Goal: Task Accomplishment & Management: Manage account settings

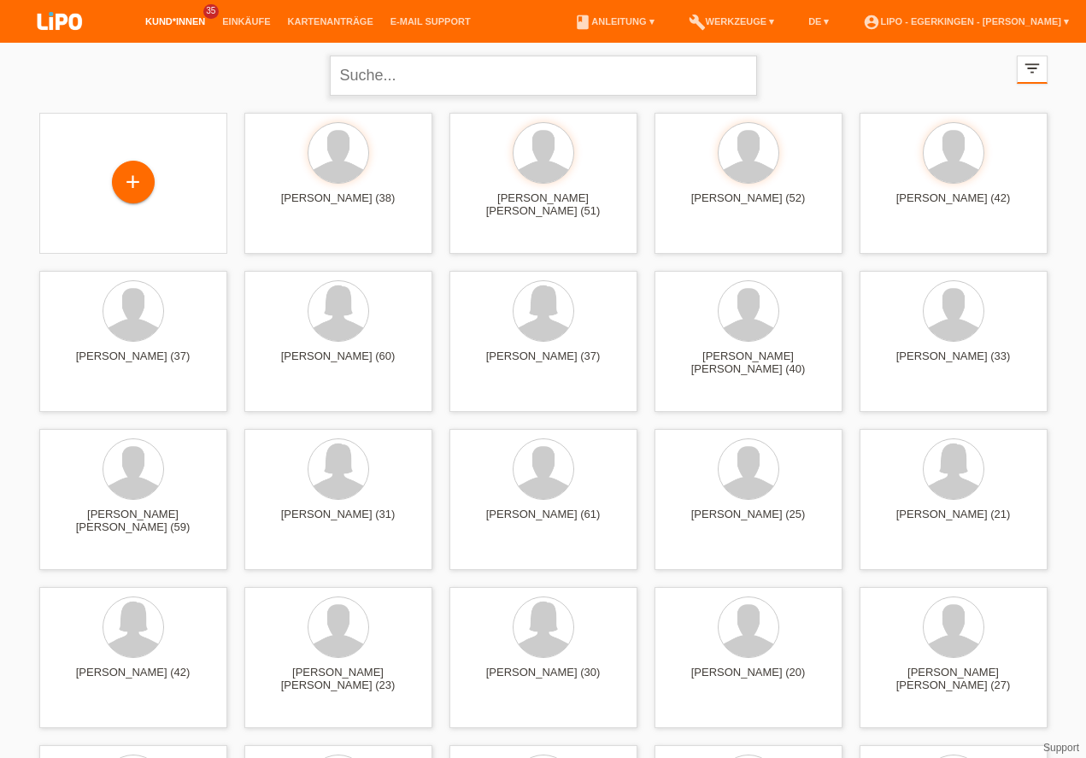
click at [435, 93] on input "text" at bounding box center [543, 76] width 427 height 40
click at [502, 240] on span "Anzeigen" at bounding box center [497, 238] width 46 height 13
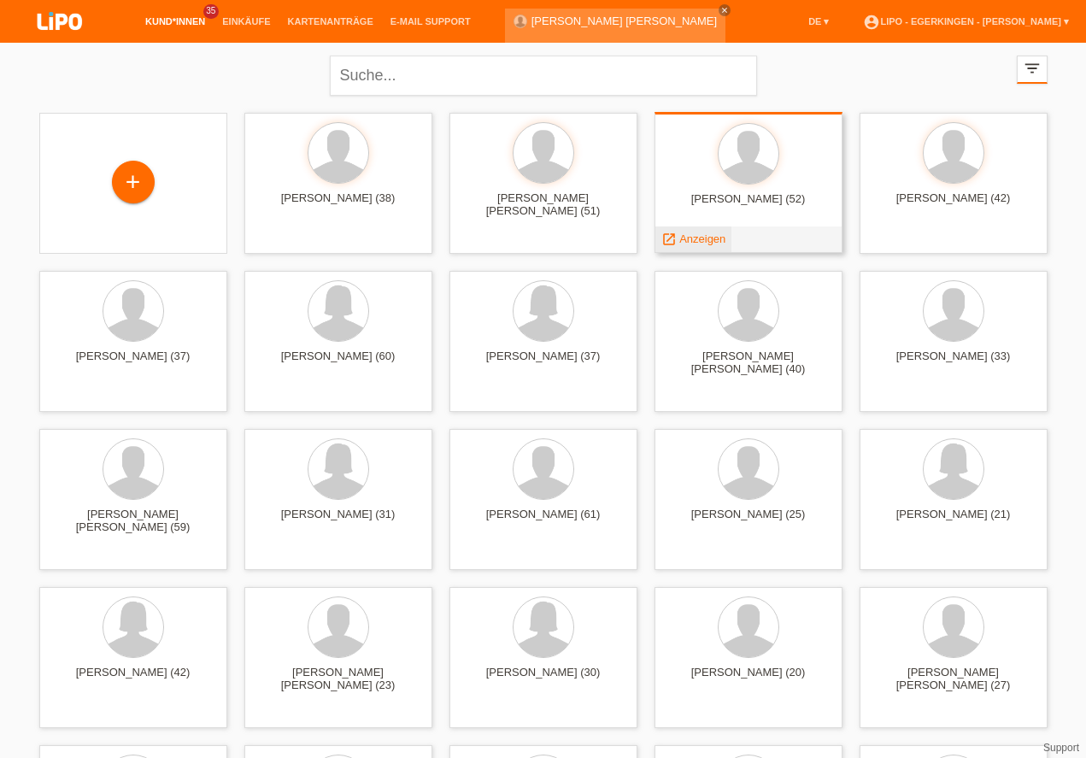
click at [714, 238] on span "Anzeigen" at bounding box center [702, 238] width 46 height 13
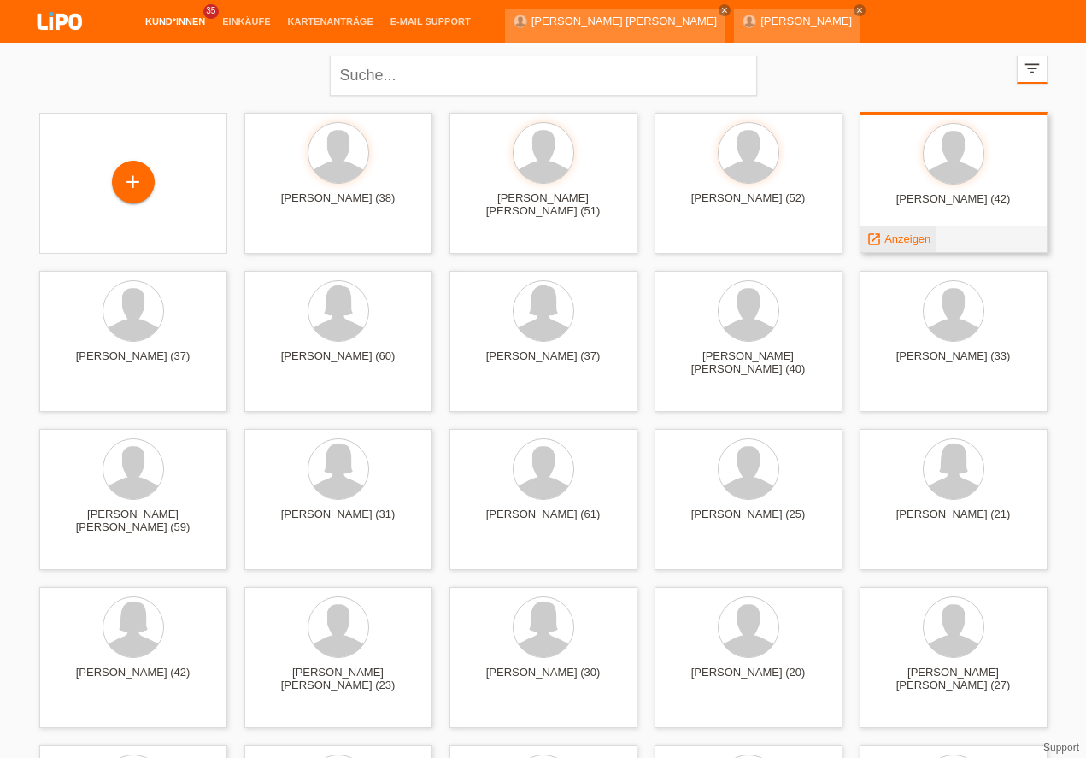
click at [902, 243] on span "Anzeigen" at bounding box center [907, 238] width 46 height 13
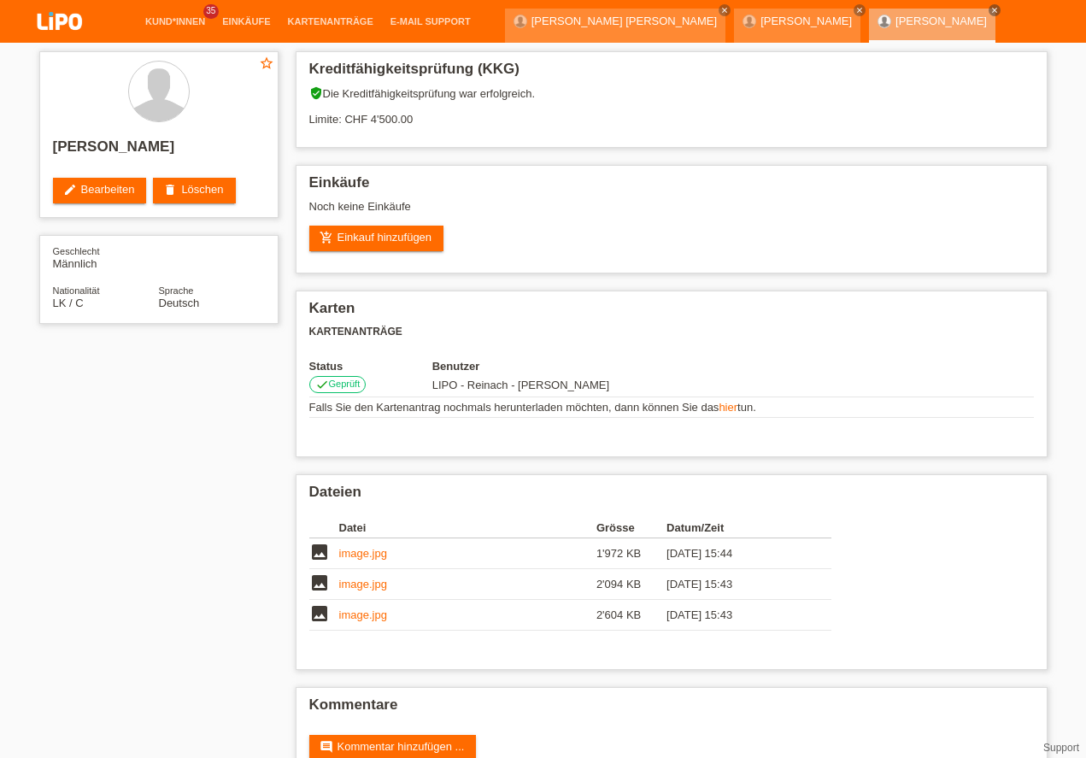
click at [157, 15] on li "Kund*innen 35" at bounding box center [175, 22] width 77 height 44
click at [158, 15] on li "Kund*innen 35" at bounding box center [175, 22] width 77 height 44
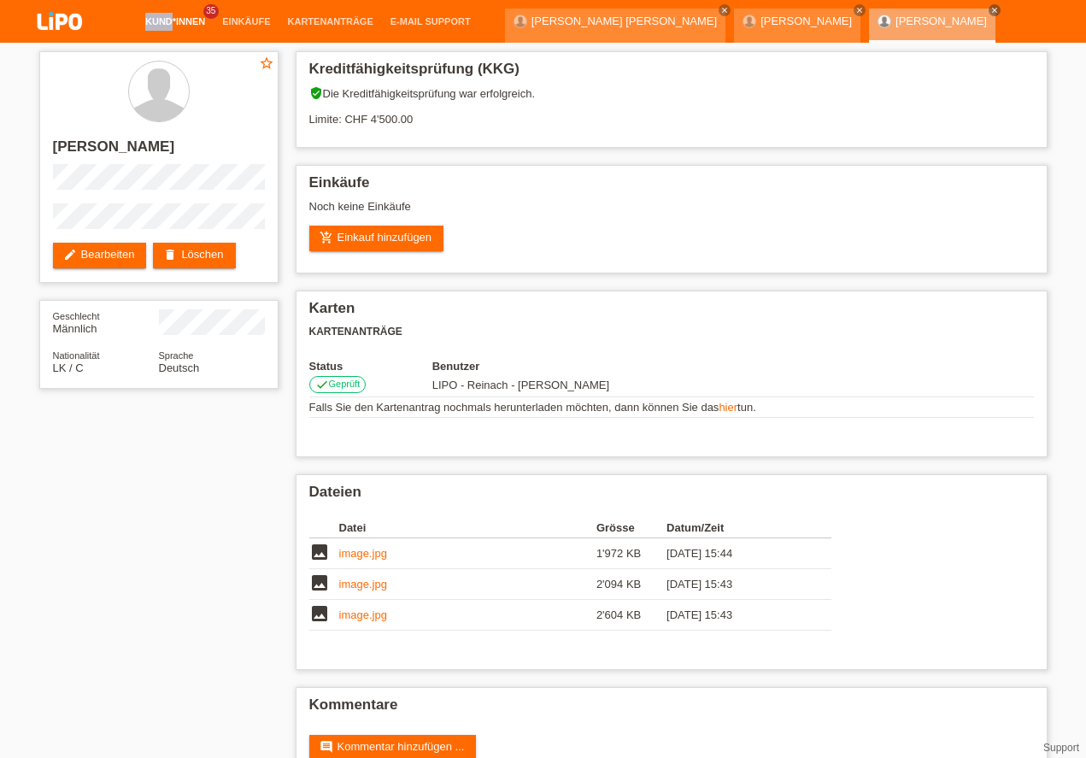
click at [163, 19] on link "Kund*innen" at bounding box center [175, 21] width 77 height 10
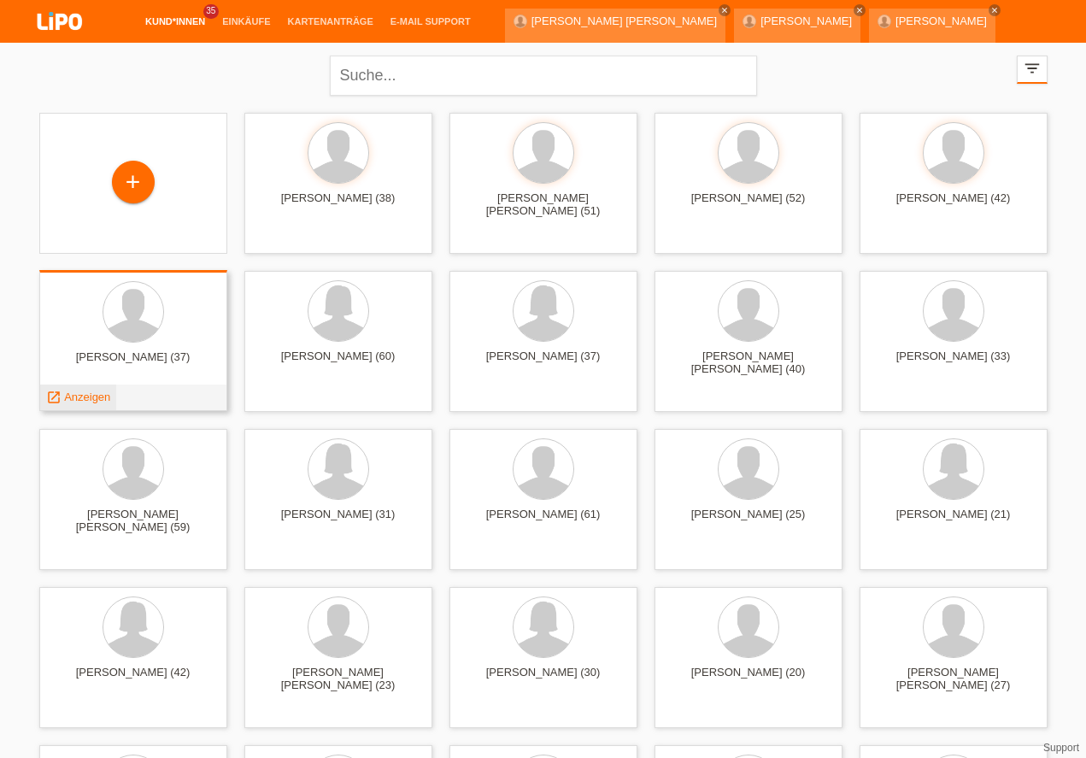
click at [93, 396] on span "Anzeigen" at bounding box center [87, 397] width 46 height 13
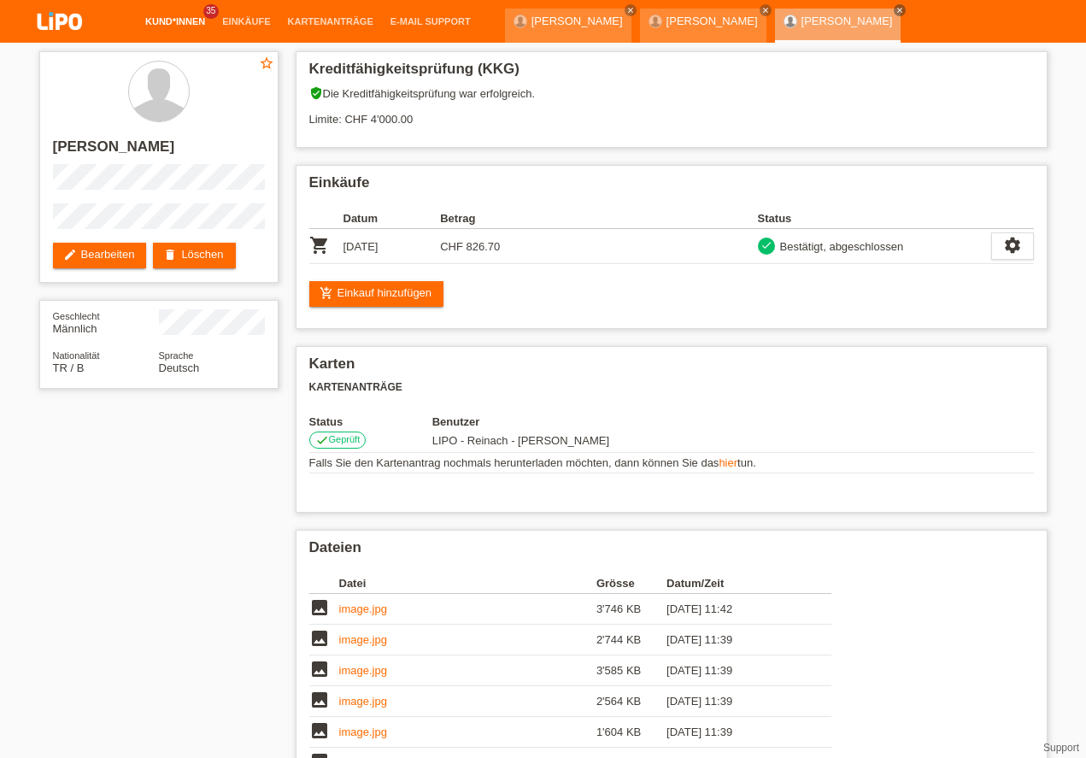
click at [166, 26] on link "Kund*innen" at bounding box center [175, 21] width 77 height 10
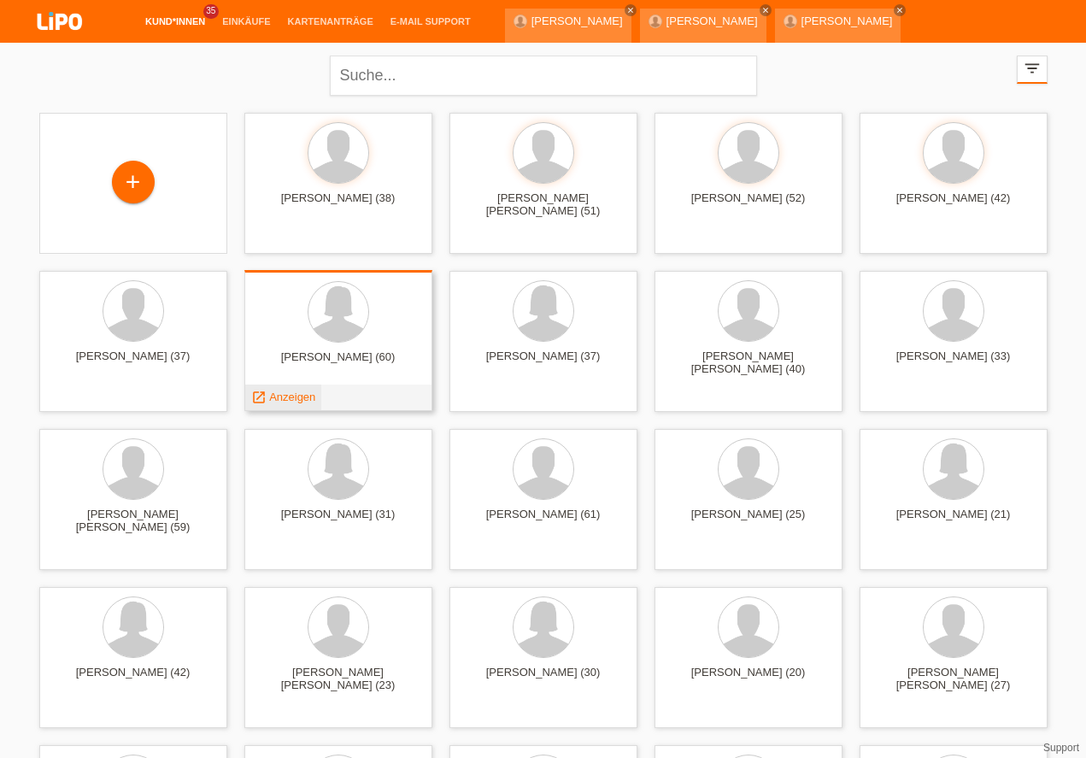
click at [283, 402] on span "Anzeigen" at bounding box center [292, 397] width 46 height 13
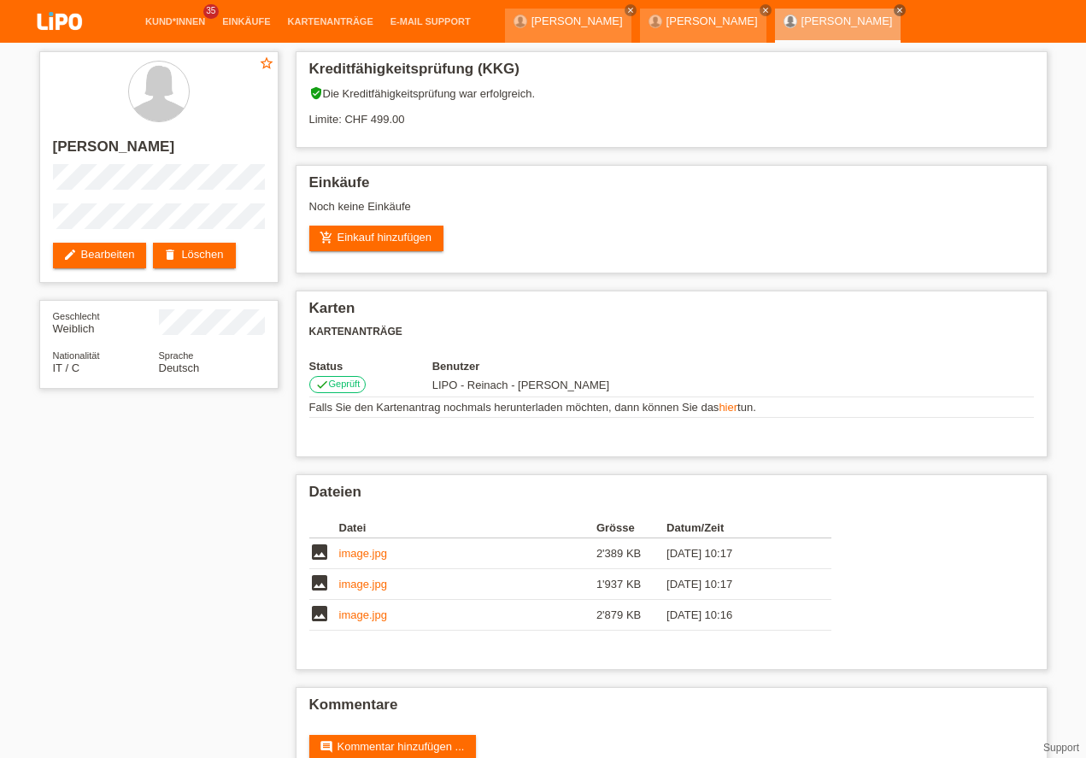
click at [203, 15] on span "35" at bounding box center [210, 11] width 15 height 15
click at [175, 29] on li "Kund*innen 35" at bounding box center [175, 22] width 77 height 44
click at [179, 20] on link "Kund*innen" at bounding box center [175, 21] width 77 height 10
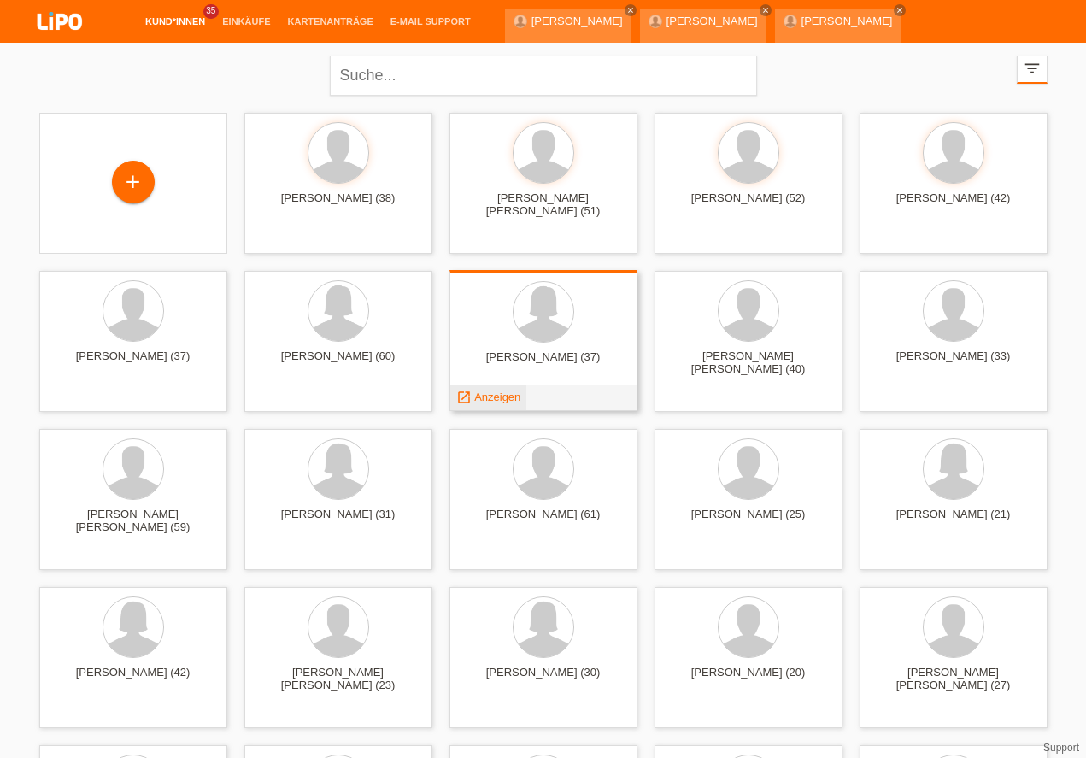
click at [498, 397] on span "Anzeigen" at bounding box center [497, 397] width 46 height 13
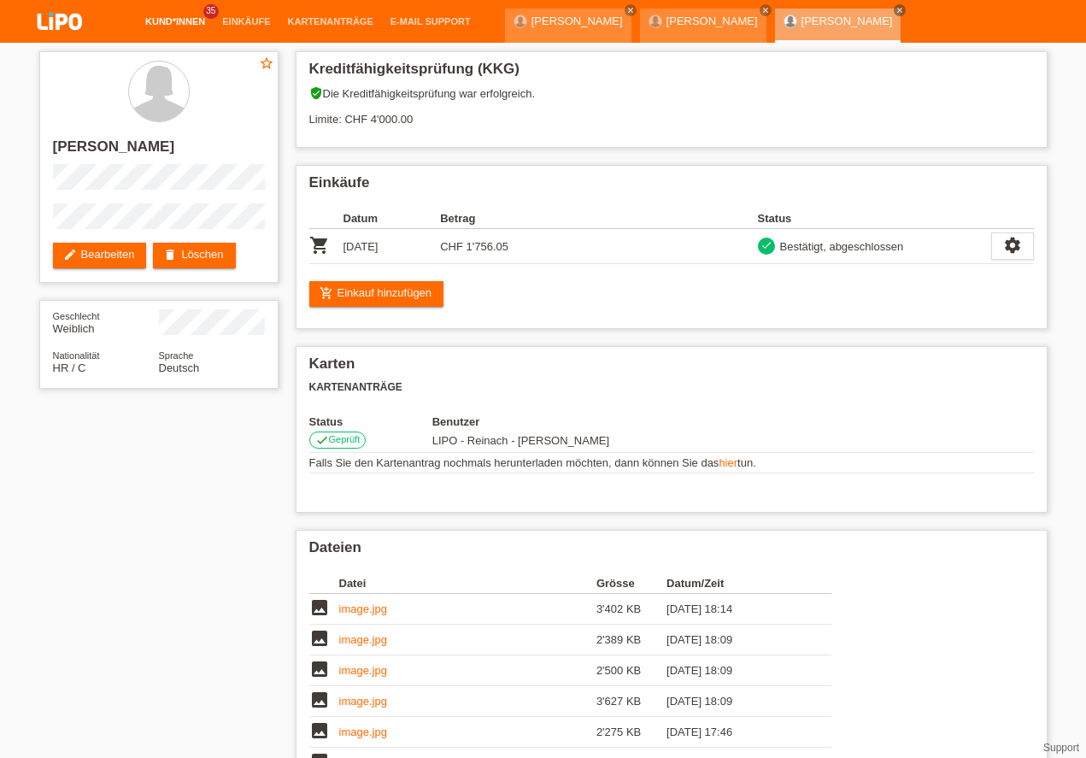
click at [191, 19] on link "Kund*innen" at bounding box center [175, 21] width 77 height 10
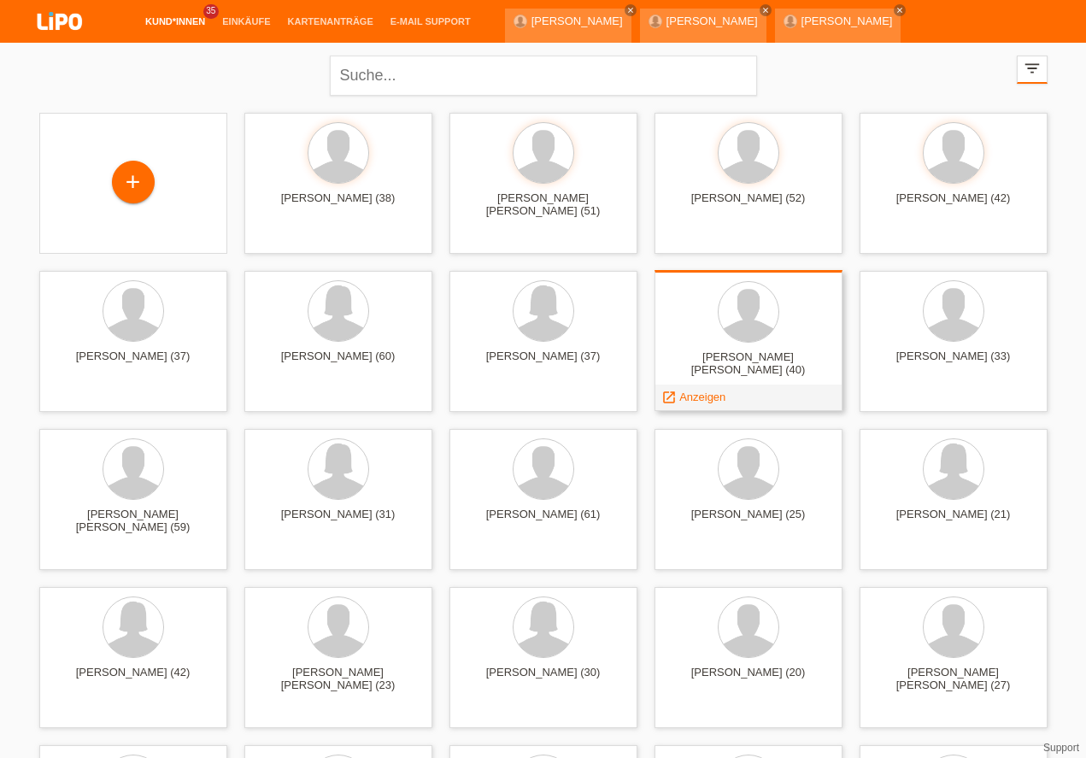
click at [700, 398] on span "Anzeigen" at bounding box center [702, 397] width 46 height 13
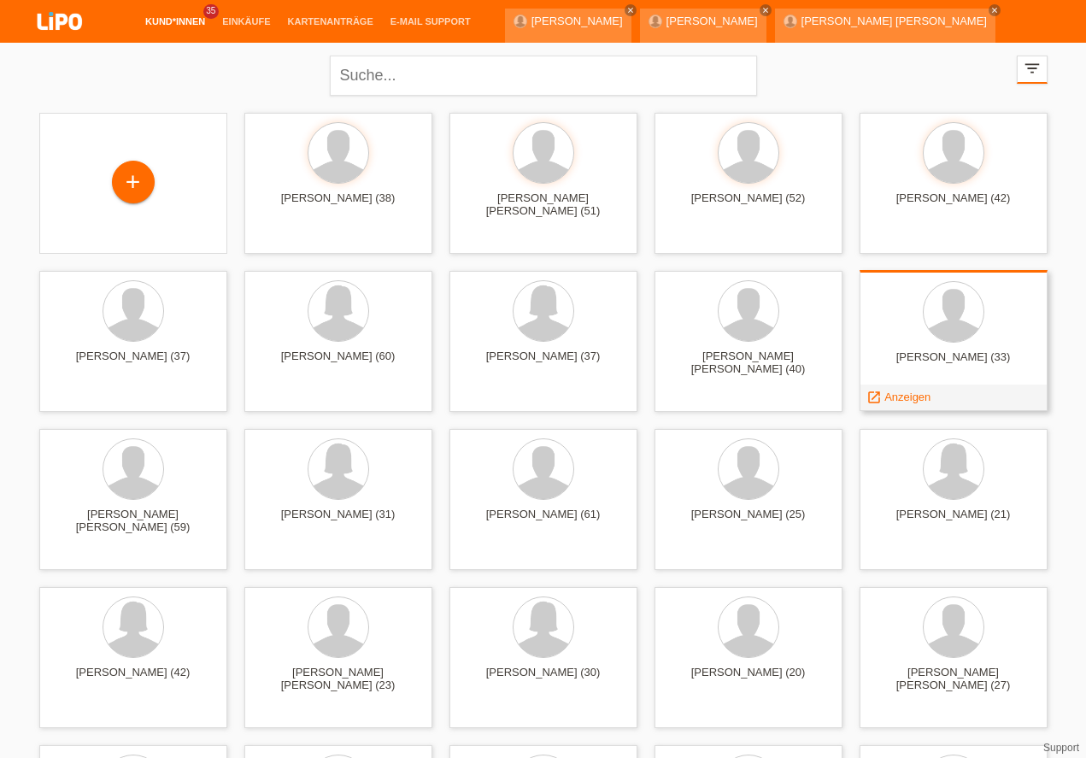
click at [896, 397] on span "Anzeigen" at bounding box center [907, 397] width 46 height 13
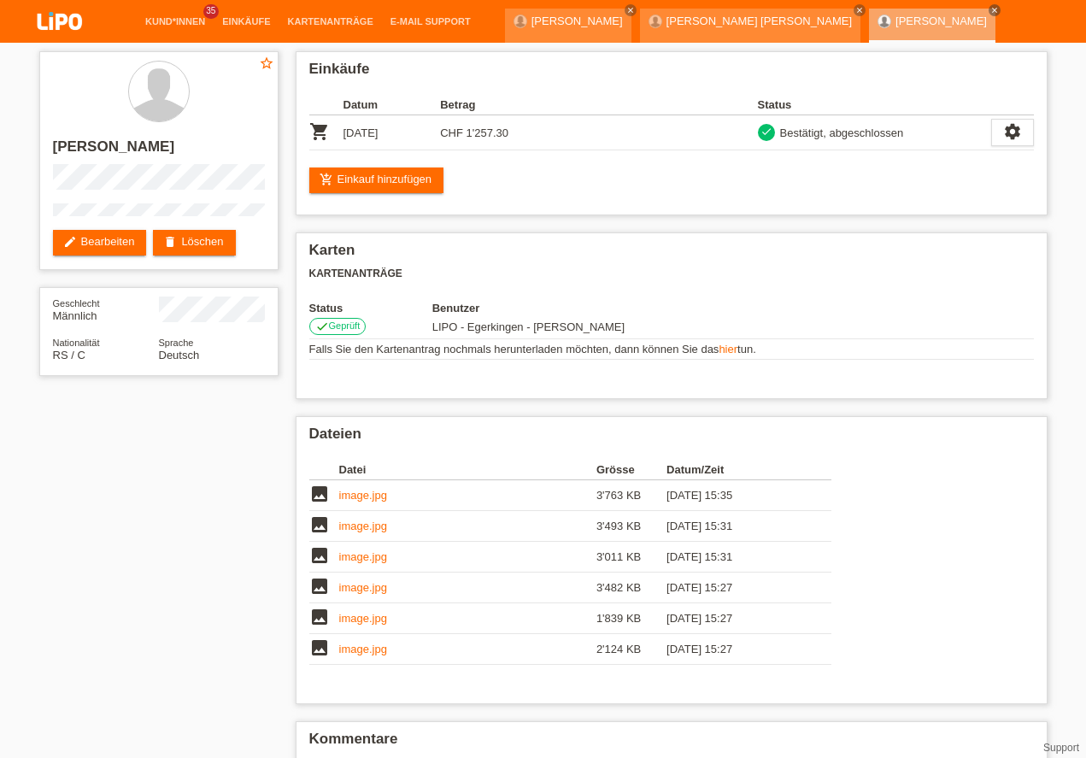
click at [173, 15] on li "Kund*innen 35" at bounding box center [175, 22] width 77 height 44
click at [173, 18] on link "Kund*innen" at bounding box center [175, 21] width 77 height 10
click at [172, 26] on link "Kund*innen" at bounding box center [175, 21] width 77 height 10
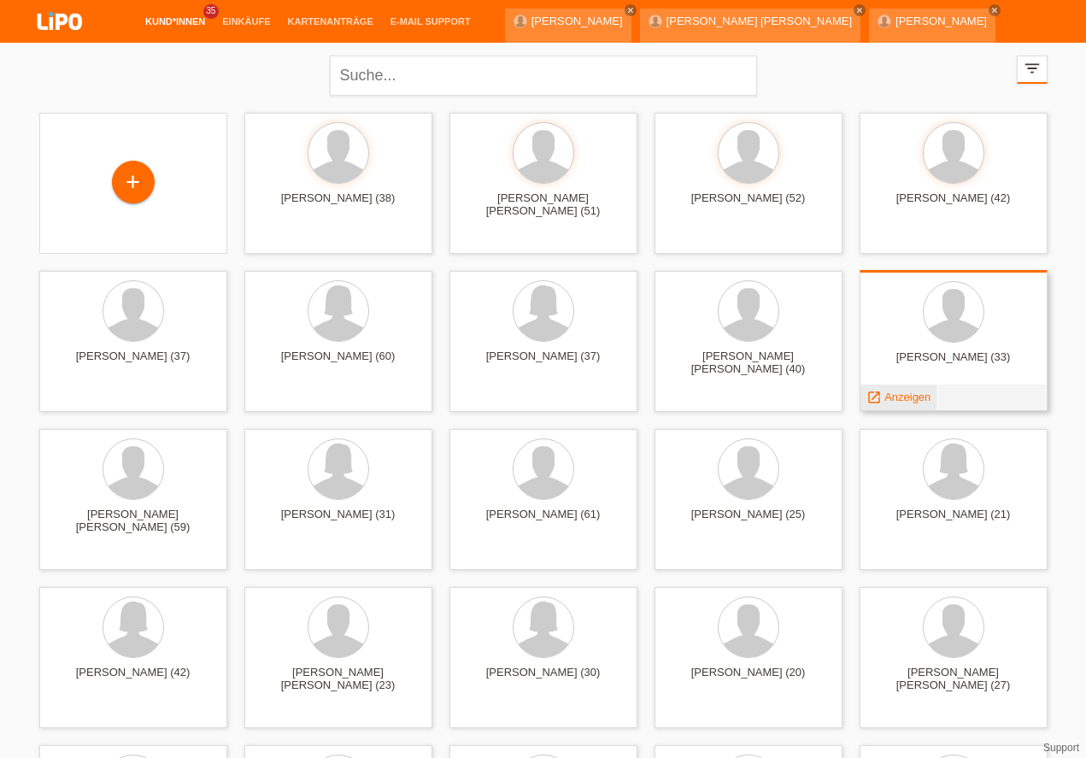
click at [925, 396] on span "Anzeigen" at bounding box center [907, 397] width 46 height 13
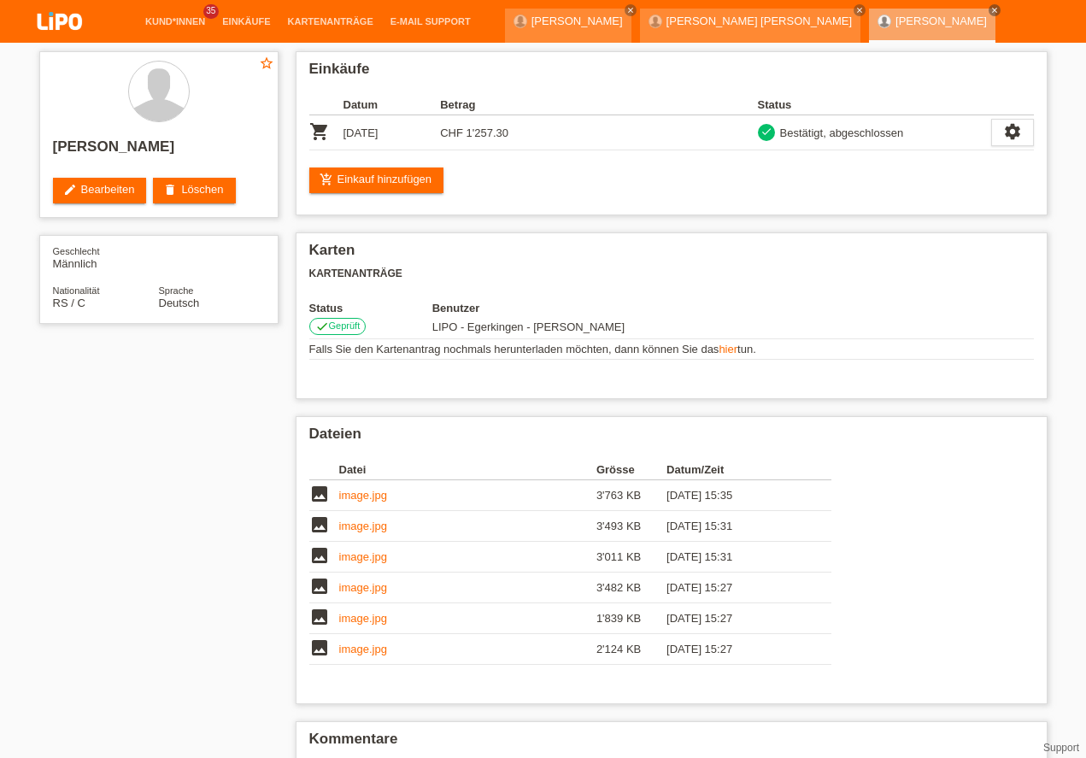
click at [182, 23] on link "Kund*innen" at bounding box center [175, 21] width 77 height 10
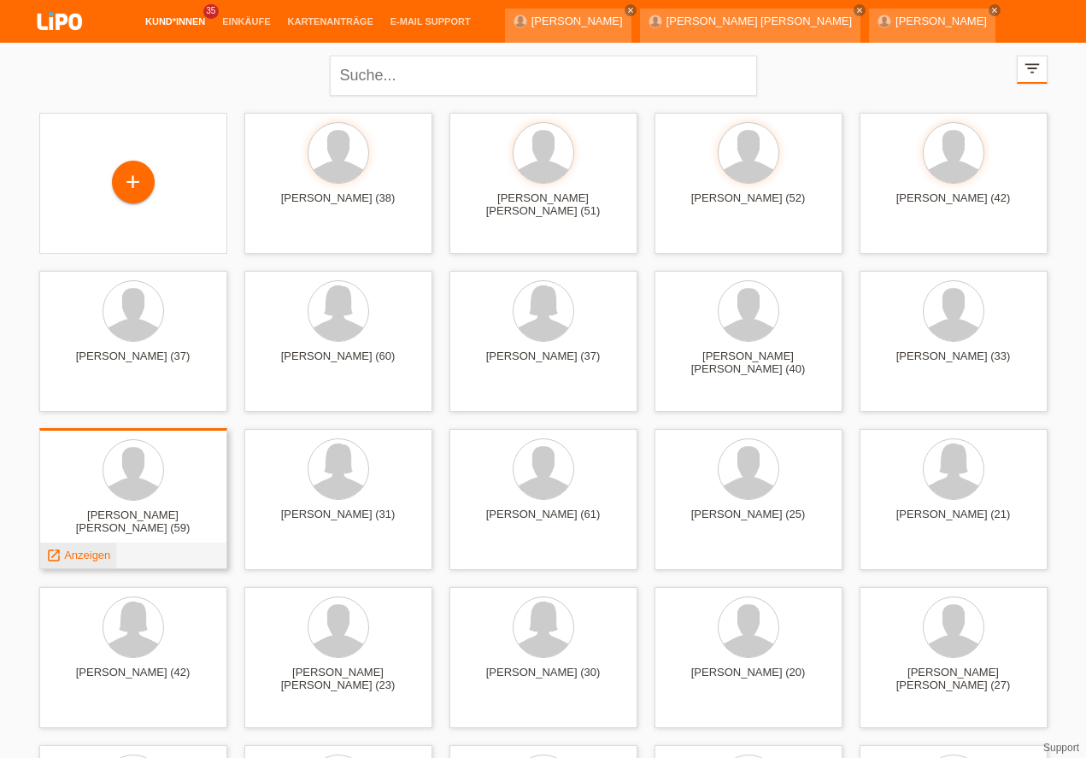
click at [97, 552] on span "Anzeigen" at bounding box center [87, 555] width 46 height 13
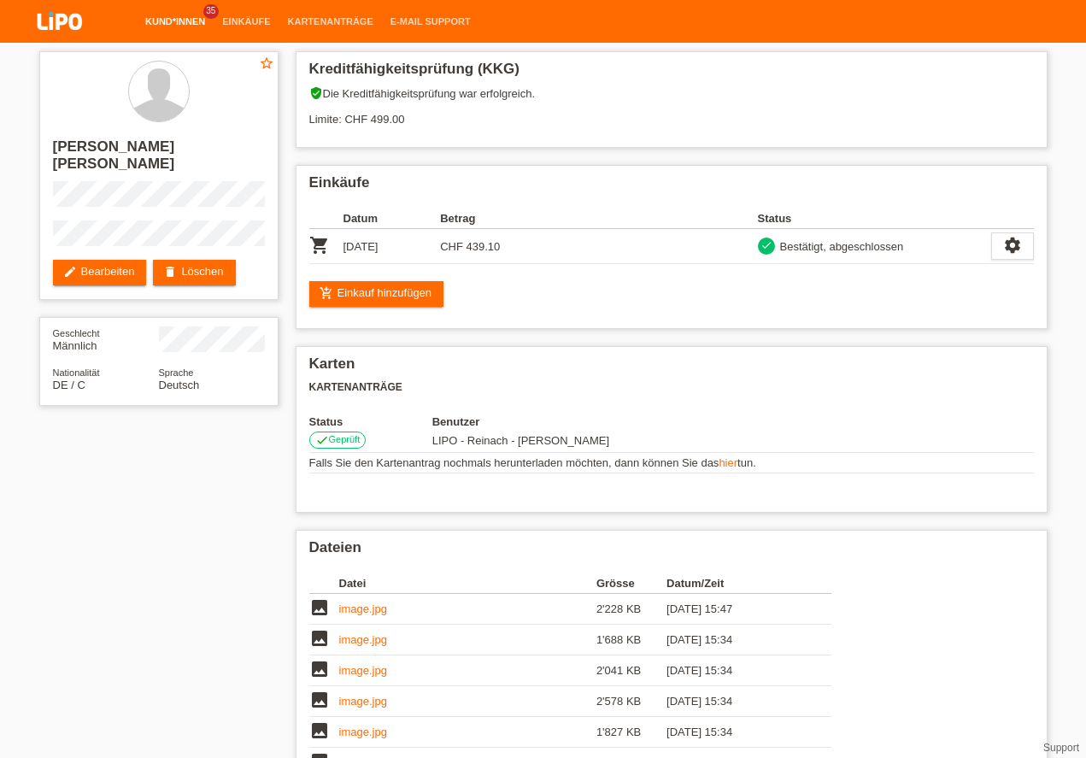
click at [156, 21] on link "Kund*innen" at bounding box center [175, 21] width 77 height 10
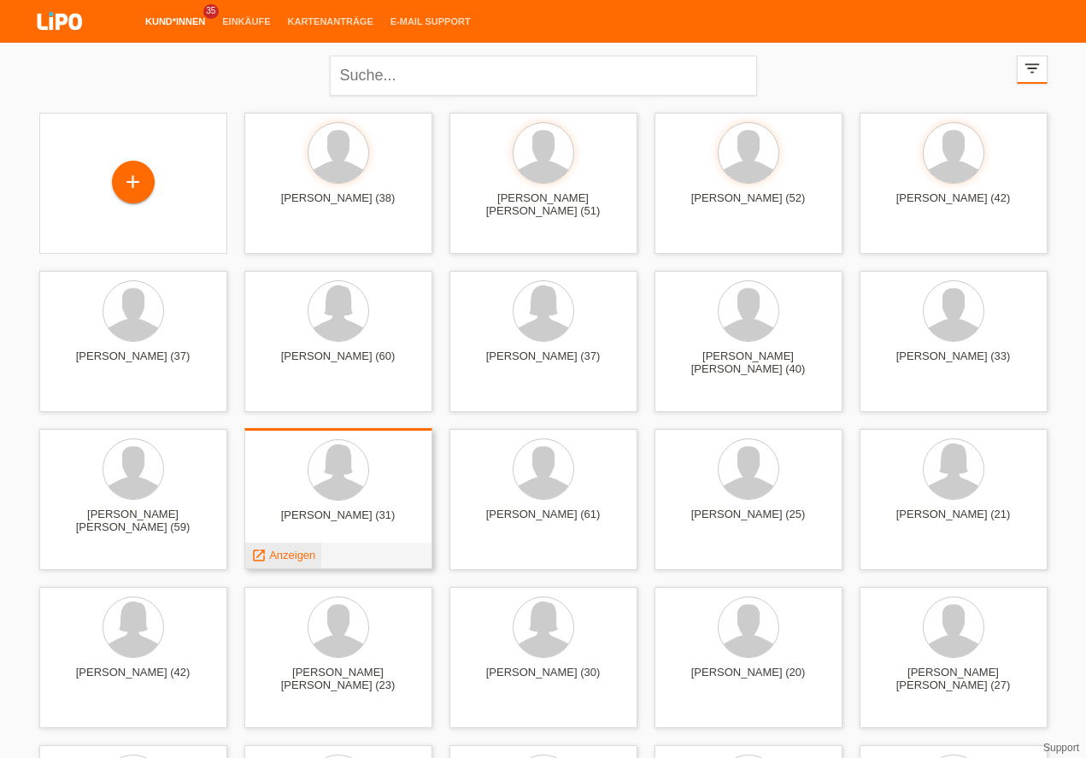
click at [287, 556] on span "Anzeigen" at bounding box center [292, 555] width 46 height 13
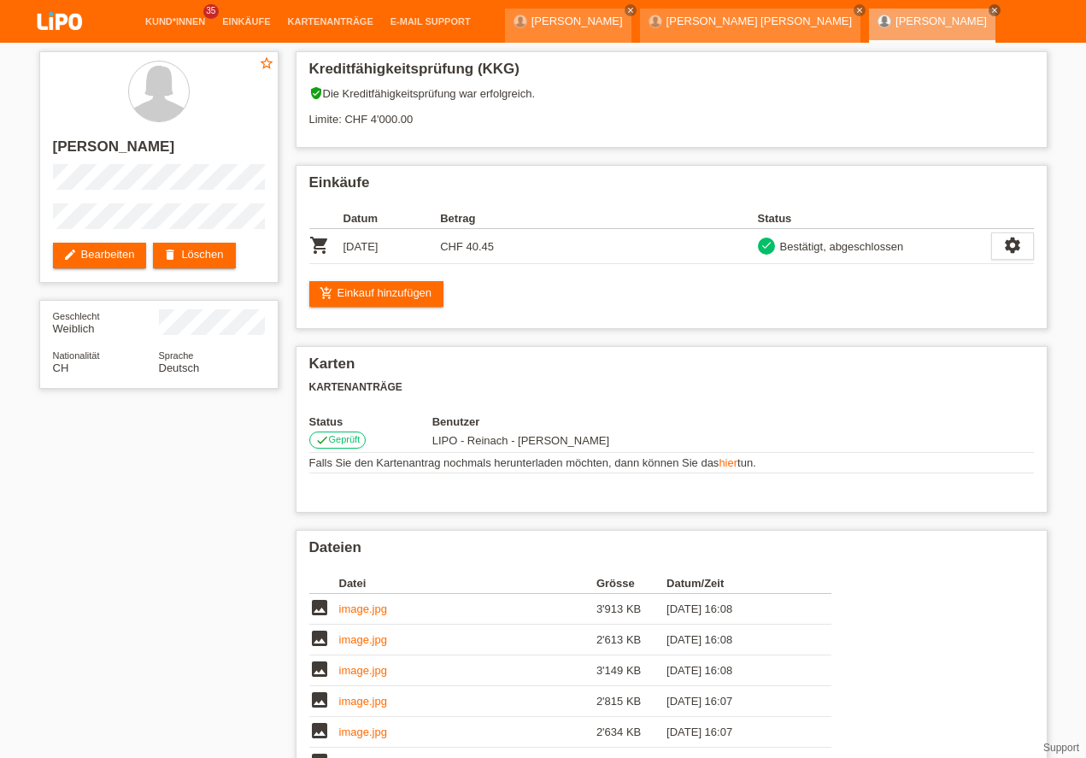
click at [157, 15] on li "Kund*innen 35" at bounding box center [175, 22] width 77 height 44
click at [167, 22] on link "Kund*innen" at bounding box center [175, 21] width 77 height 10
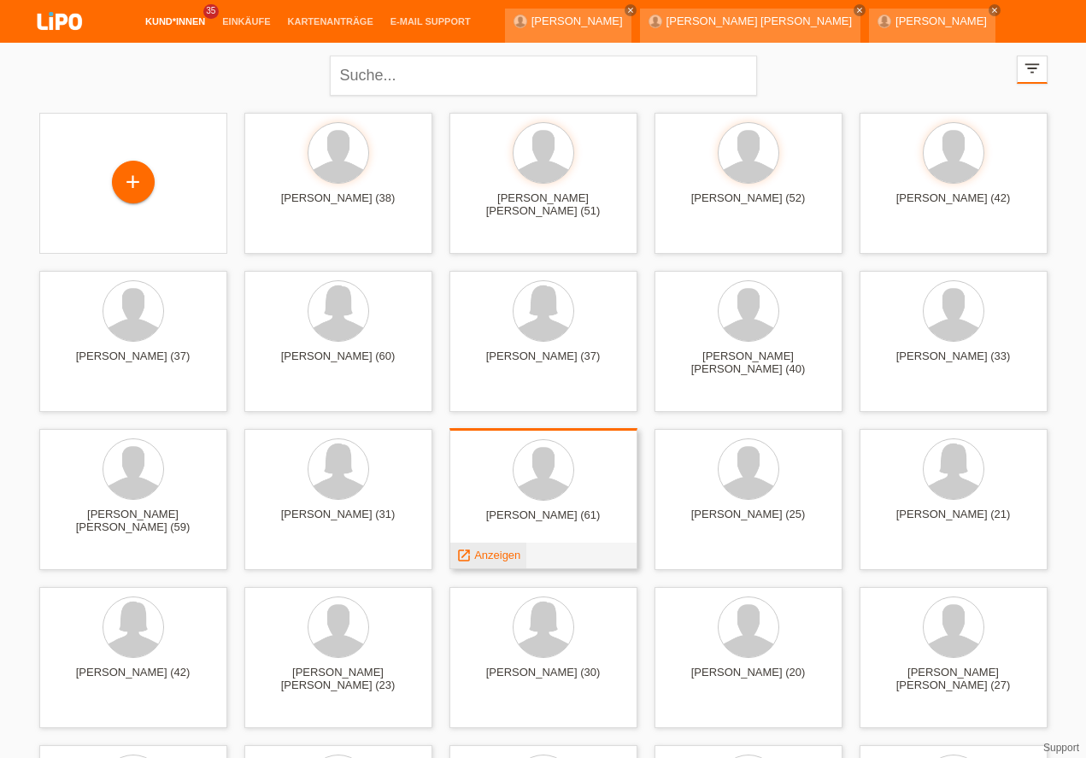
click at [507, 553] on span "Anzeigen" at bounding box center [497, 555] width 46 height 13
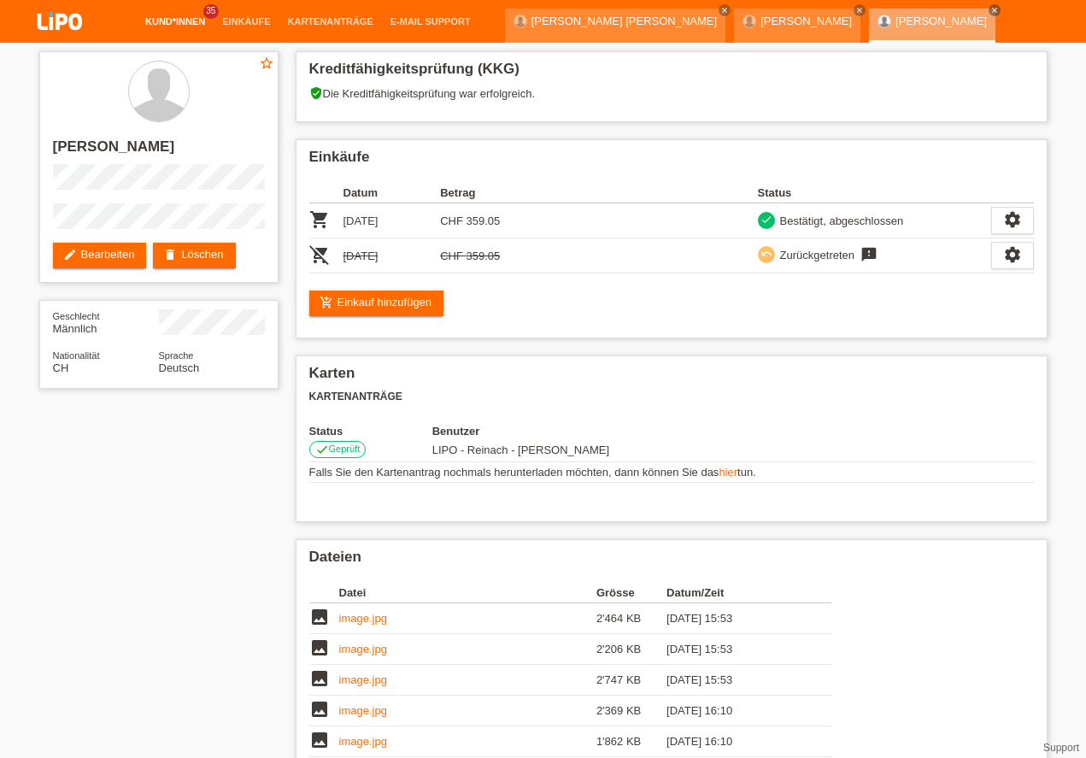
click at [178, 21] on link "Kund*innen" at bounding box center [175, 21] width 77 height 10
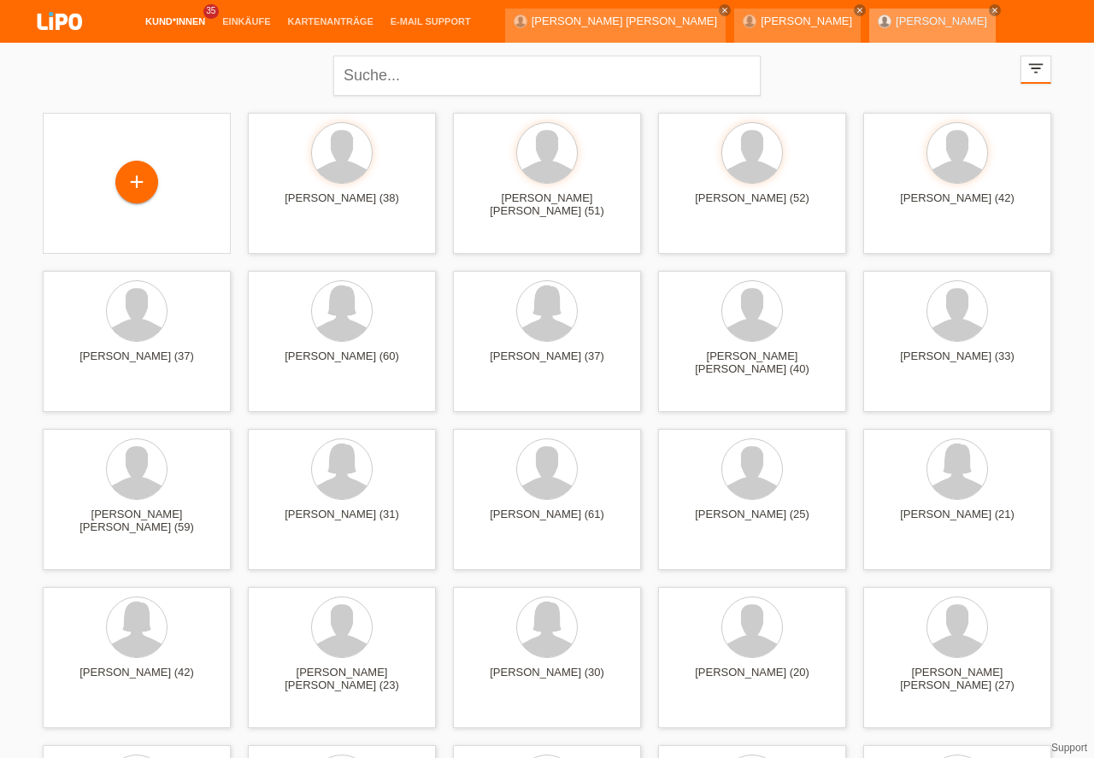
click at [896, 21] on link "[PERSON_NAME]" at bounding box center [941, 21] width 91 height 13
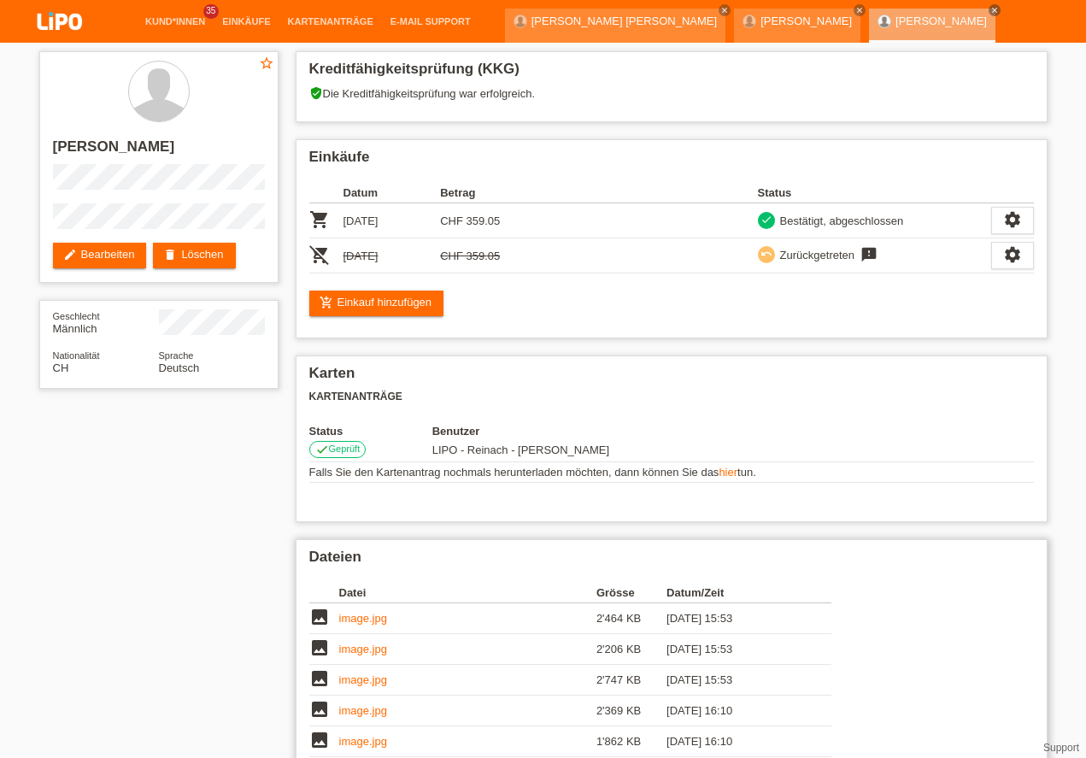
scroll to position [97, 0]
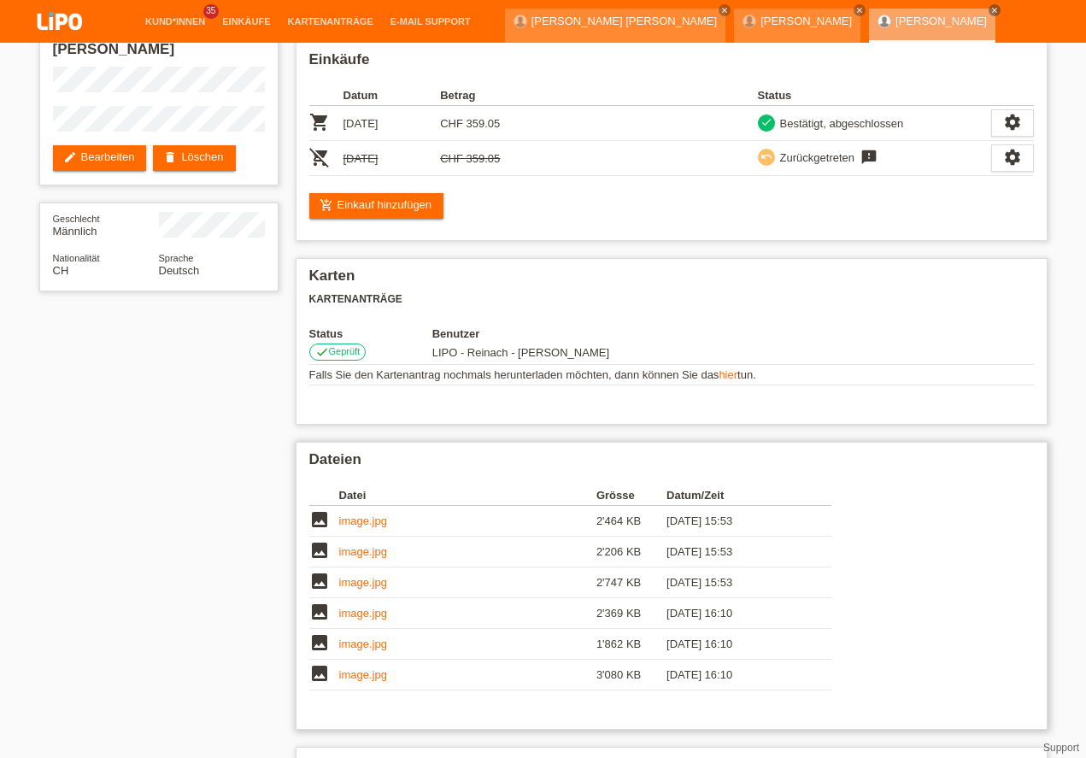
click at [359, 555] on link "image.jpg" at bounding box center [363, 551] width 48 height 13
click at [175, 21] on link "Kund*innen" at bounding box center [175, 21] width 77 height 10
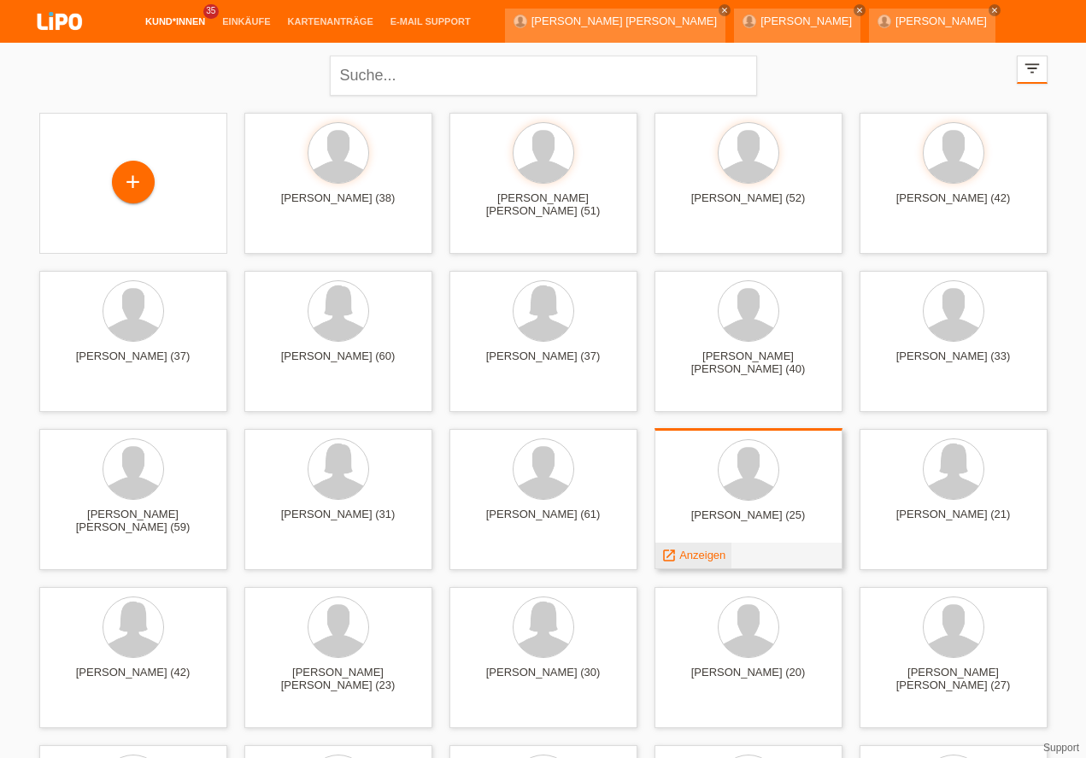
click at [712, 556] on span "Anzeigen" at bounding box center [702, 555] width 46 height 13
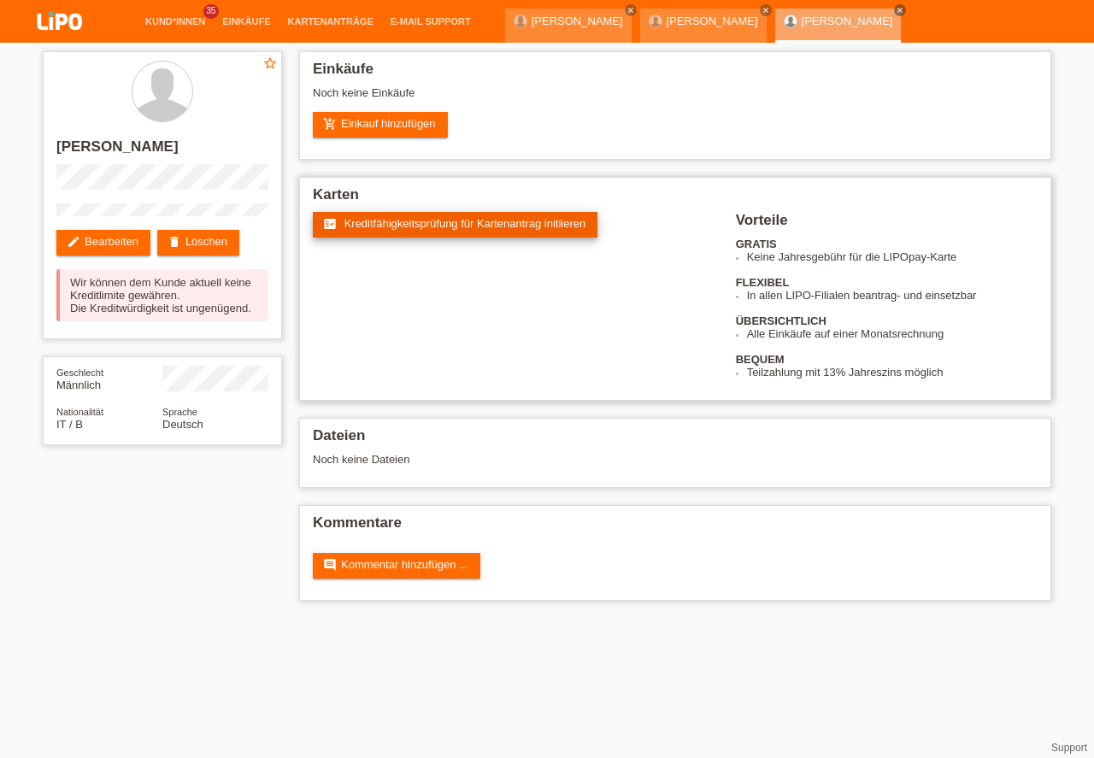
click at [392, 218] on span "Kreditfähigkeitsprüfung für Kartenantrag initiieren" at bounding box center [465, 223] width 242 height 13
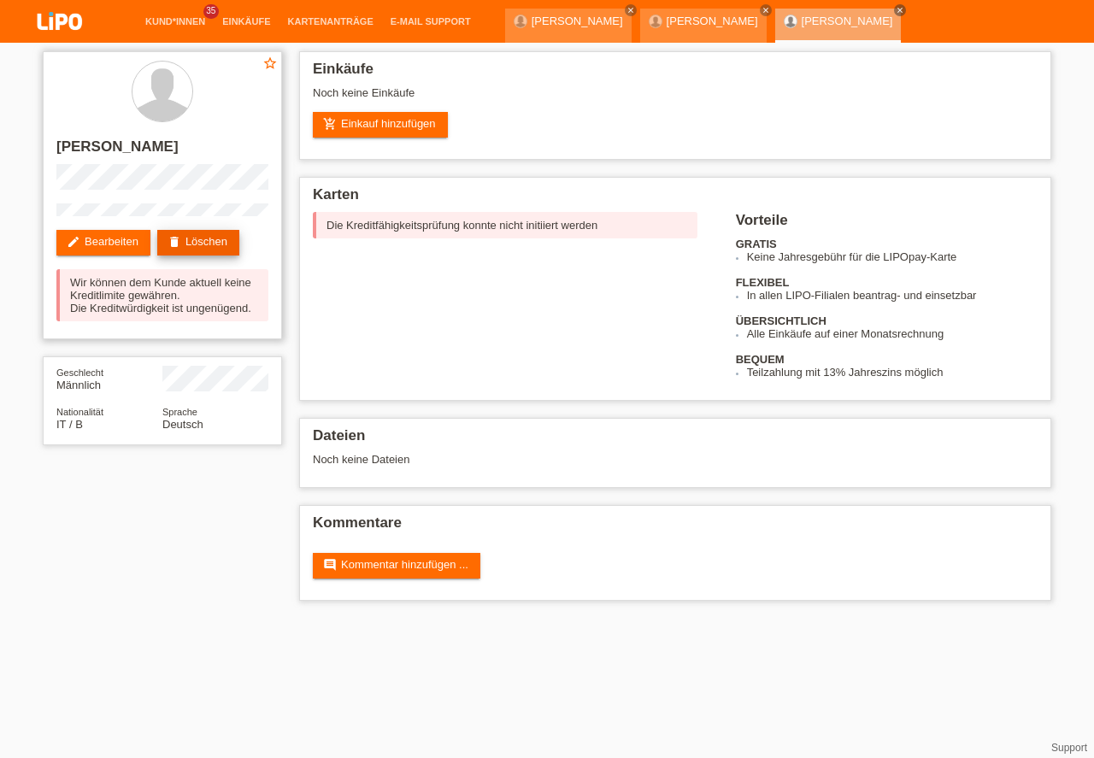
click at [184, 238] on link "delete Löschen" at bounding box center [198, 243] width 82 height 26
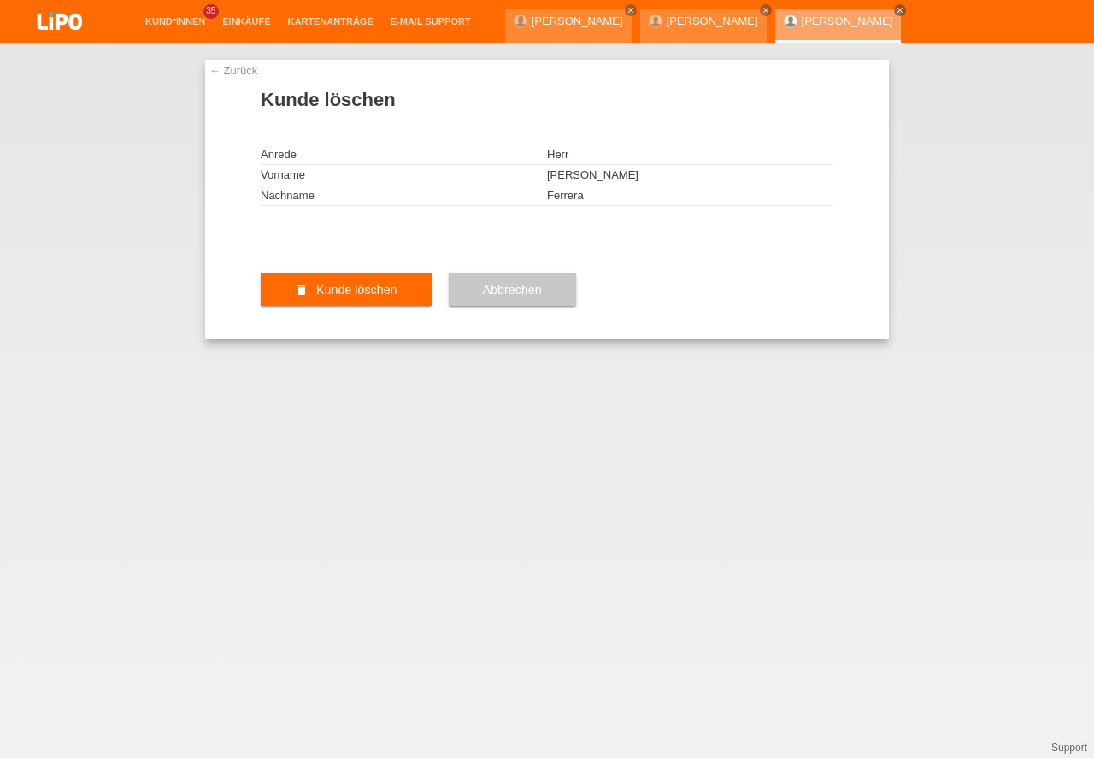
click at [418, 306] on button "delete Kunde löschen" at bounding box center [346, 289] width 171 height 32
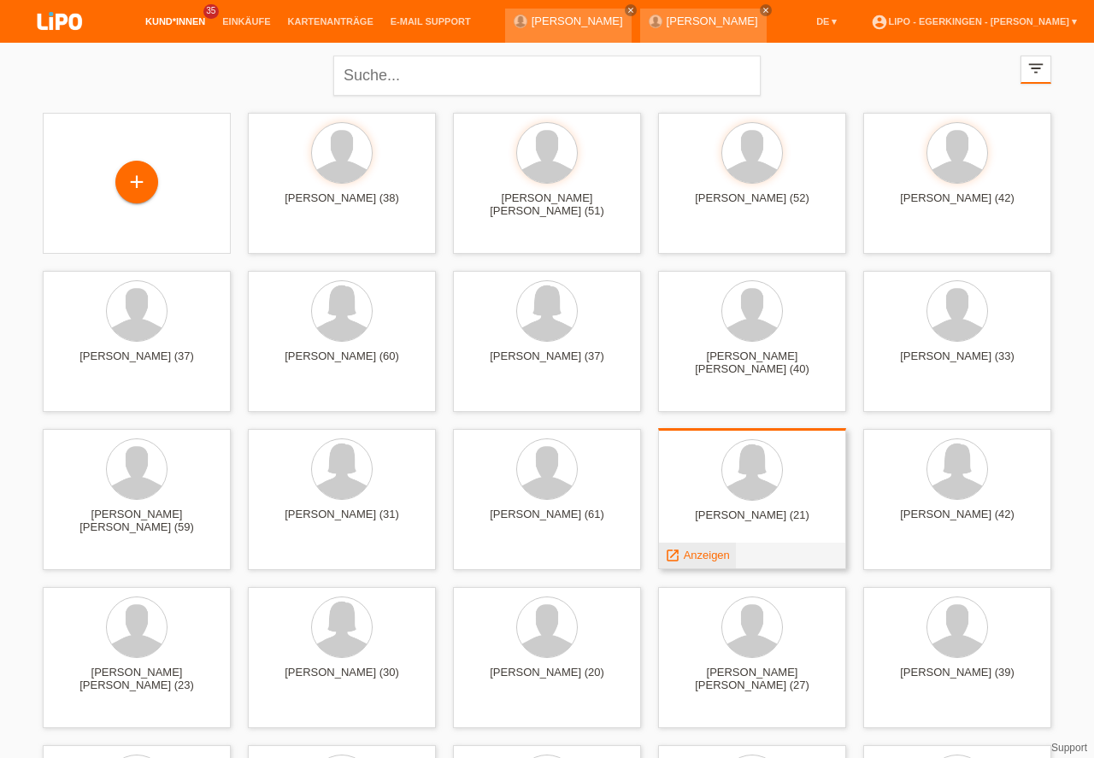
click at [690, 549] on span "Anzeigen" at bounding box center [707, 555] width 46 height 13
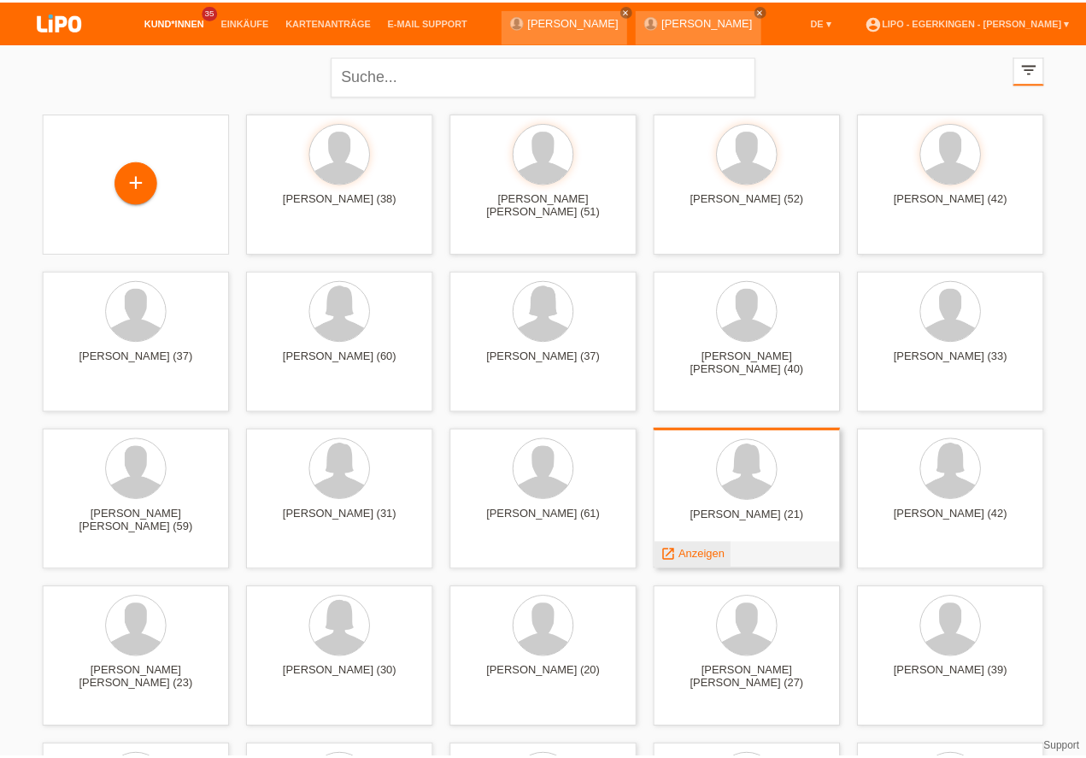
scroll to position [146, 0]
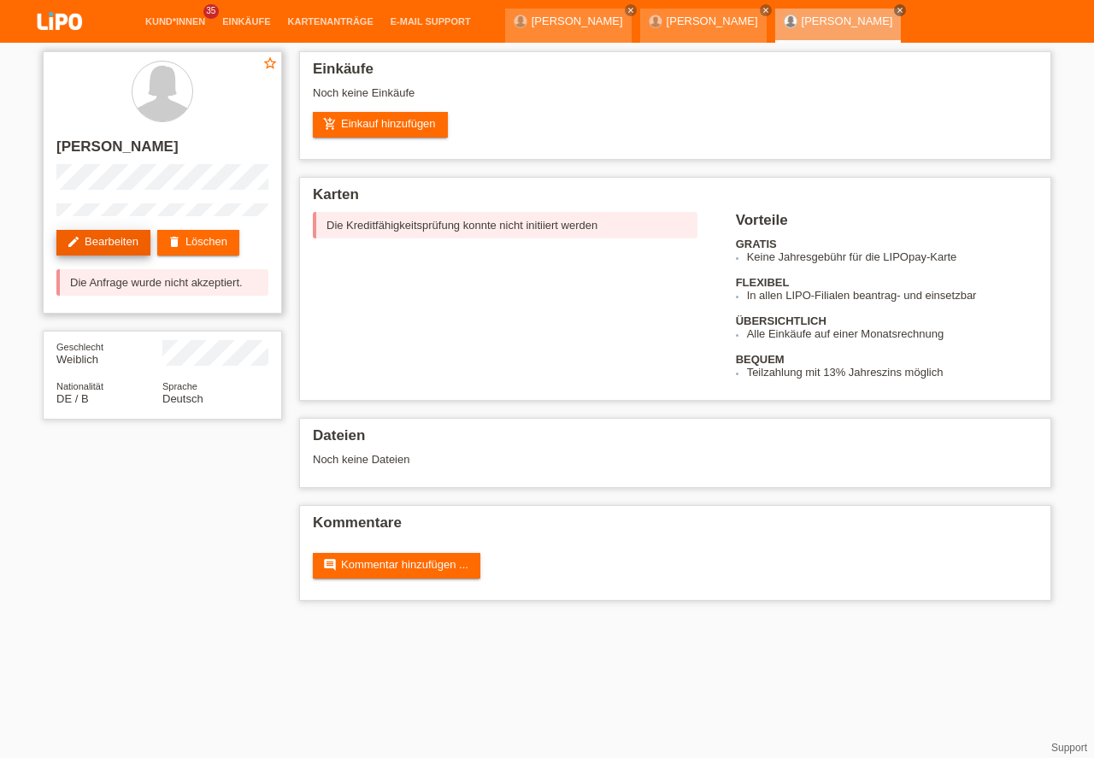
click at [116, 235] on link "edit Bearbeiten" at bounding box center [103, 243] width 94 height 26
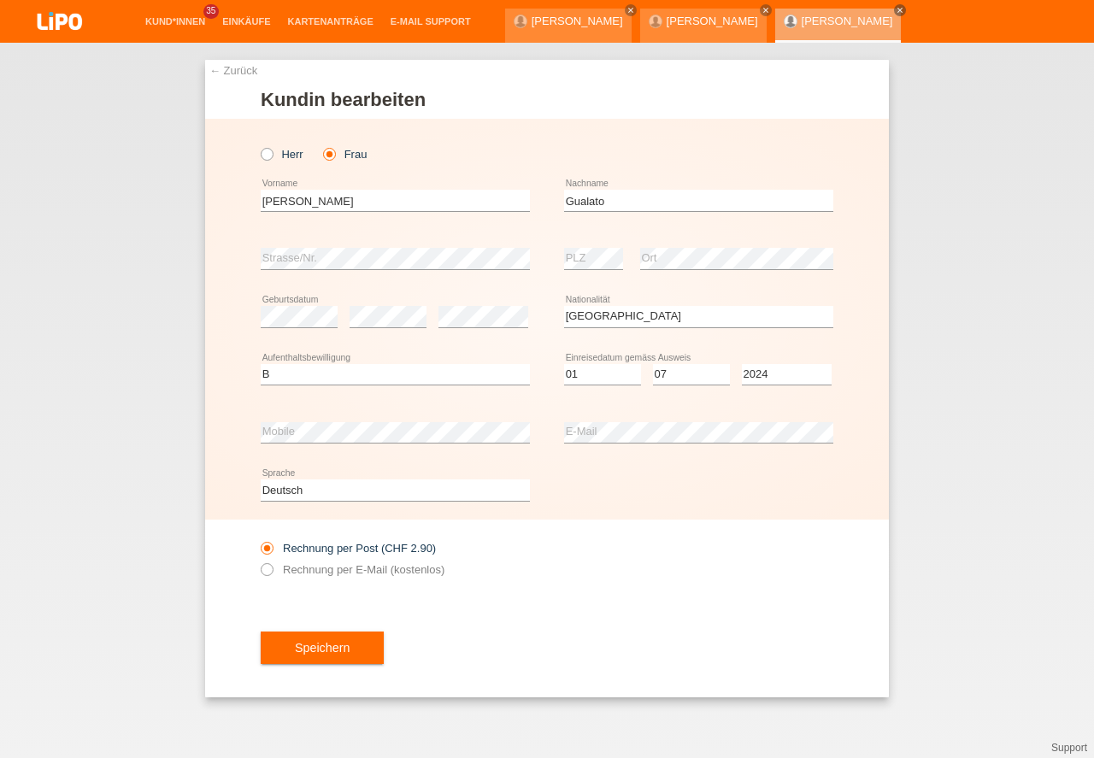
select select "DE"
select select "B"
select select "01"
select select "07"
select select "2024"
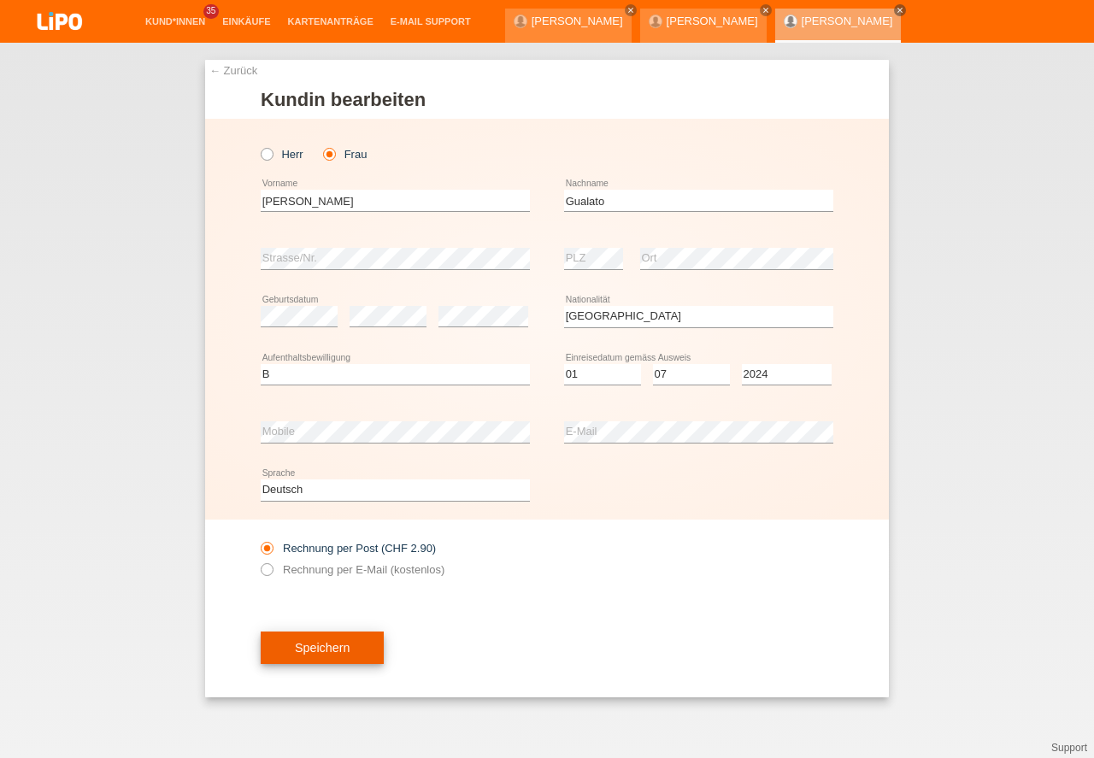
click at [331, 637] on button "Speichern" at bounding box center [322, 647] width 123 height 32
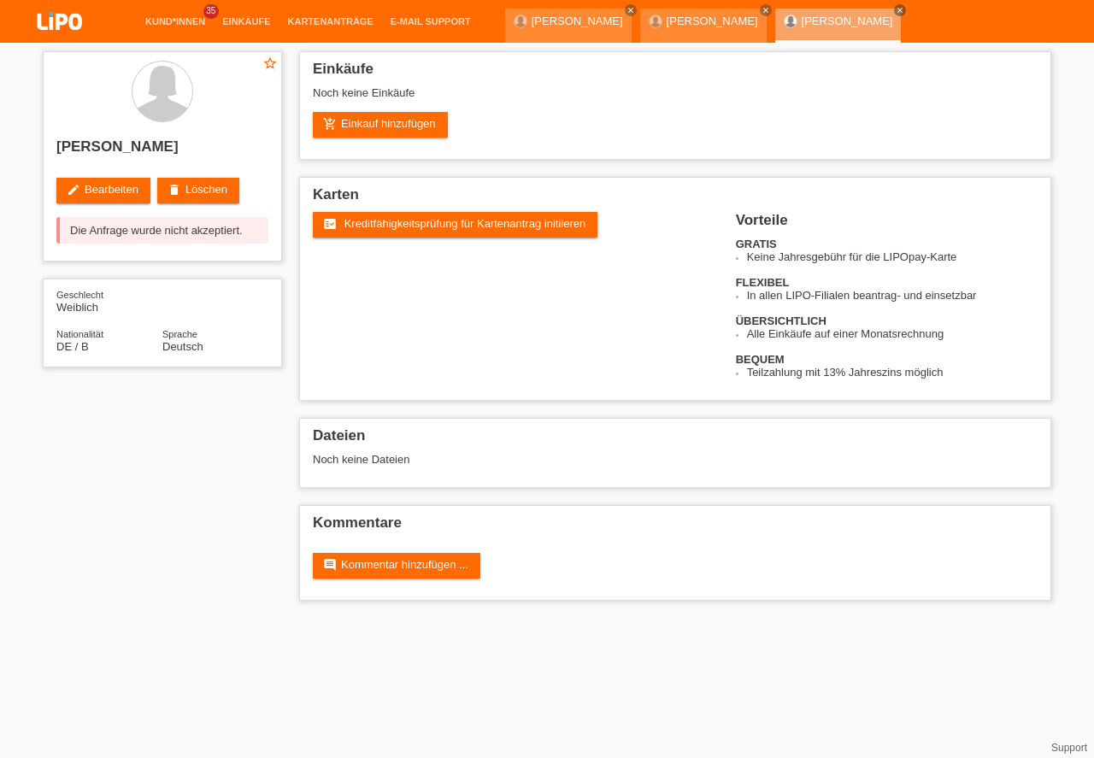
click at [402, 219] on span "Kreditfähigkeitsprüfung für Kartenantrag initiieren" at bounding box center [465, 223] width 242 height 13
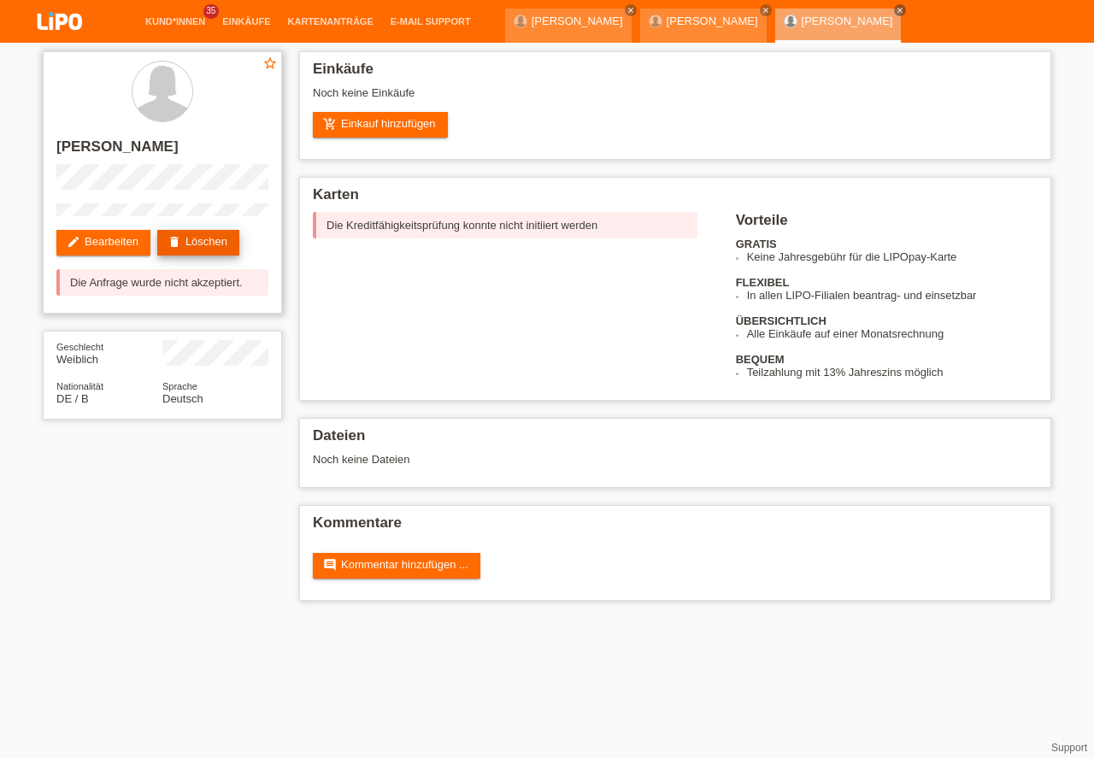
click at [194, 238] on link "delete Löschen" at bounding box center [198, 243] width 82 height 26
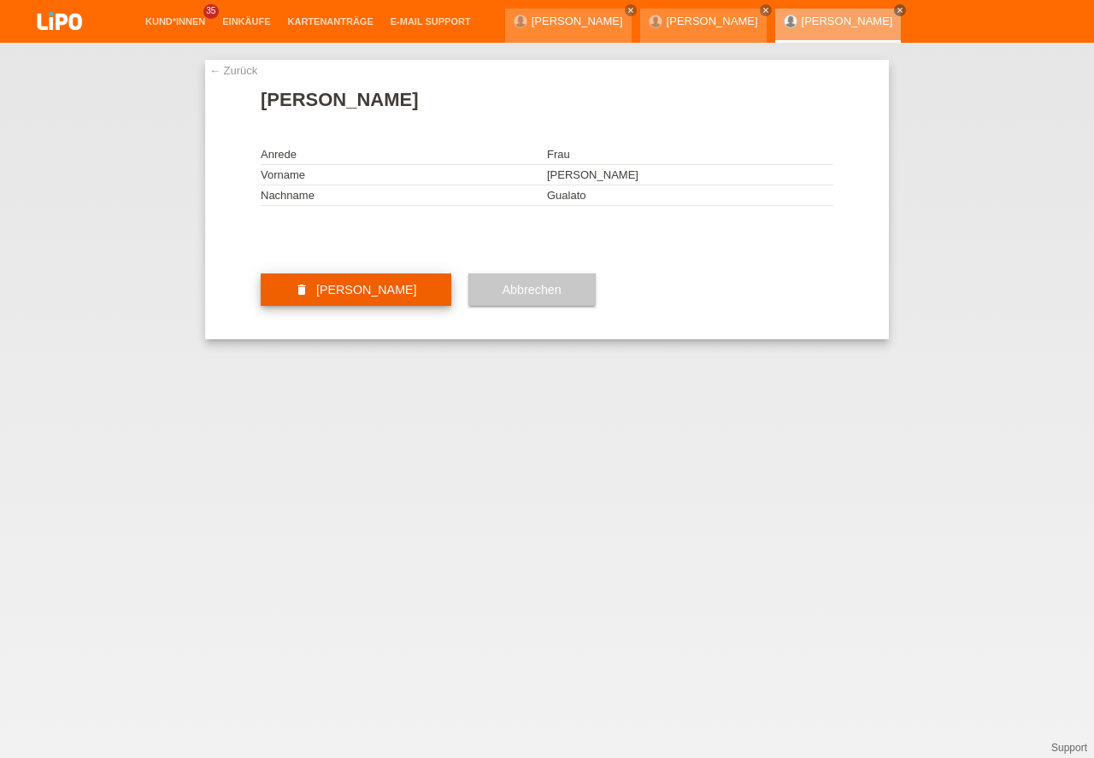
click at [344, 306] on button "delete Kundin löschen" at bounding box center [356, 289] width 191 height 32
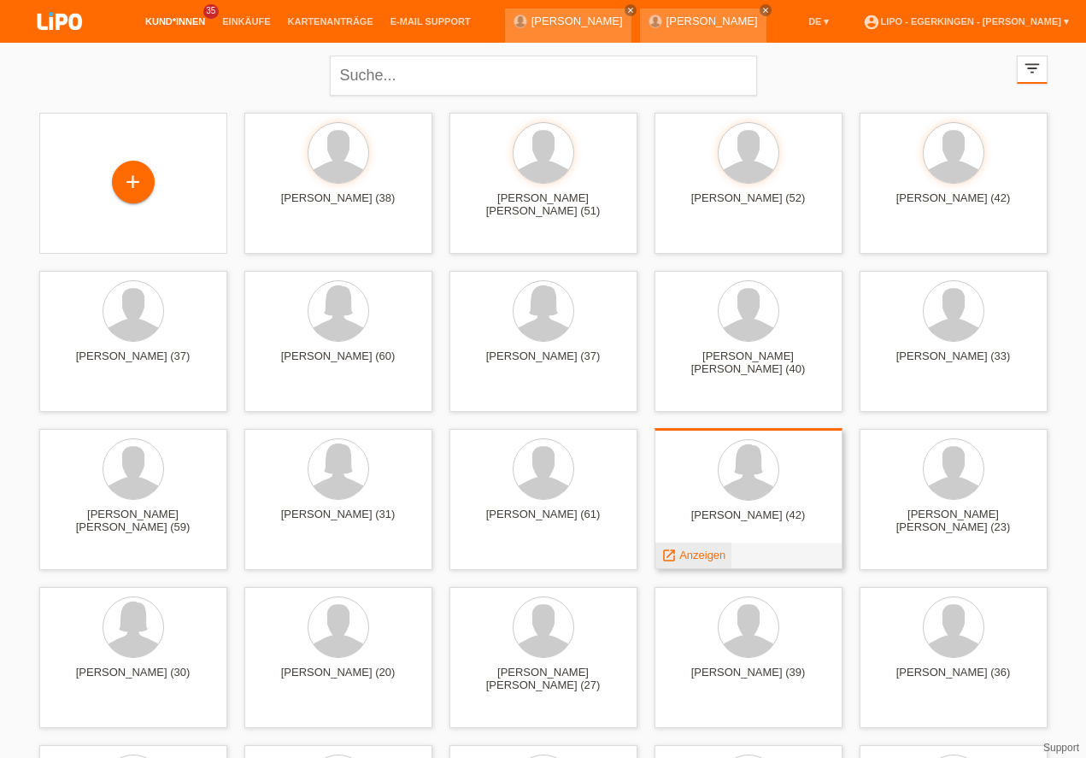
click at [705, 555] on span "Anzeigen" at bounding box center [702, 555] width 46 height 13
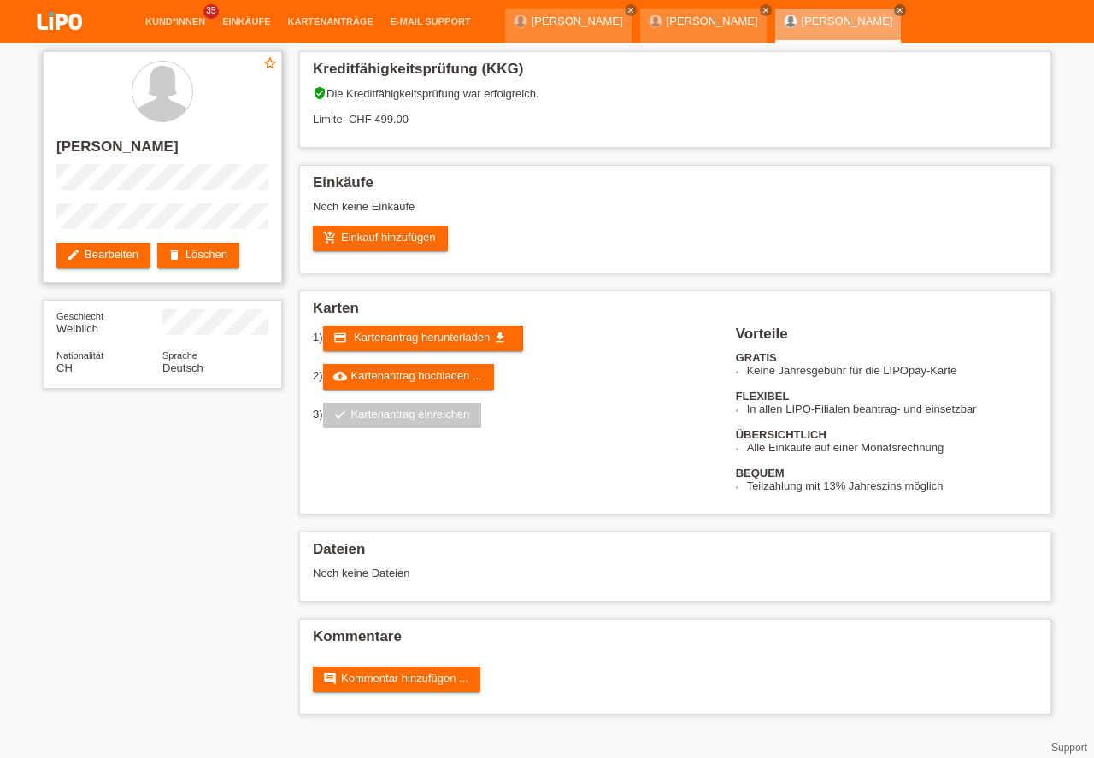
drag, startPoint x: 57, startPoint y: 150, endPoint x: 186, endPoint y: 152, distance: 129.1
click at [186, 152] on h2 "[PERSON_NAME]" at bounding box center [162, 151] width 212 height 26
click at [159, 22] on link "Kund*innen" at bounding box center [175, 21] width 77 height 10
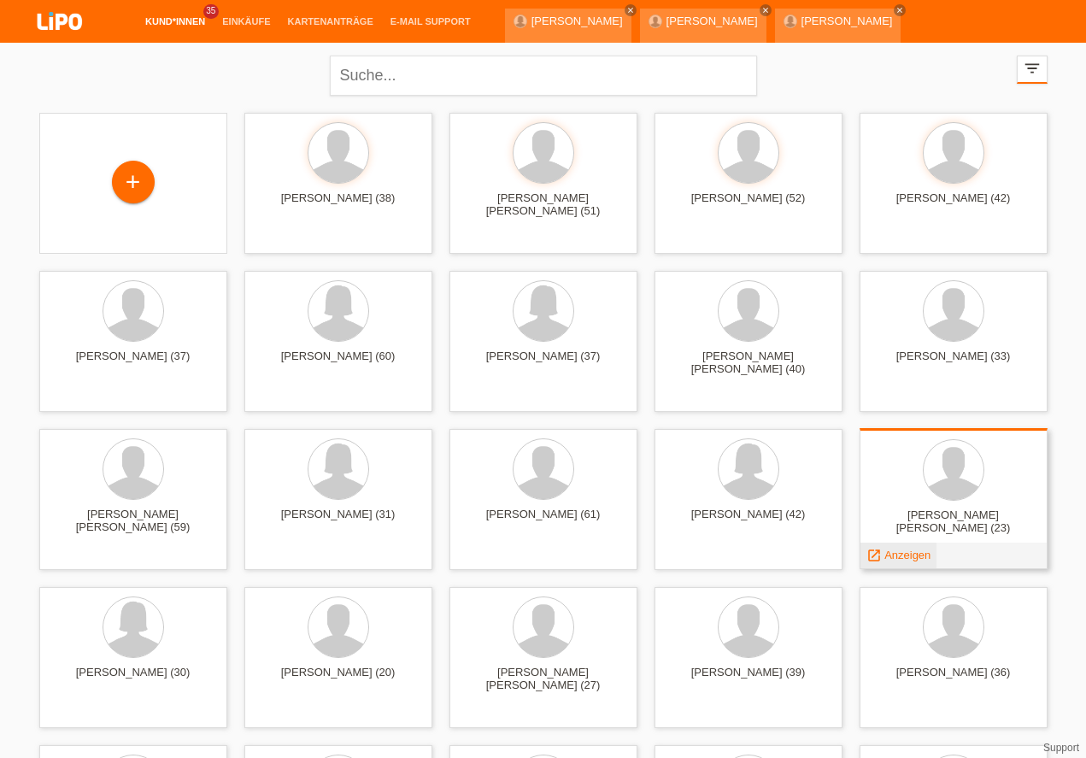
click at [902, 551] on span "Anzeigen" at bounding box center [907, 555] width 46 height 13
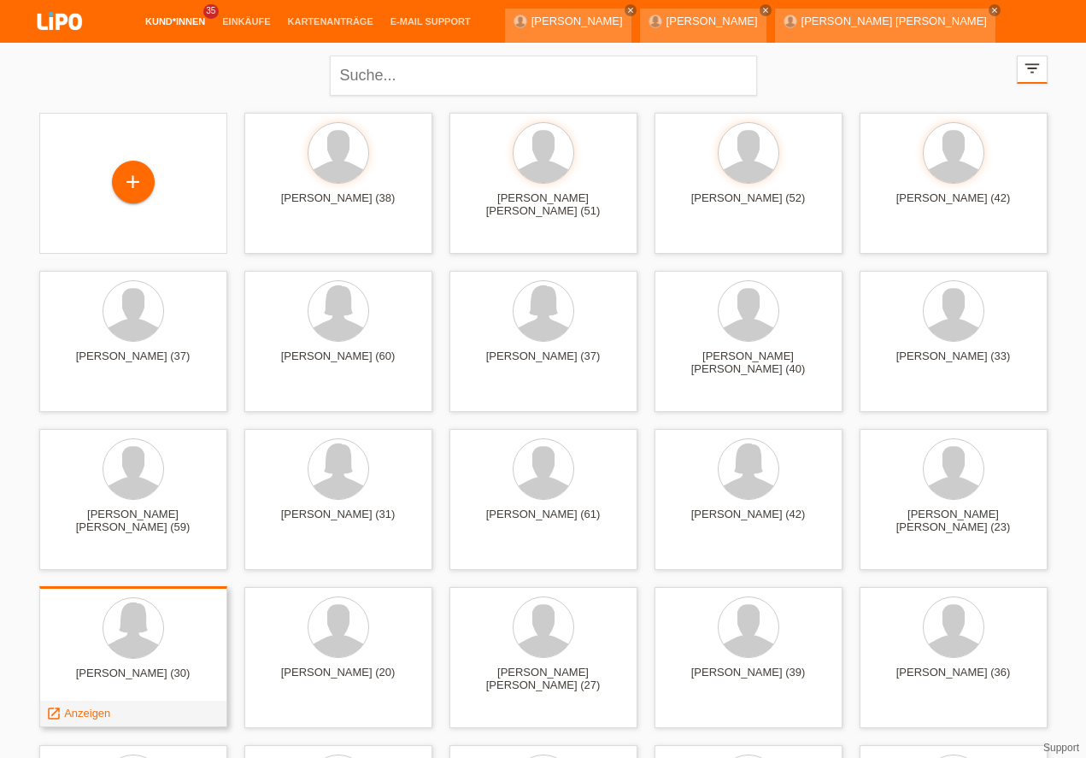
scroll to position [49, 0]
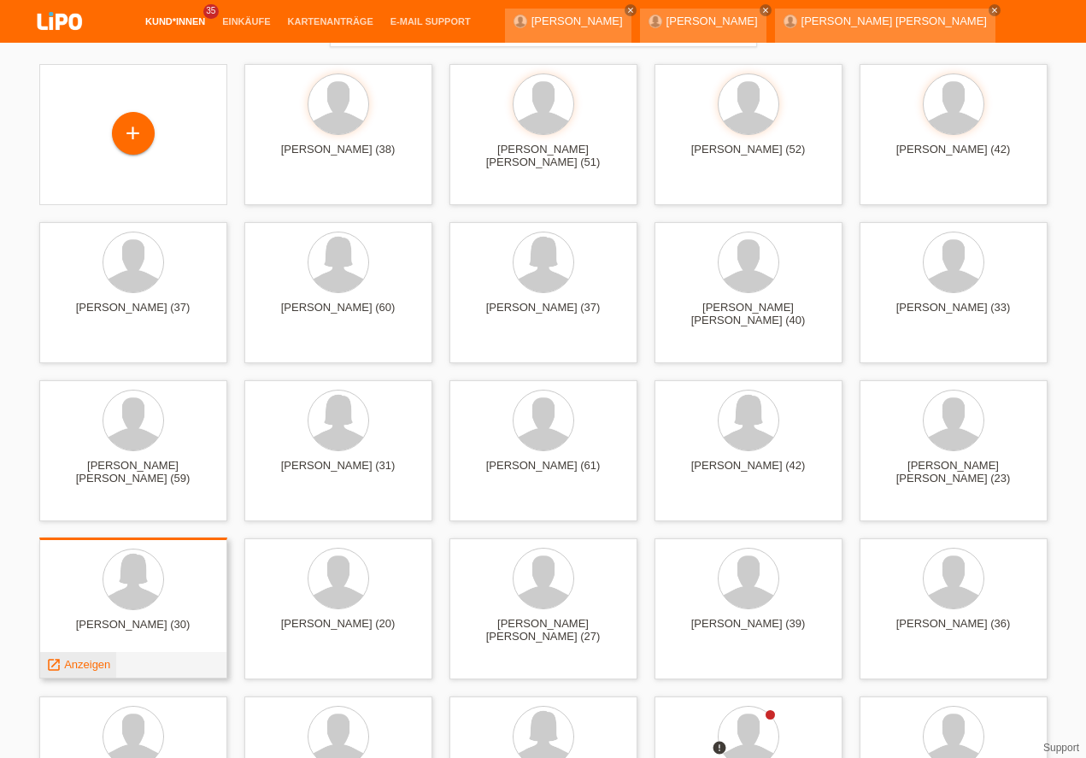
click at [86, 669] on span "Anzeigen" at bounding box center [87, 664] width 46 height 13
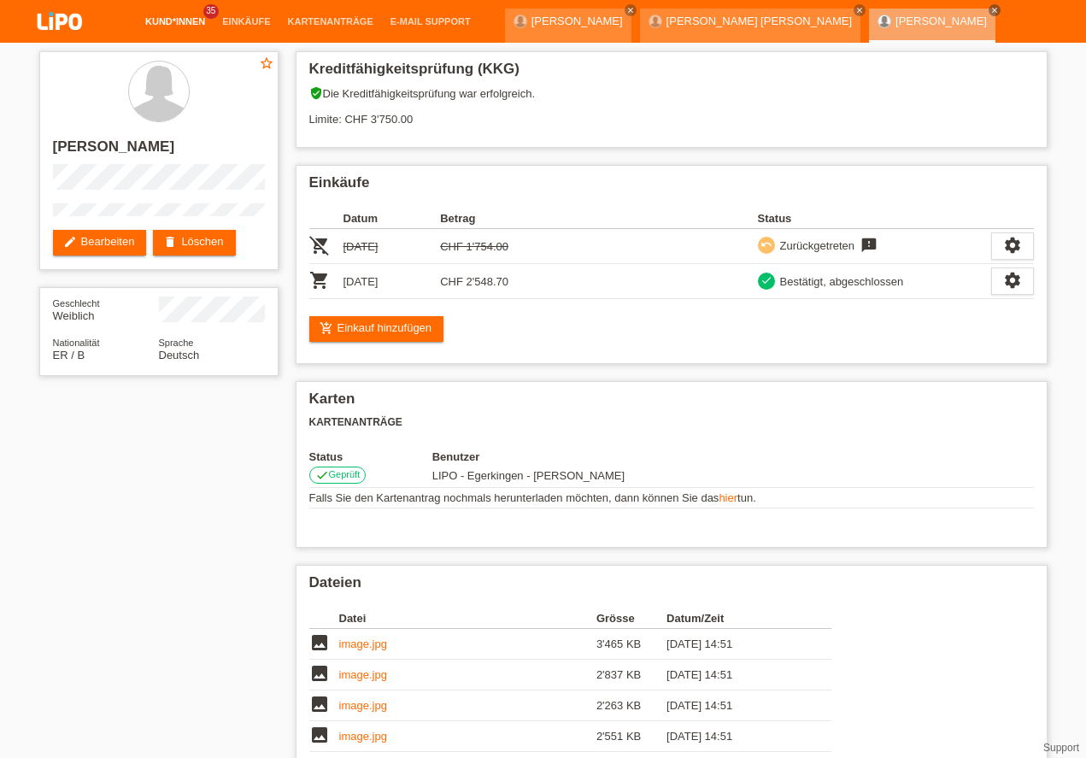
click at [182, 26] on link "Kund*innen" at bounding box center [175, 21] width 77 height 10
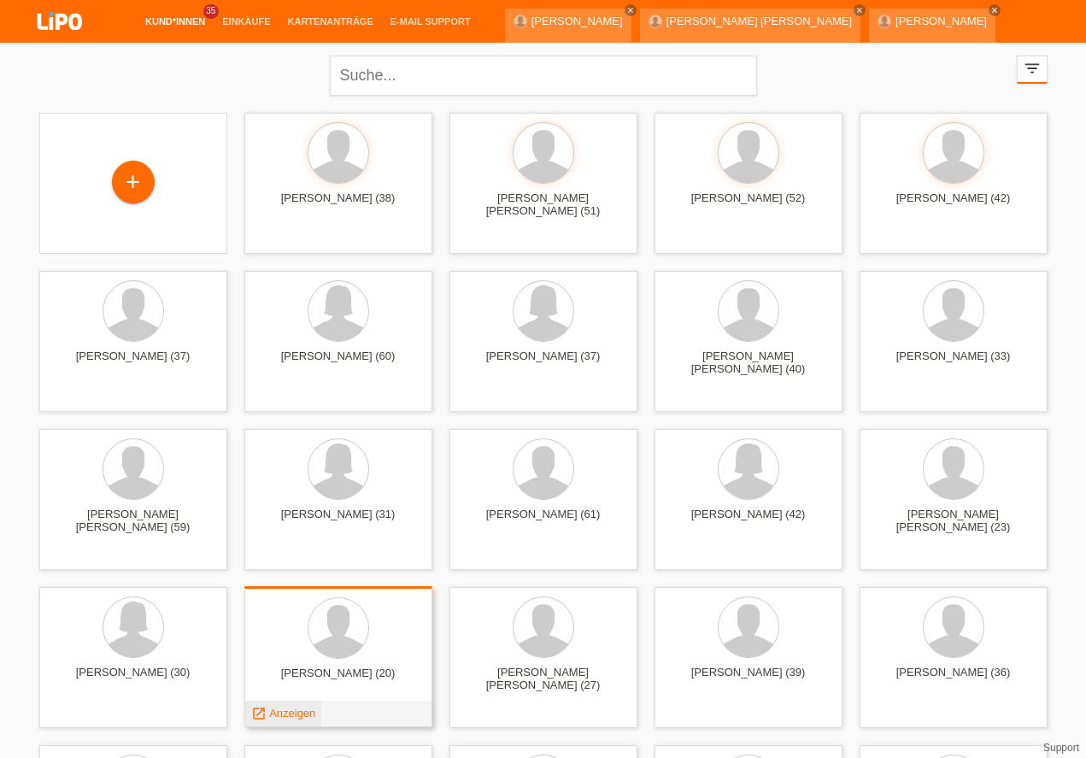
click at [295, 717] on span "Anzeigen" at bounding box center [292, 713] width 46 height 13
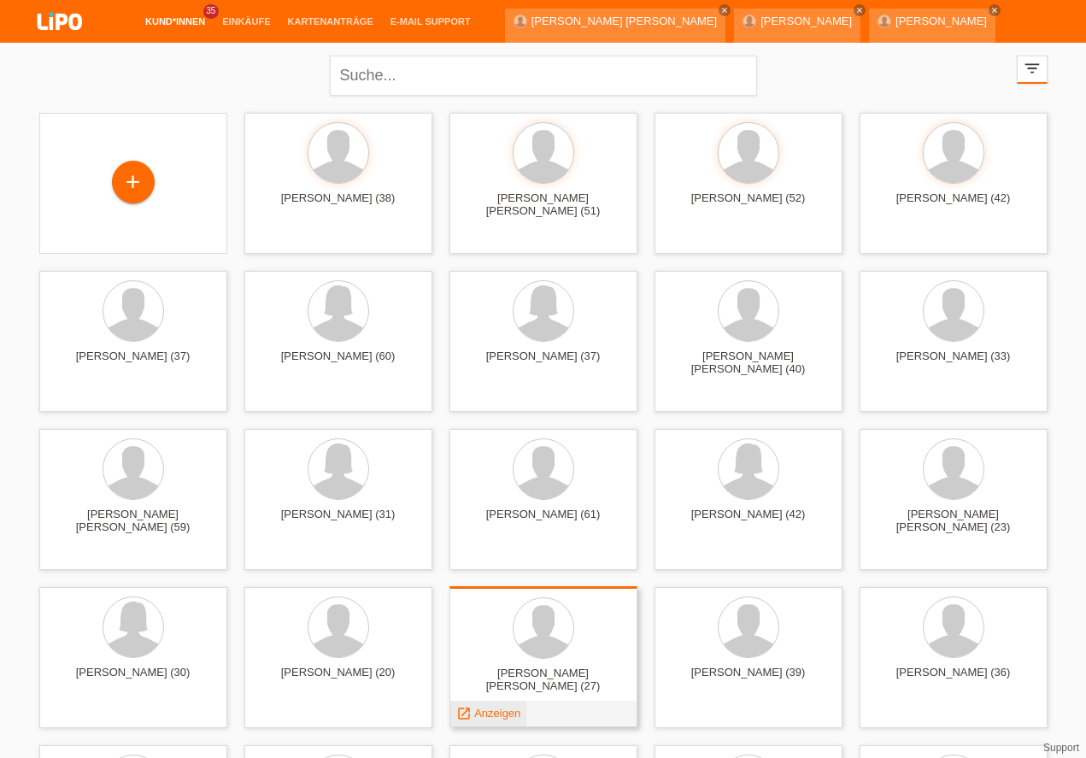
click at [508, 710] on span "Anzeigen" at bounding box center [497, 713] width 46 height 13
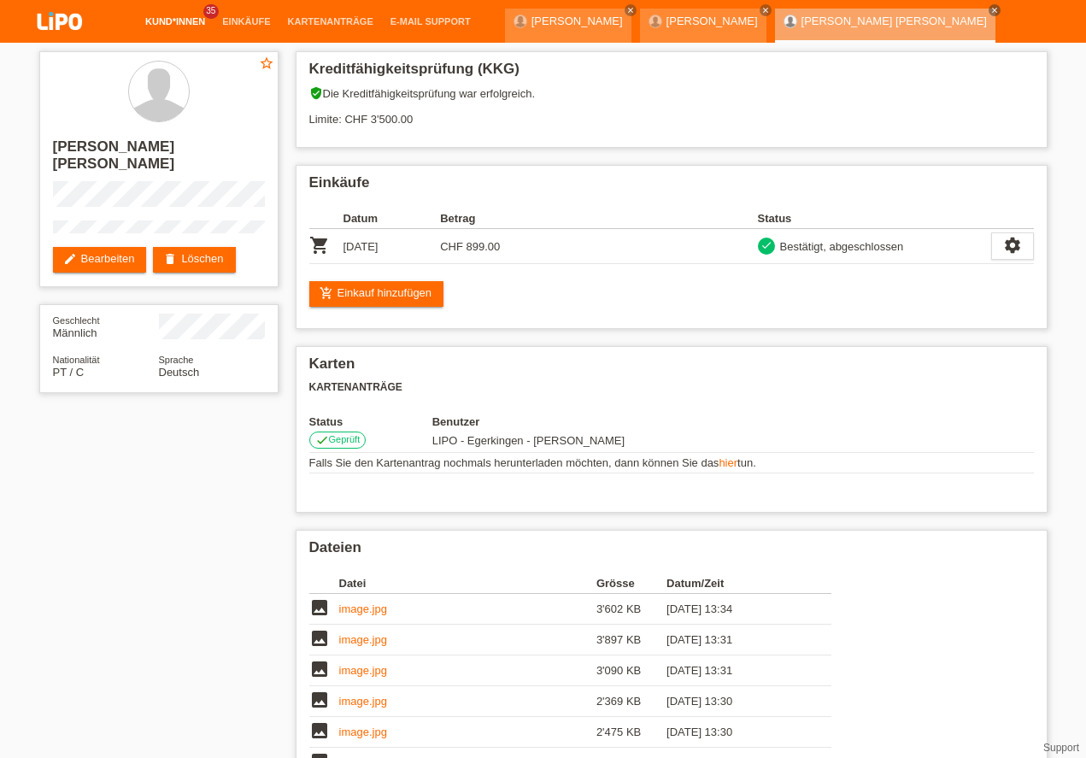
click at [190, 20] on link "Kund*innen" at bounding box center [175, 21] width 77 height 10
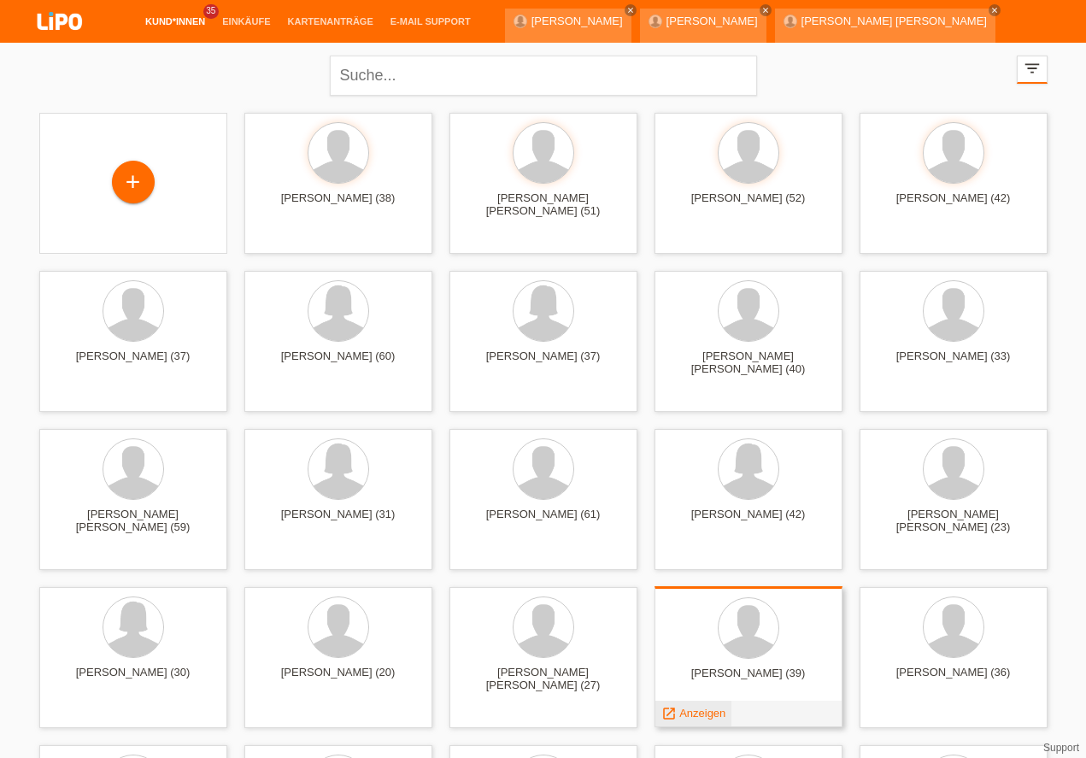
click at [700, 711] on span "Anzeigen" at bounding box center [702, 713] width 46 height 13
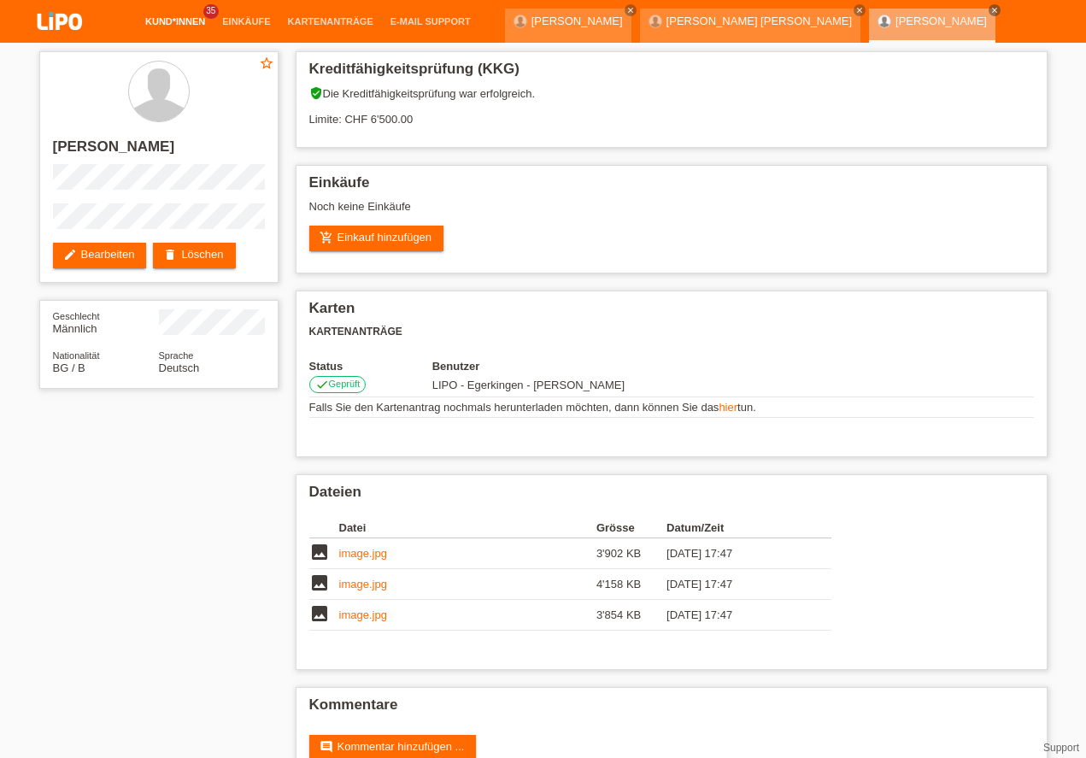
click at [167, 22] on link "Kund*innen" at bounding box center [175, 21] width 77 height 10
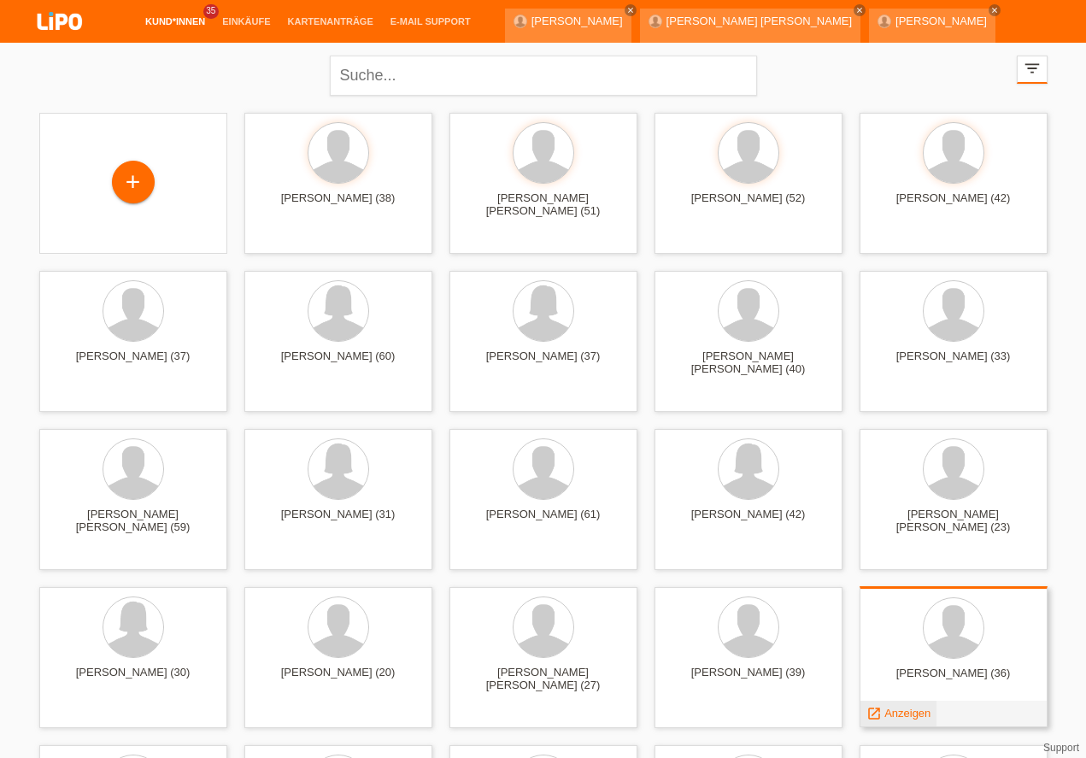
click at [903, 707] on span "Anzeigen" at bounding box center [907, 713] width 46 height 13
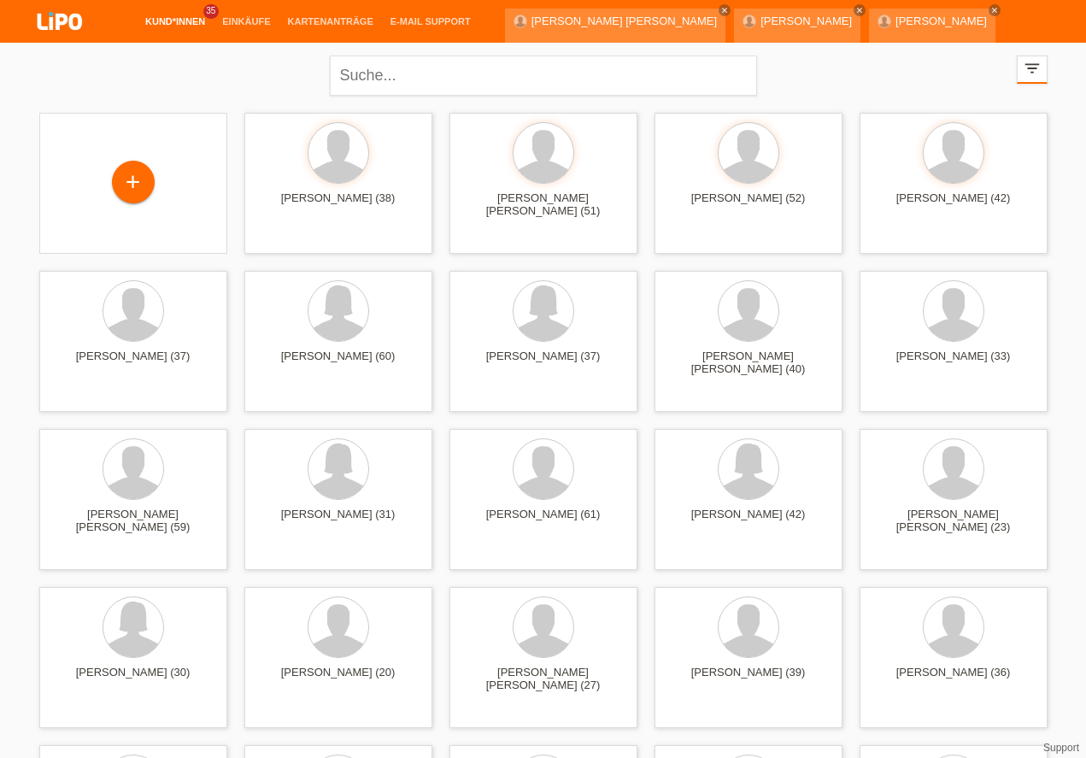
scroll to position [195, 0]
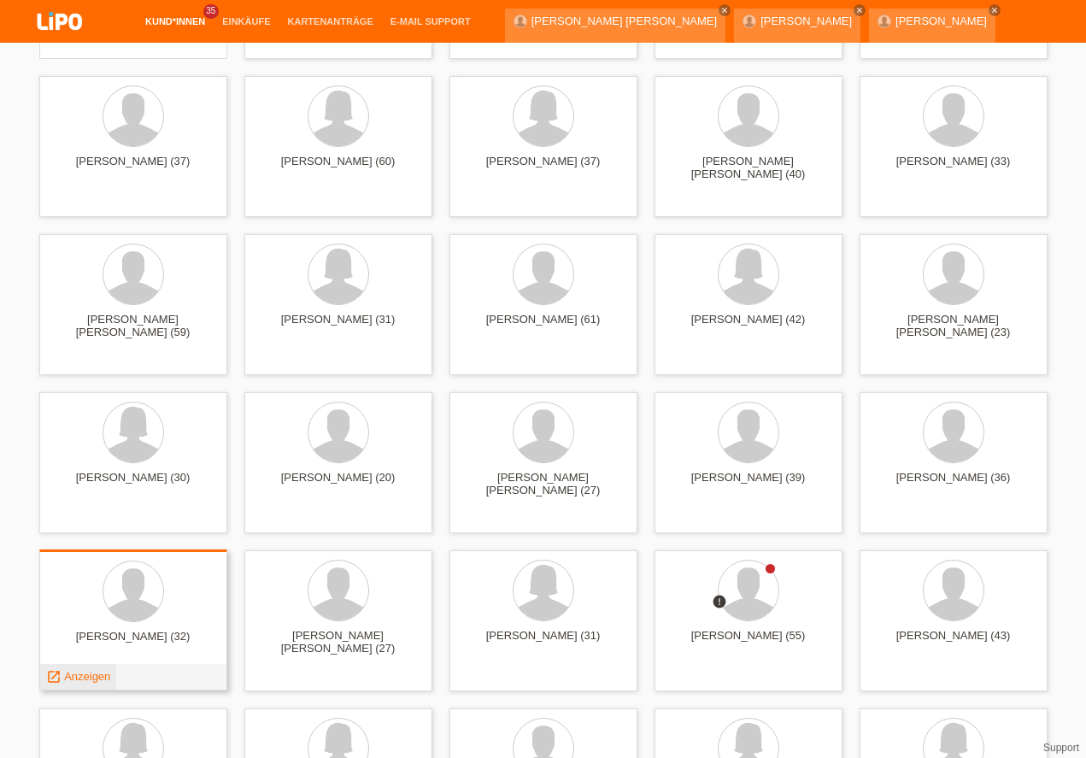
click at [79, 670] on span "Anzeigen" at bounding box center [87, 676] width 46 height 13
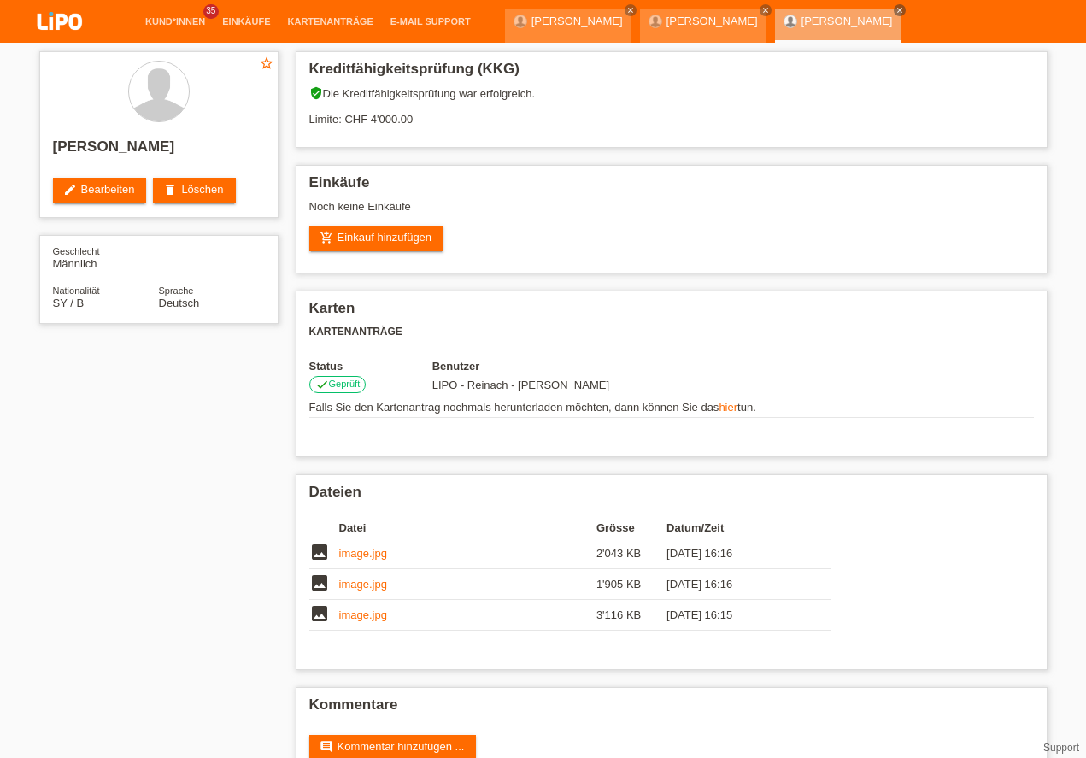
click at [169, 12] on li "Kund*innen 35" at bounding box center [175, 22] width 77 height 44
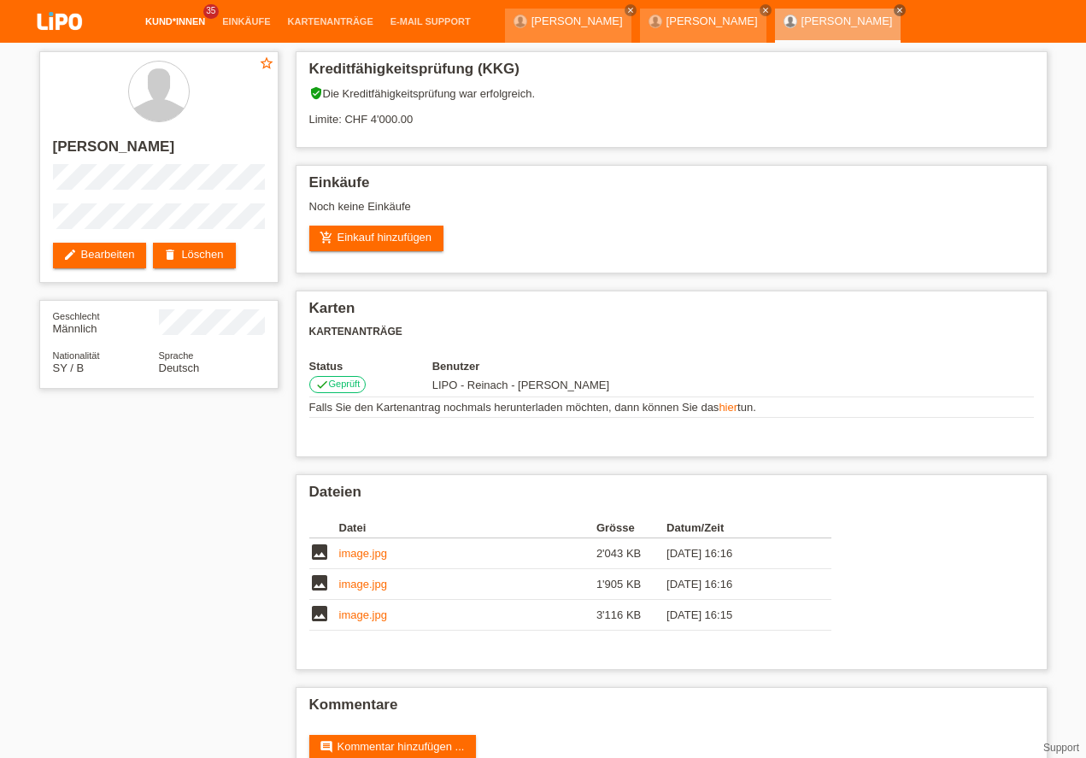
click at [171, 22] on link "Kund*innen" at bounding box center [175, 21] width 77 height 10
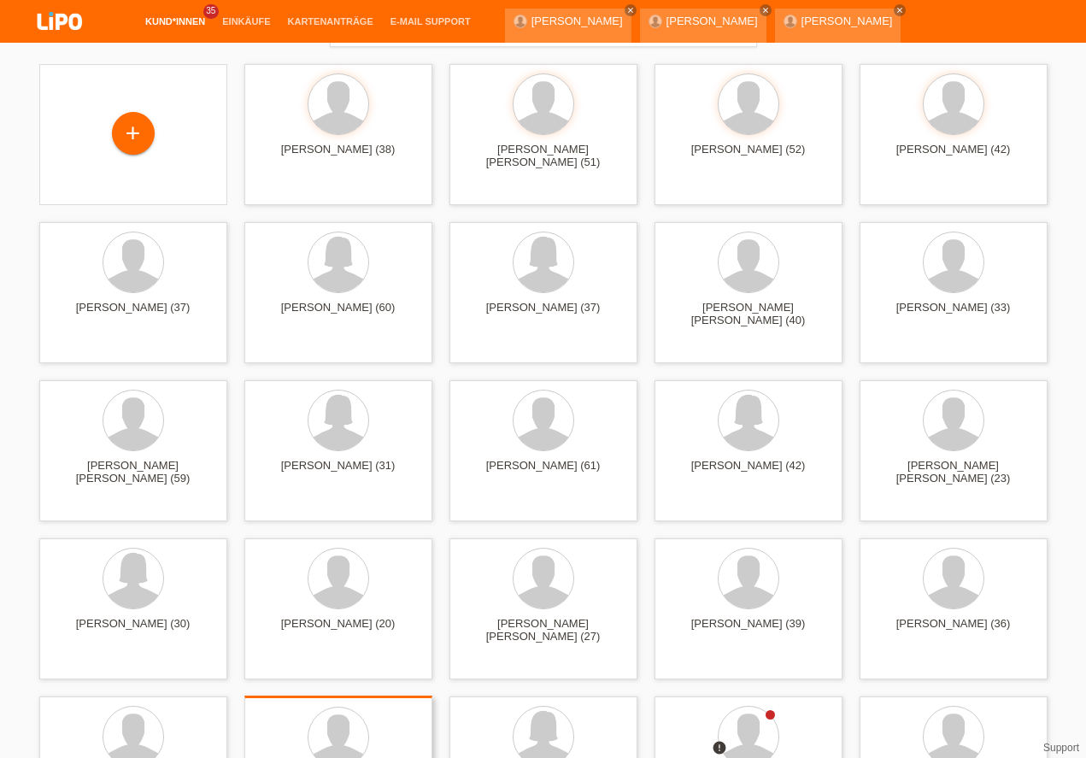
scroll to position [195, 0]
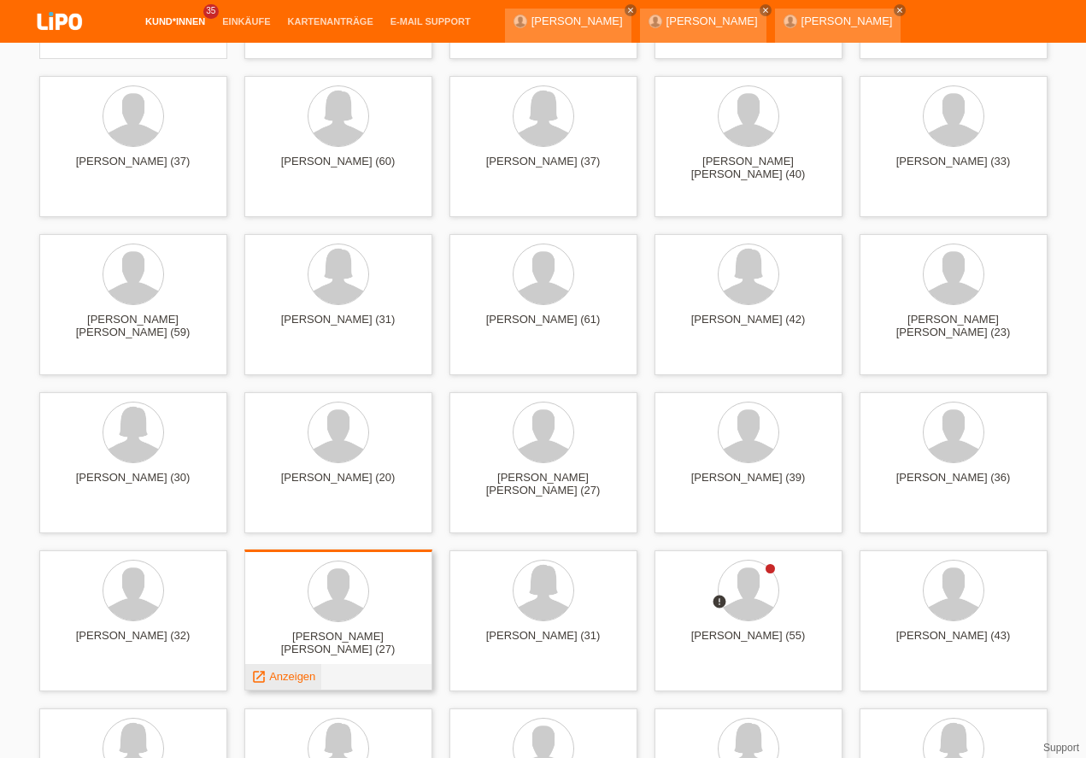
click at [284, 681] on span "Anzeigen" at bounding box center [292, 676] width 46 height 13
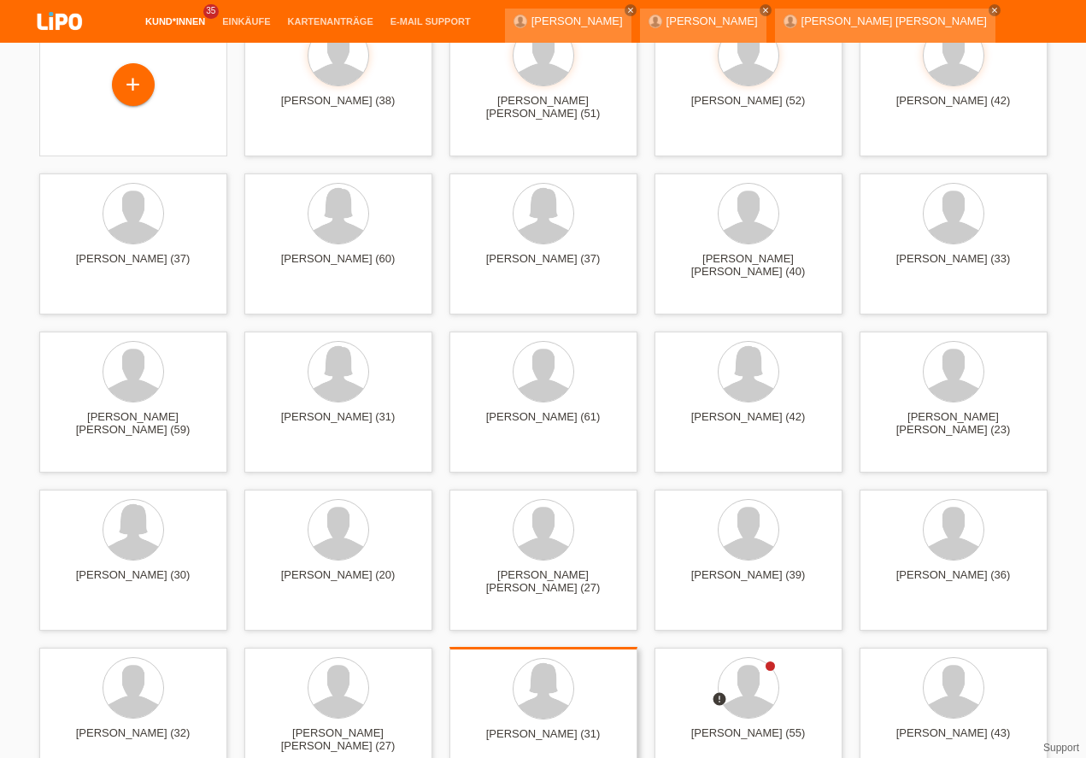
scroll to position [195, 0]
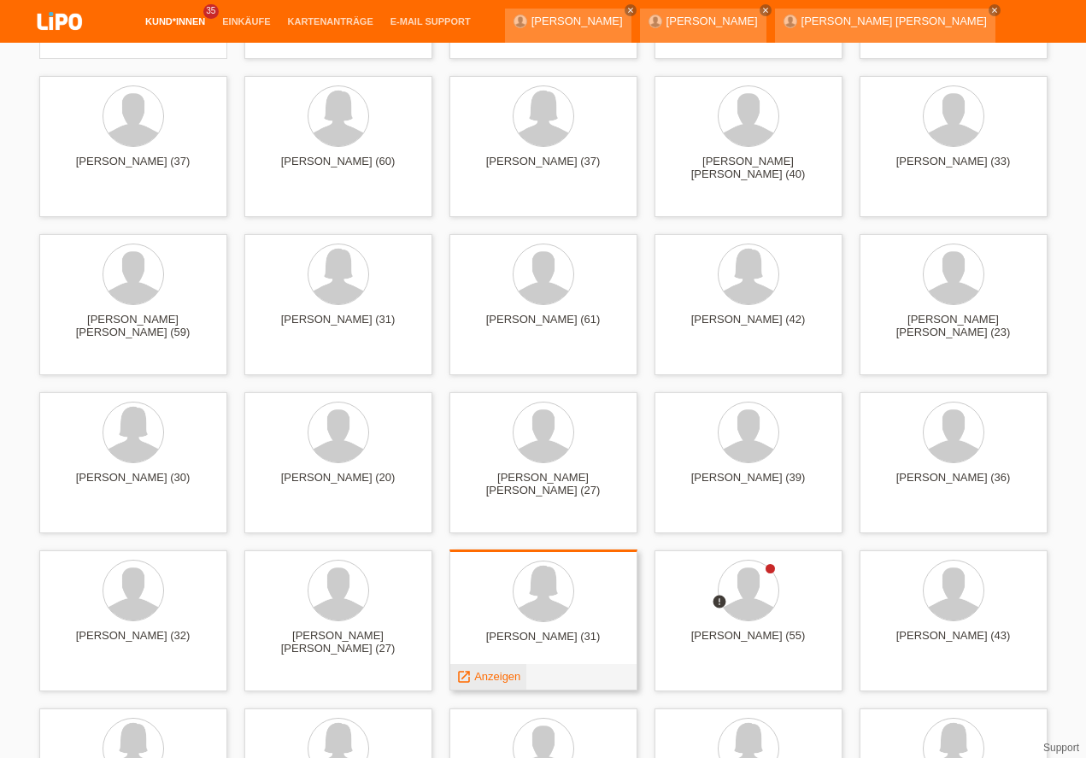
click at [502, 677] on span "Anzeigen" at bounding box center [497, 676] width 46 height 13
click at [502, 677] on div at bounding box center [543, 619] width 188 height 141
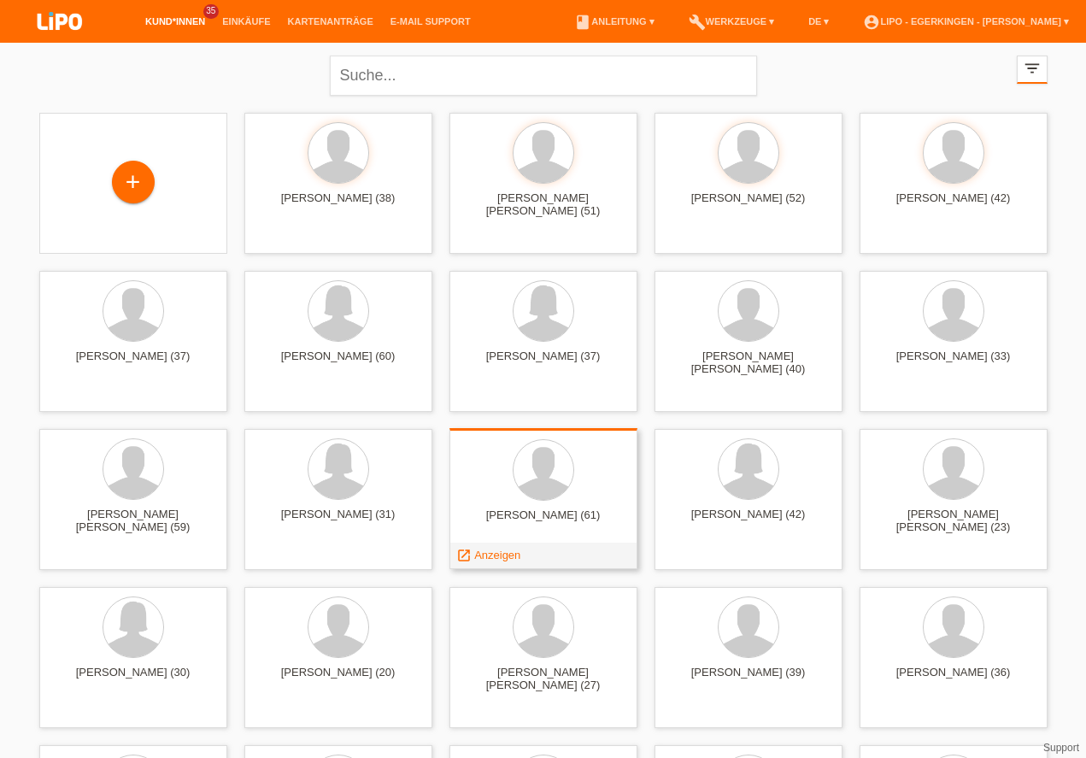
scroll to position [97, 0]
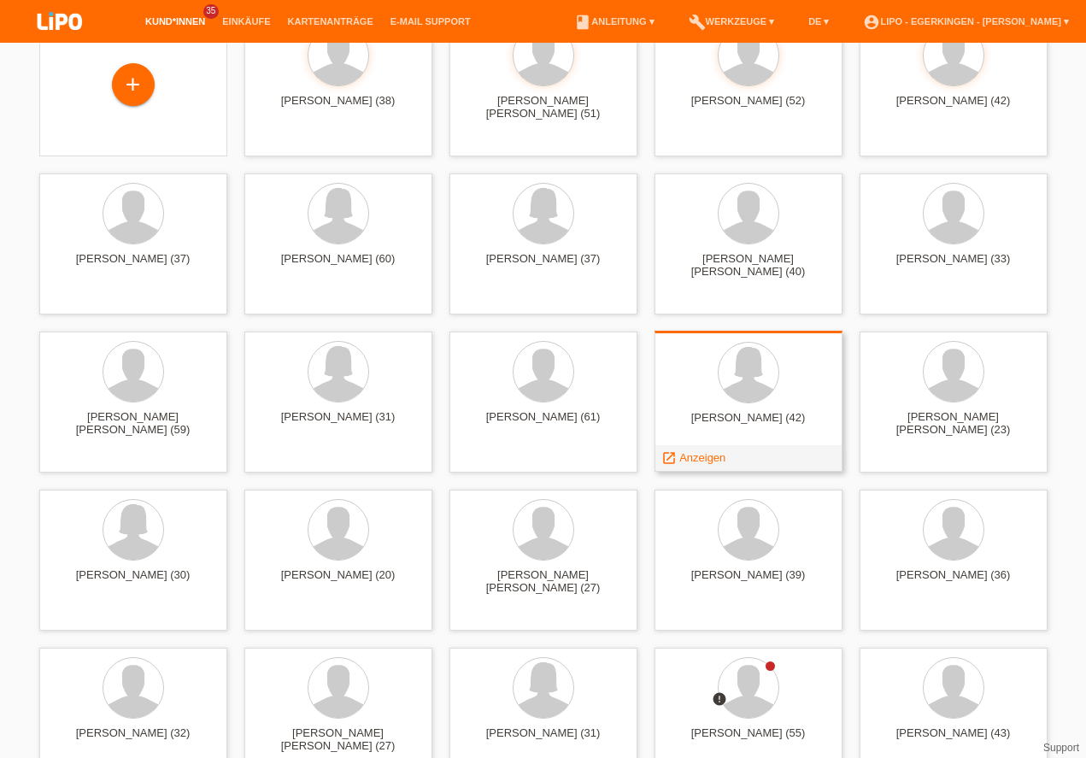
click at [701, 458] on span "Anzeigen" at bounding box center [702, 457] width 46 height 13
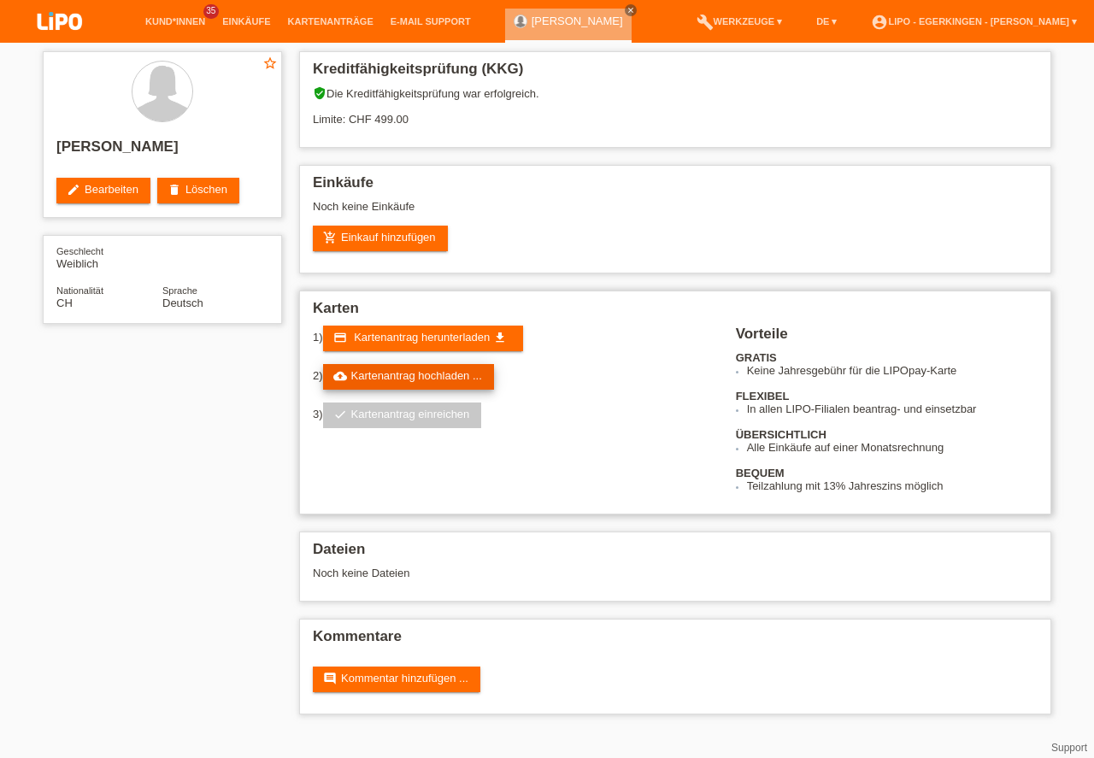
click at [450, 371] on link "cloud_upload Kartenantrag hochladen ..." at bounding box center [408, 377] width 171 height 26
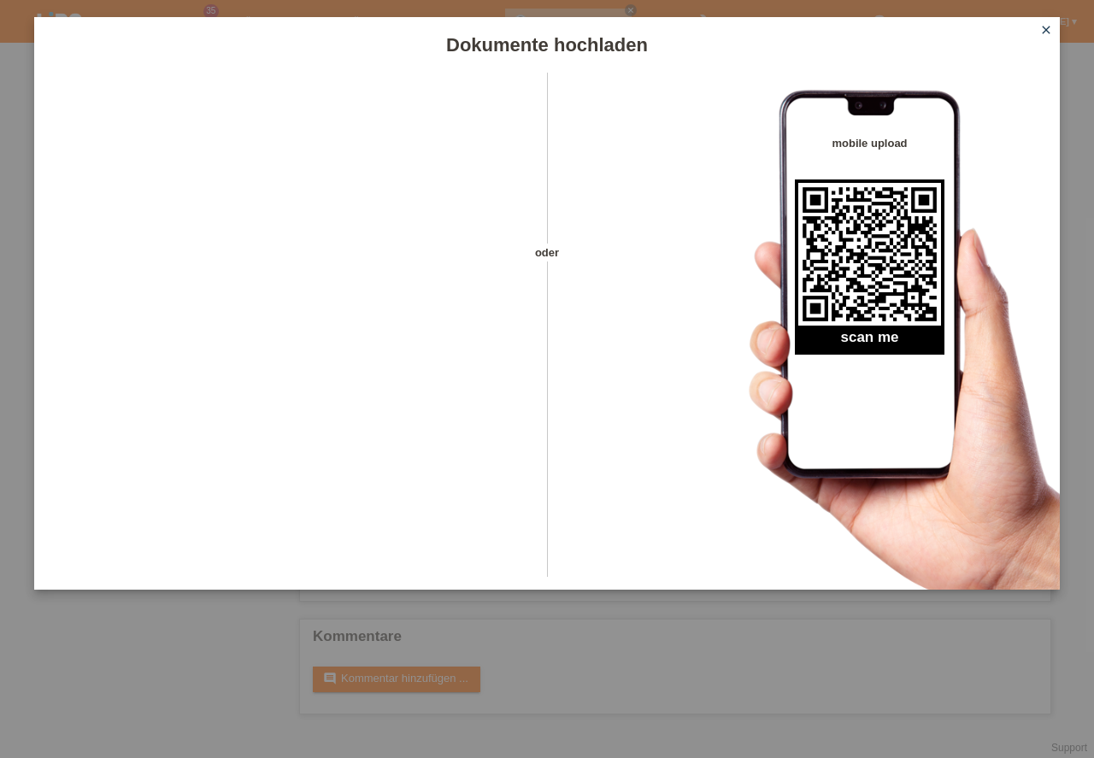
click at [1038, 30] on link "close" at bounding box center [1046, 31] width 22 height 20
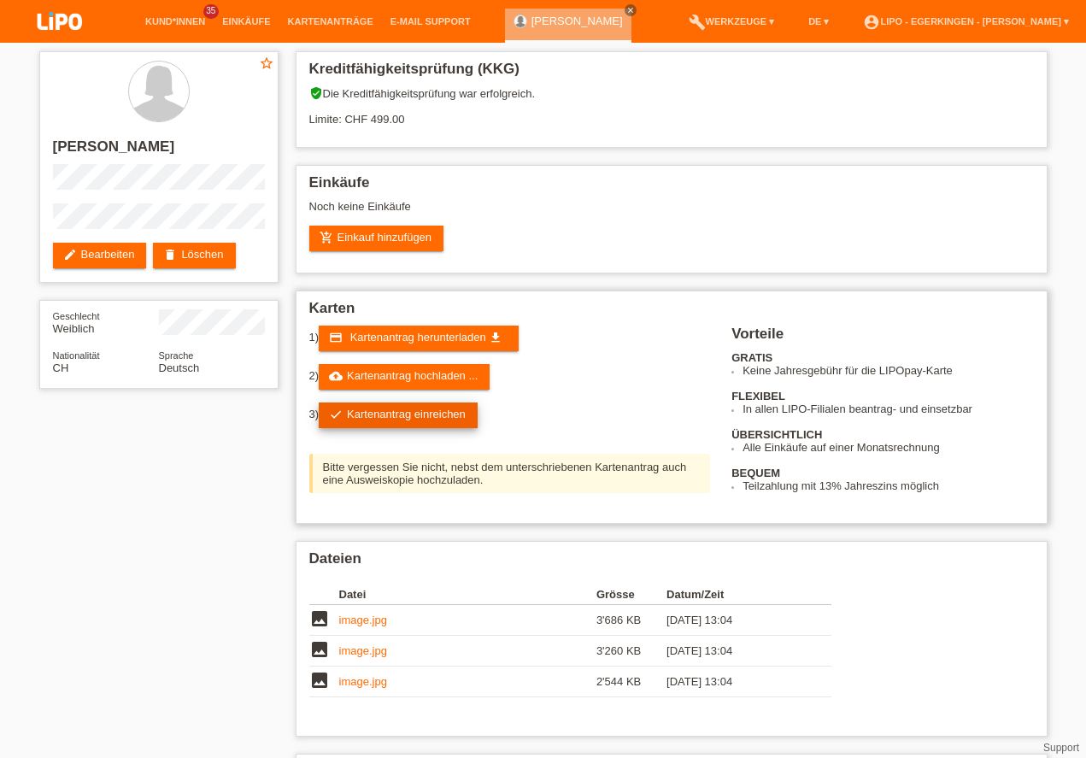
click at [446, 415] on link "check Kartenantrag einreichen" at bounding box center [398, 415] width 159 height 26
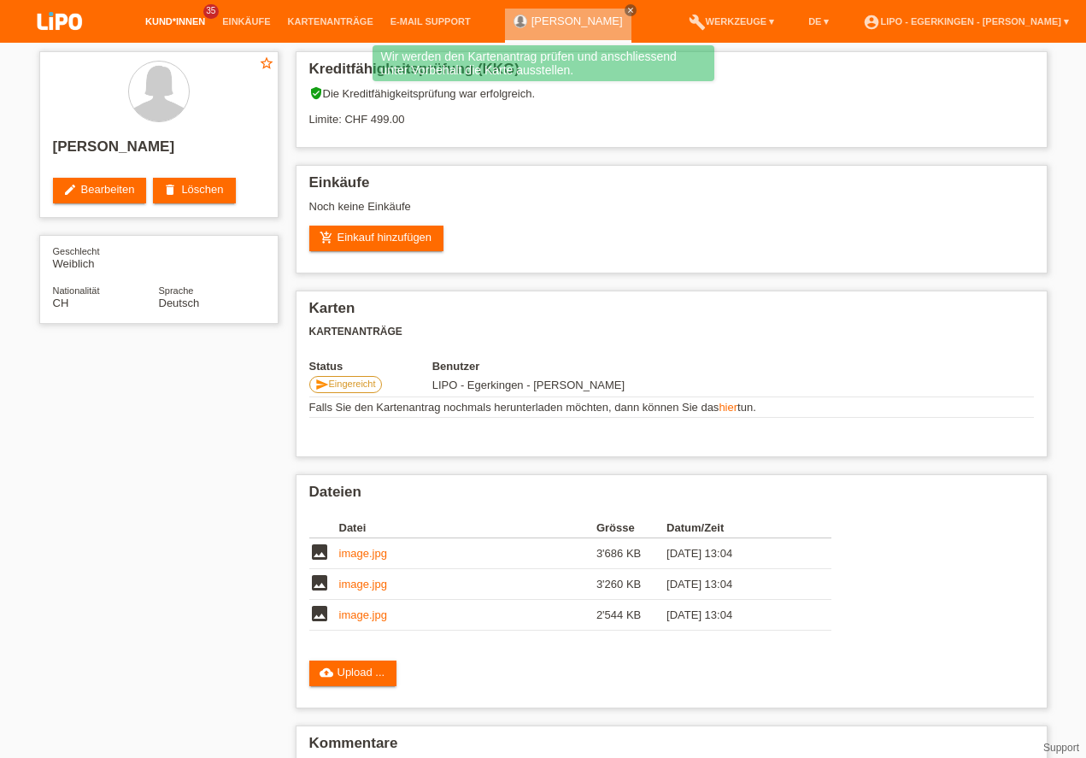
click at [152, 23] on link "Kund*innen" at bounding box center [175, 21] width 77 height 10
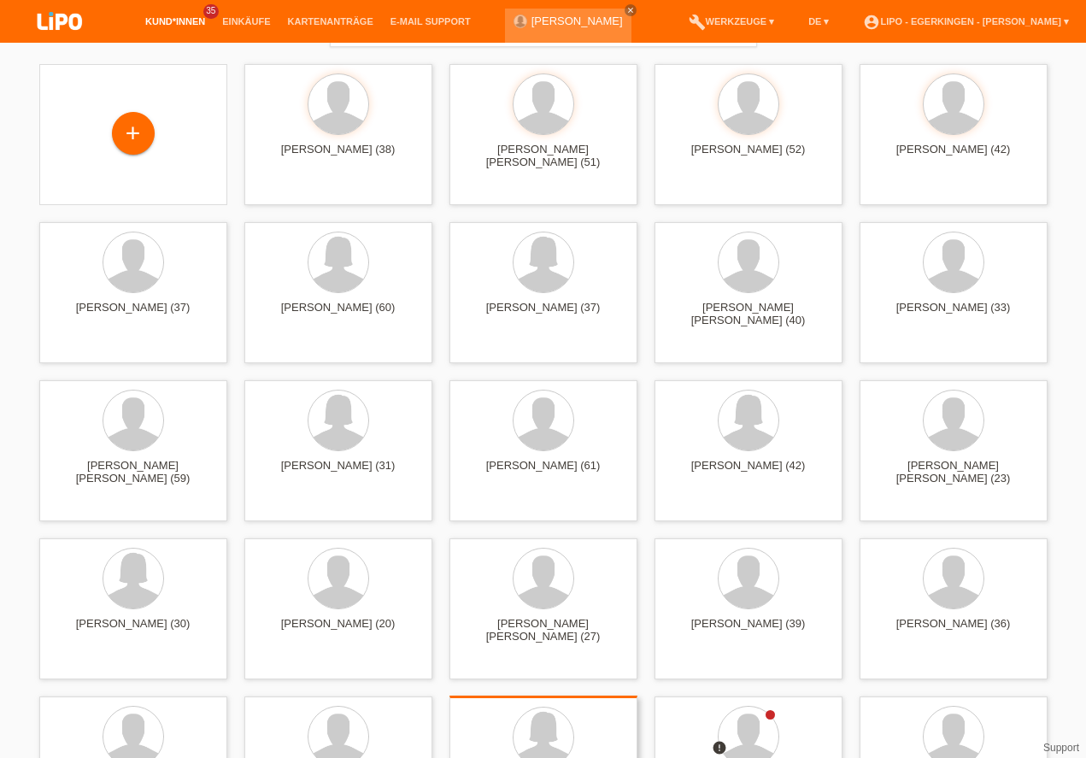
scroll to position [244, 0]
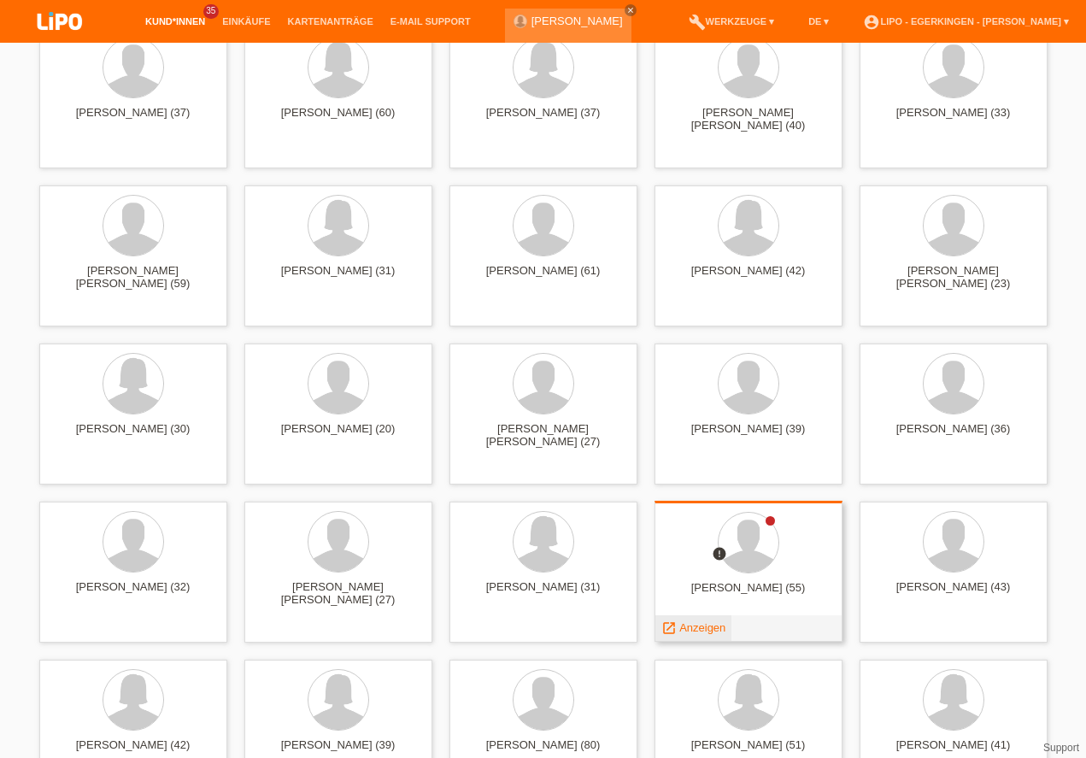
click at [695, 629] on span "Anzeigen" at bounding box center [702, 627] width 46 height 13
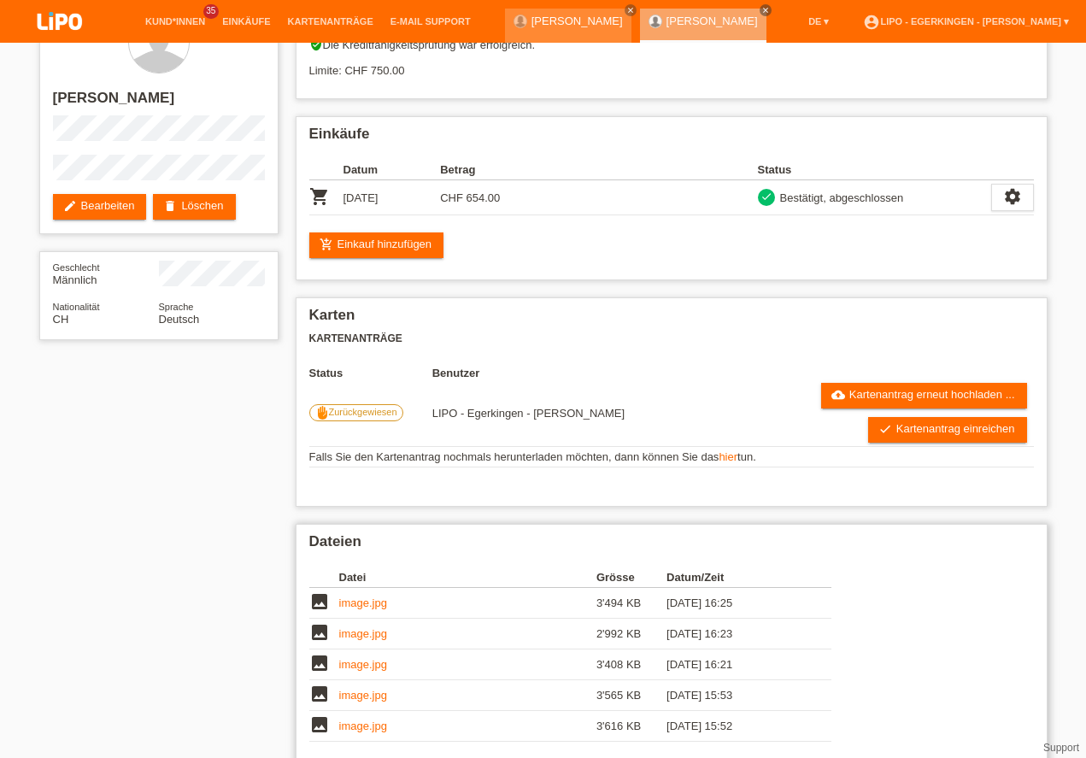
scroll to position [49, 0]
click at [372, 604] on link "image.jpg" at bounding box center [363, 602] width 48 height 13
click at [362, 665] on link "image.jpg" at bounding box center [363, 664] width 48 height 13
click at [361, 680] on td "image.jpg" at bounding box center [467, 695] width 257 height 31
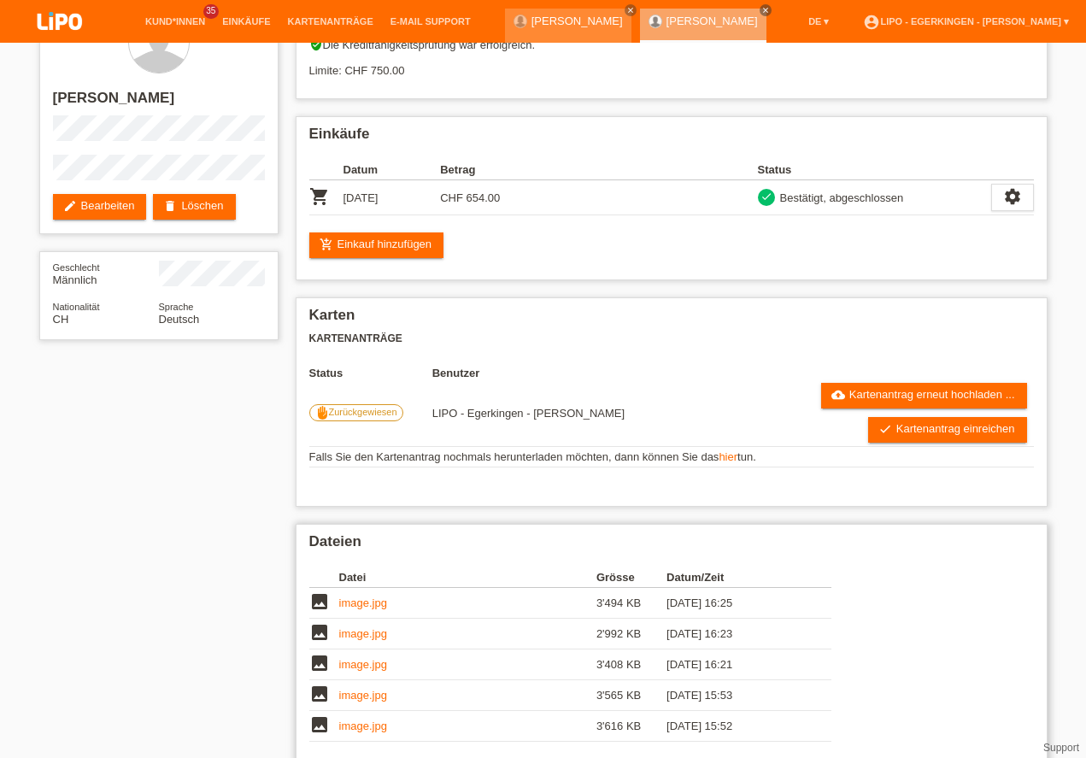
drag, startPoint x: 362, startPoint y: 605, endPoint x: 367, endPoint y: 597, distance: 8.8
click at [367, 689] on link "image.jpg" at bounding box center [363, 695] width 48 height 13
click at [371, 720] on link "image.jpg" at bounding box center [363, 726] width 48 height 13
click at [725, 450] on link "hier" at bounding box center [728, 456] width 19 height 13
click at [169, 16] on li "Kund*innen 35" at bounding box center [175, 22] width 77 height 44
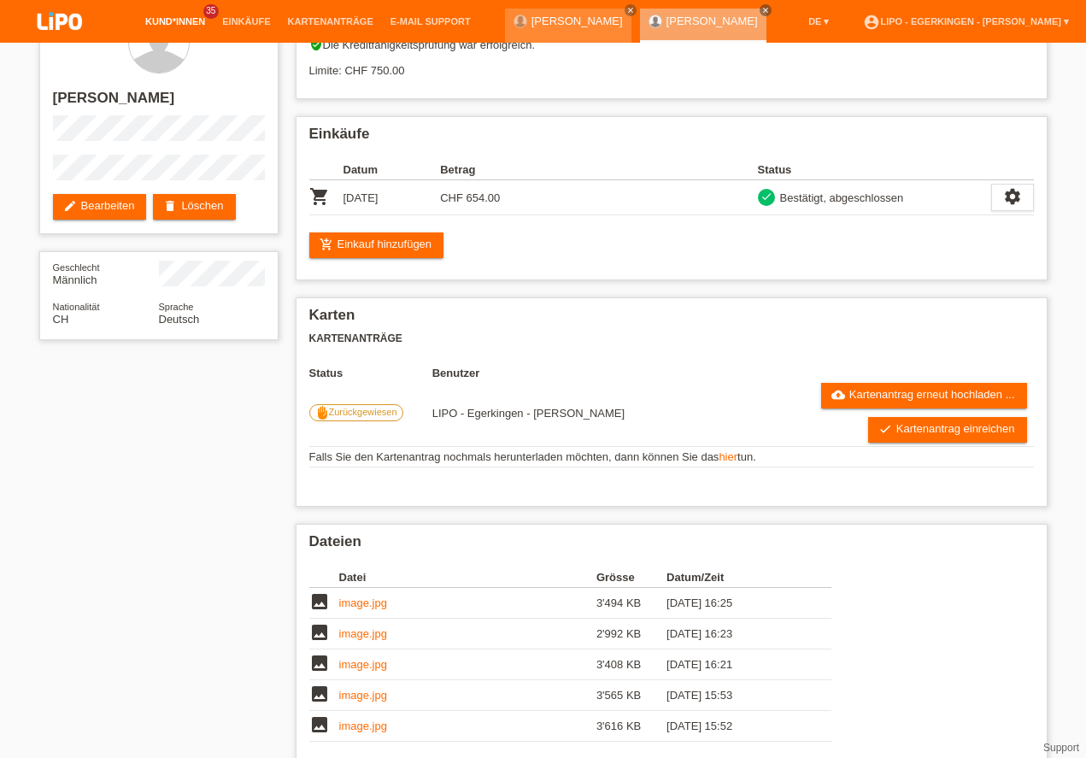
click at [169, 19] on link "Kund*innen" at bounding box center [175, 21] width 77 height 10
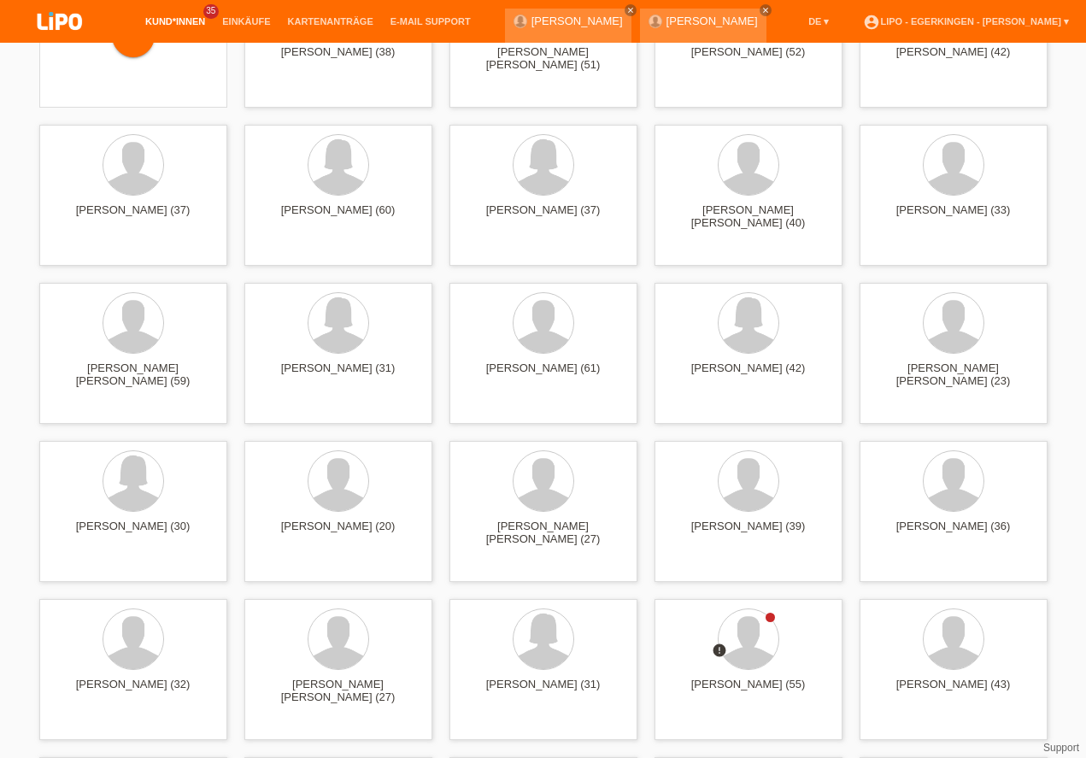
scroll to position [195, 0]
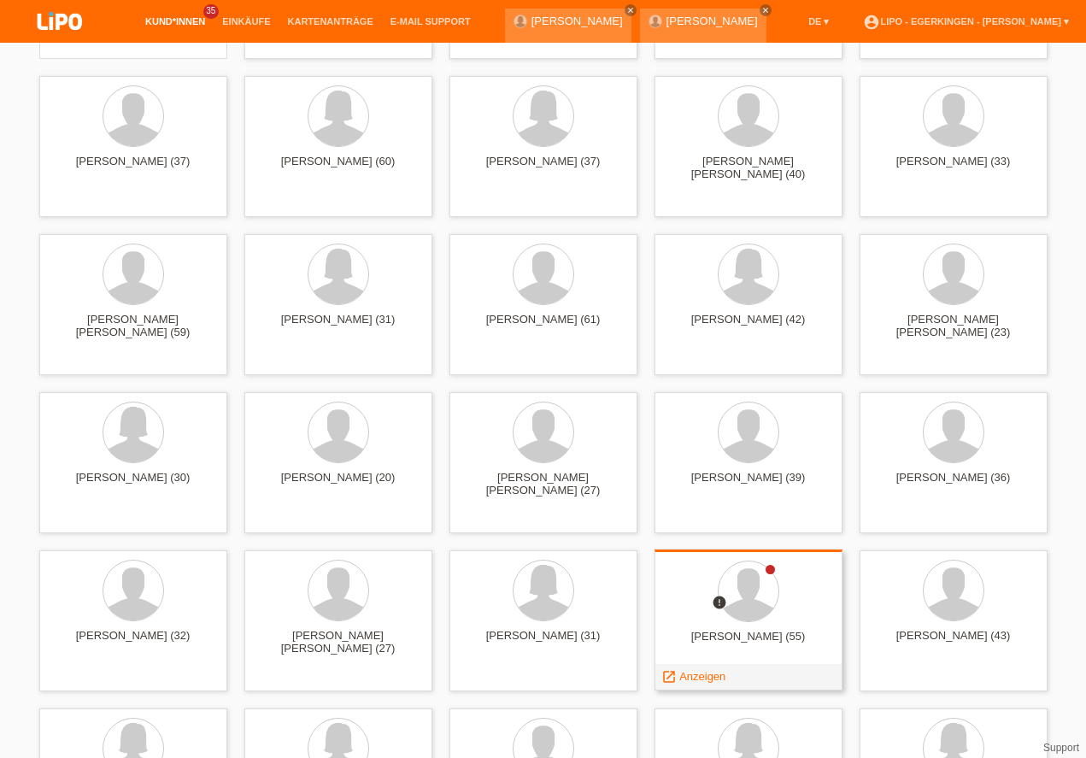
click at [710, 675] on span "Anzeigen" at bounding box center [702, 676] width 46 height 13
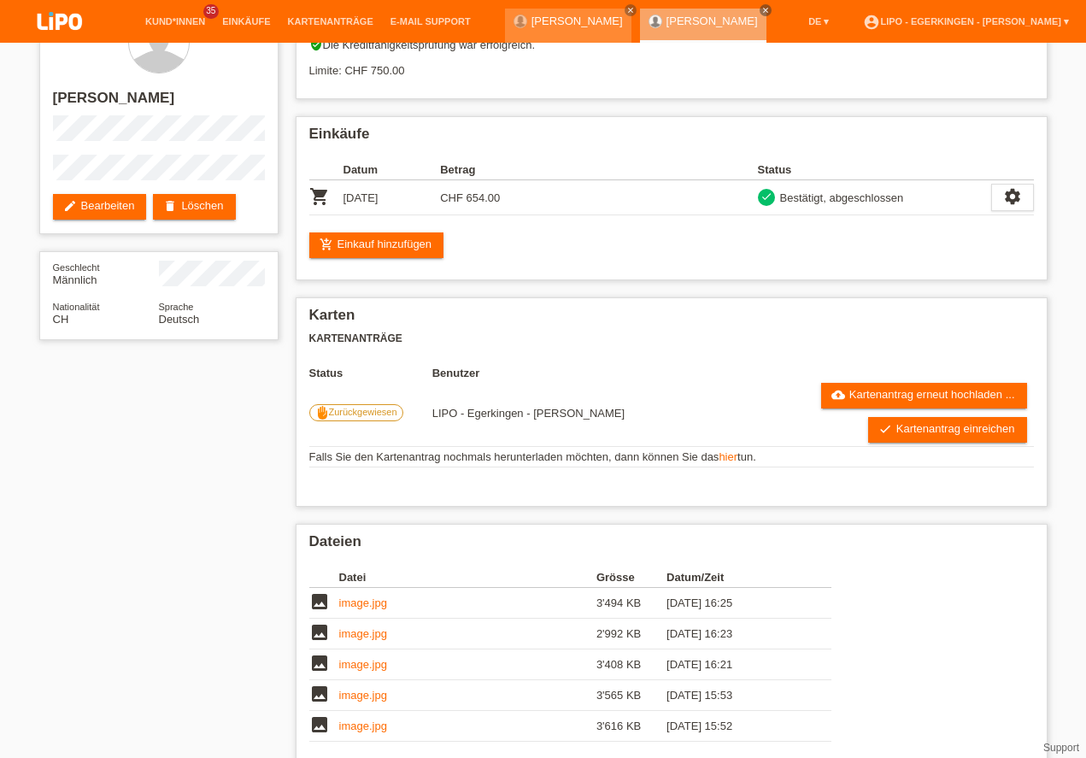
scroll to position [97, 0]
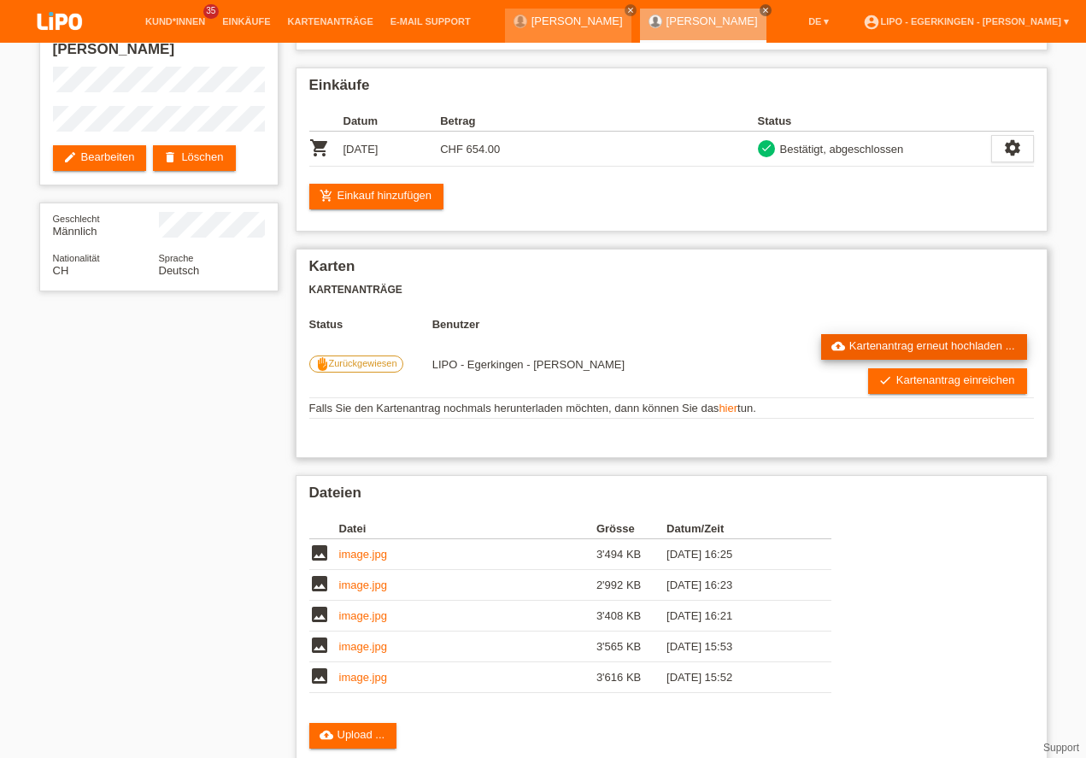
click at [860, 337] on link "cloud_upload Kartenantrag erneut hochladen ..." at bounding box center [924, 347] width 206 height 26
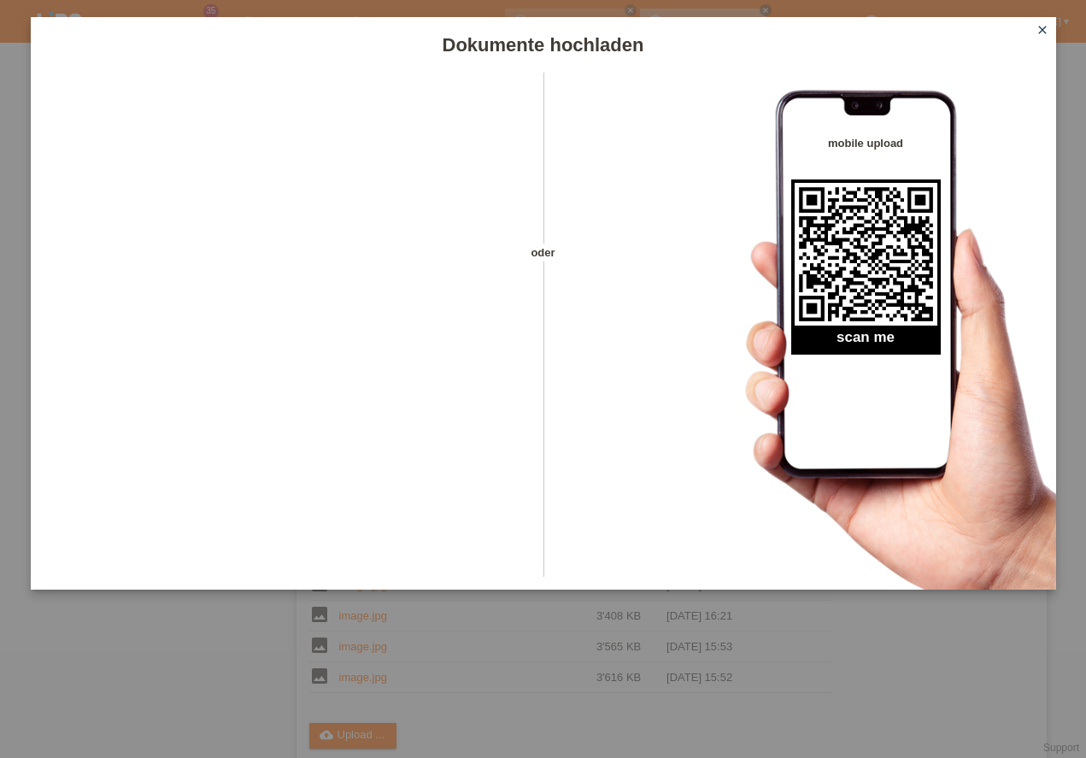
click at [1038, 33] on icon "close" at bounding box center [1043, 30] width 14 height 14
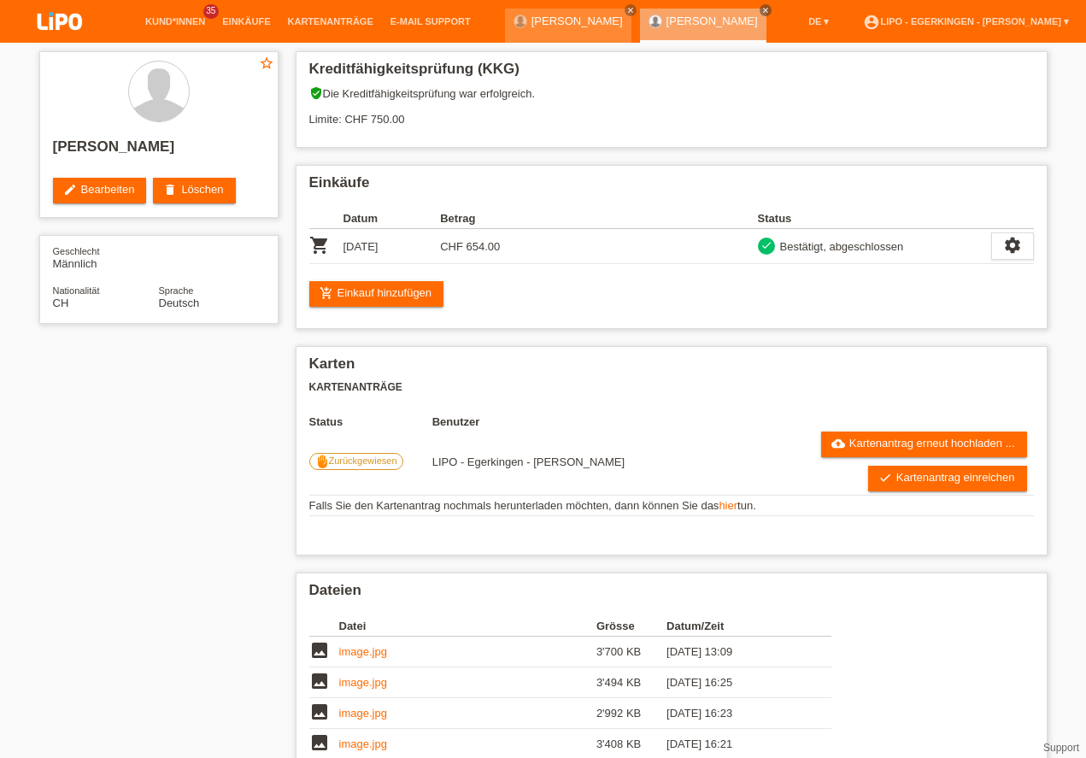
scroll to position [97, 0]
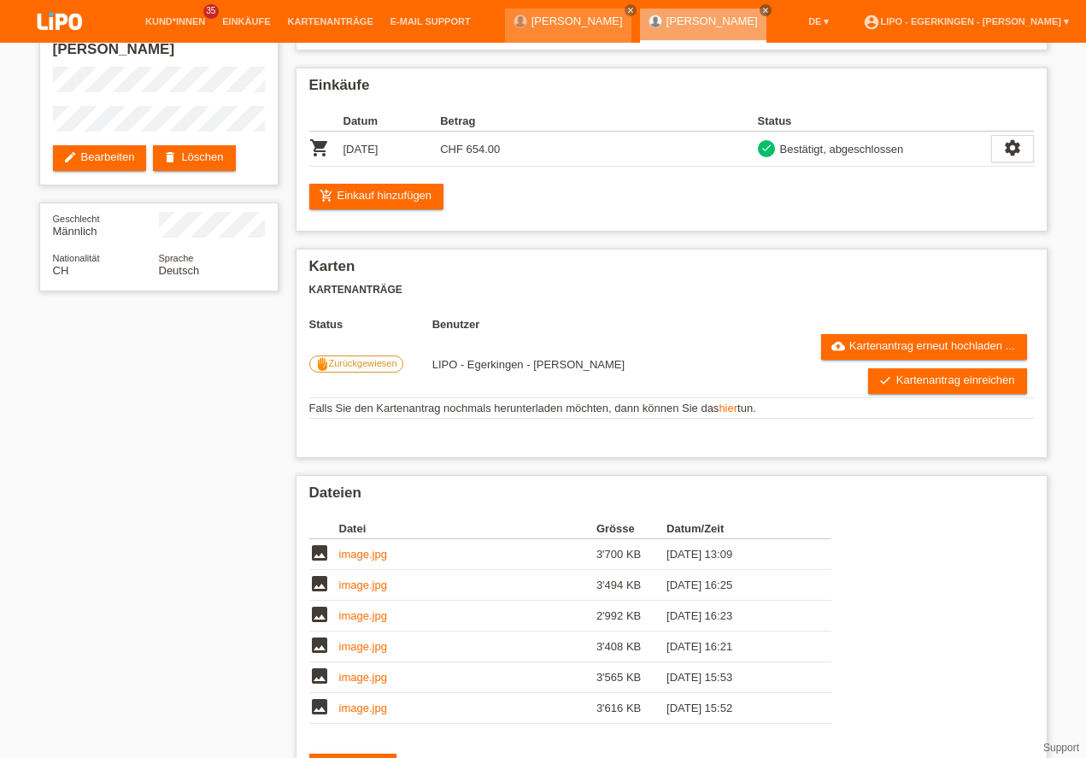
click at [899, 379] on link "check Kartenantrag einreichen" at bounding box center [947, 381] width 159 height 26
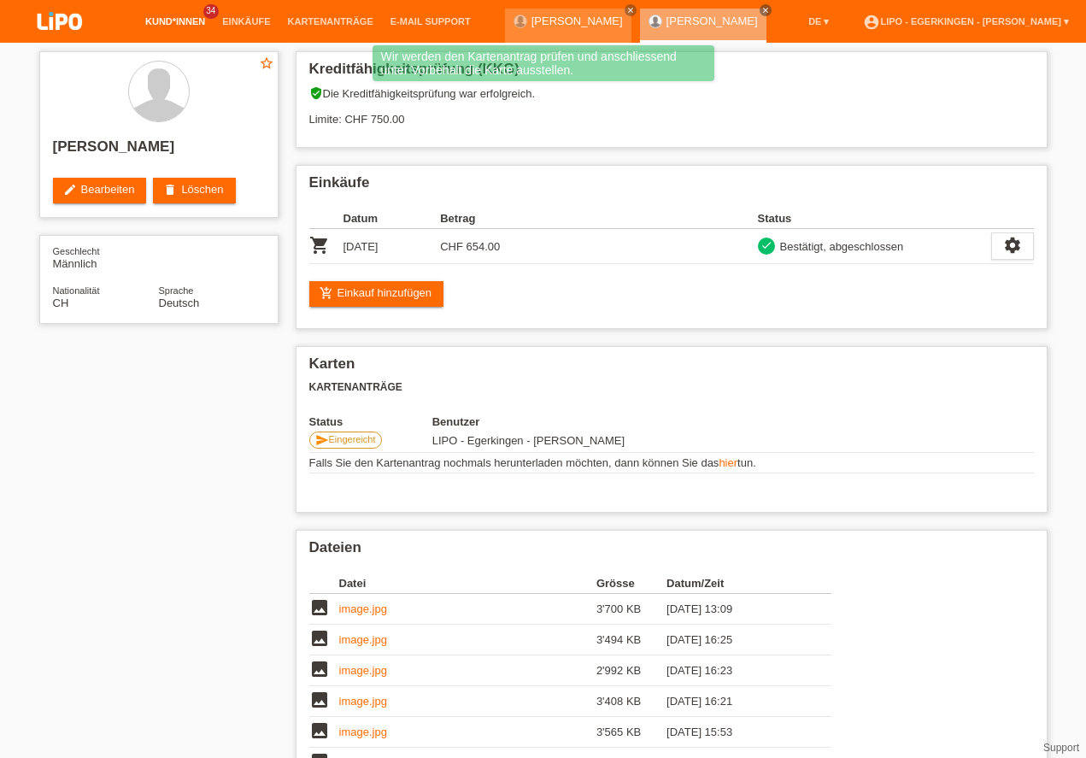
click at [181, 19] on link "Kund*innen" at bounding box center [175, 21] width 77 height 10
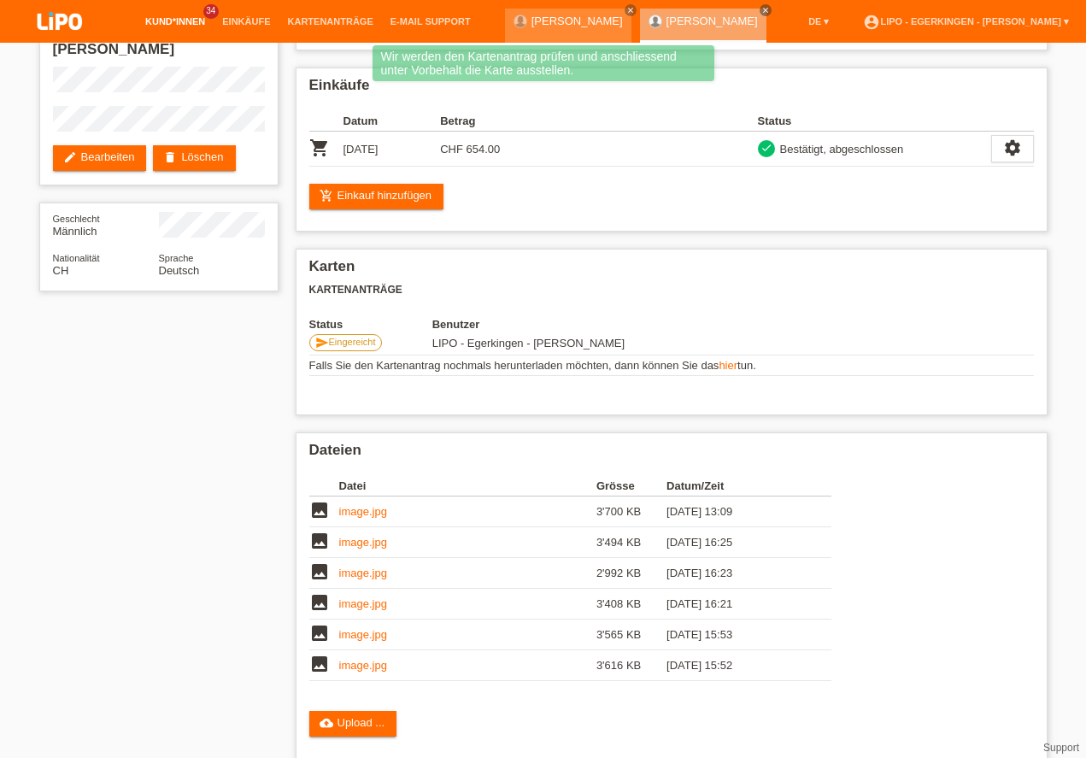
scroll to position [97, 0]
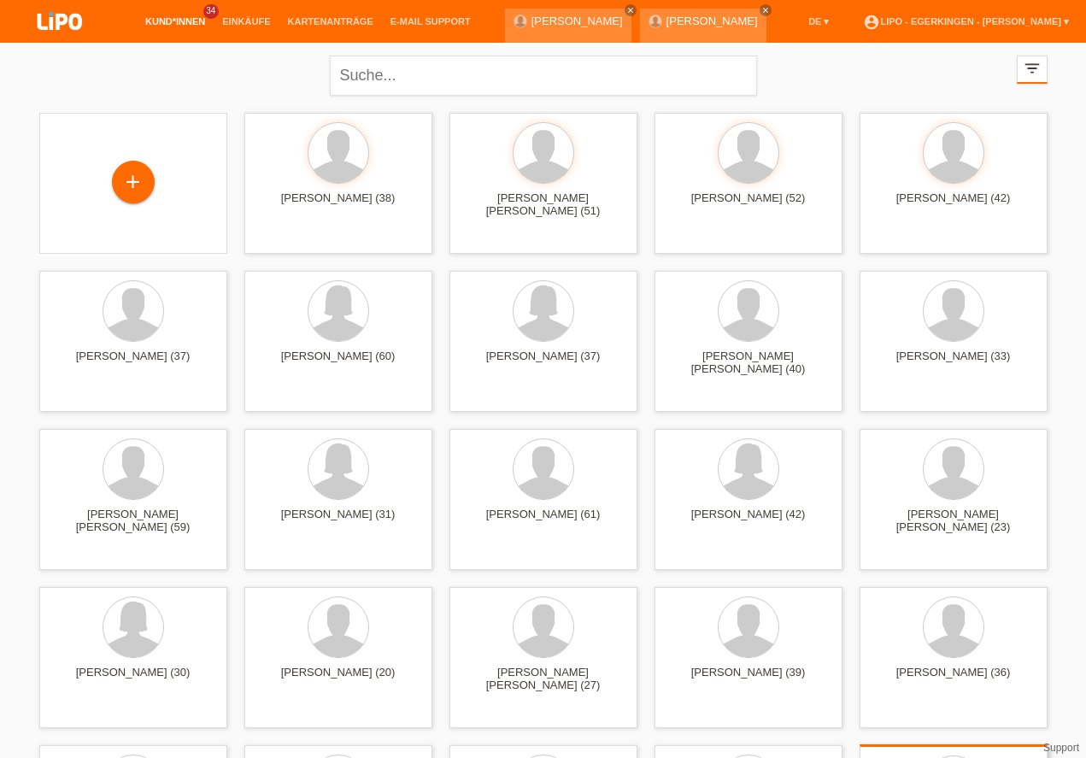
scroll to position [292, 0]
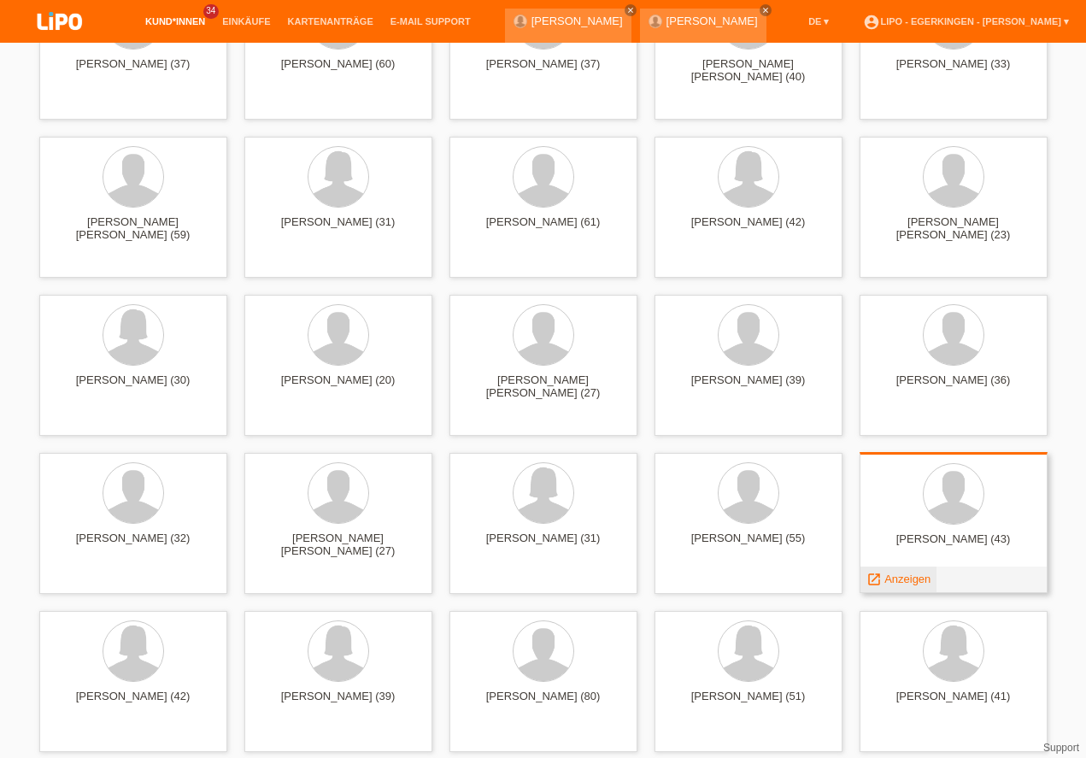
click at [901, 576] on span "Anzeigen" at bounding box center [907, 579] width 46 height 13
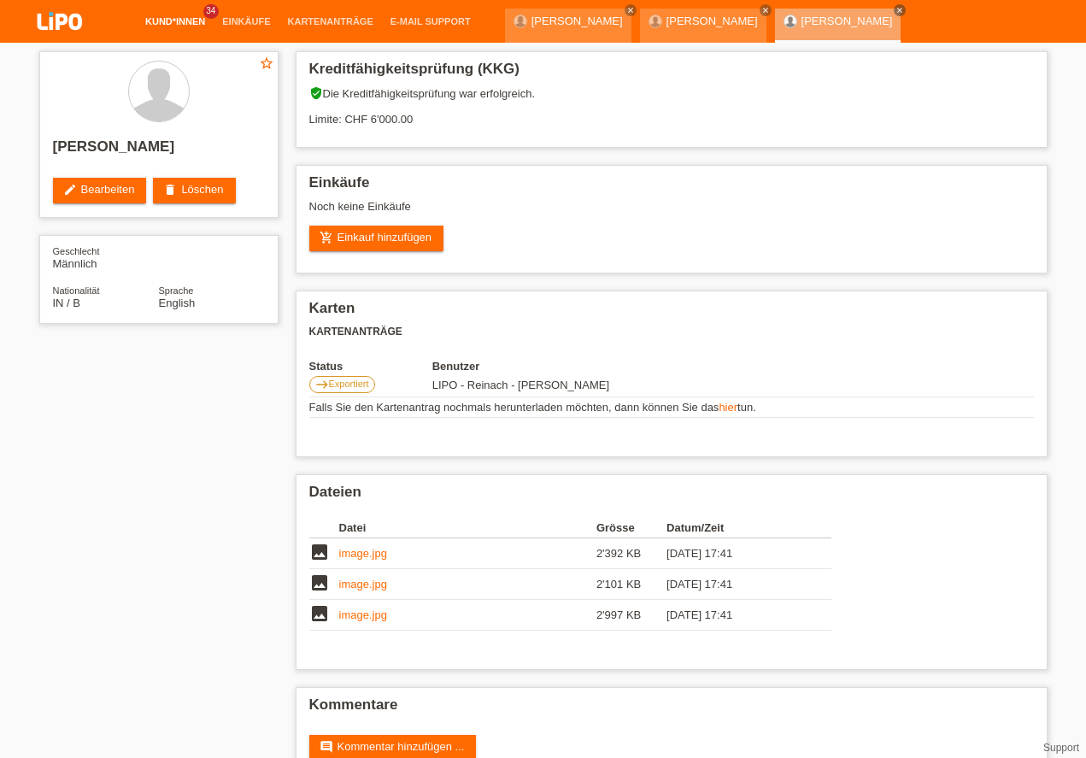
click at [191, 20] on link "Kund*innen" at bounding box center [175, 21] width 77 height 10
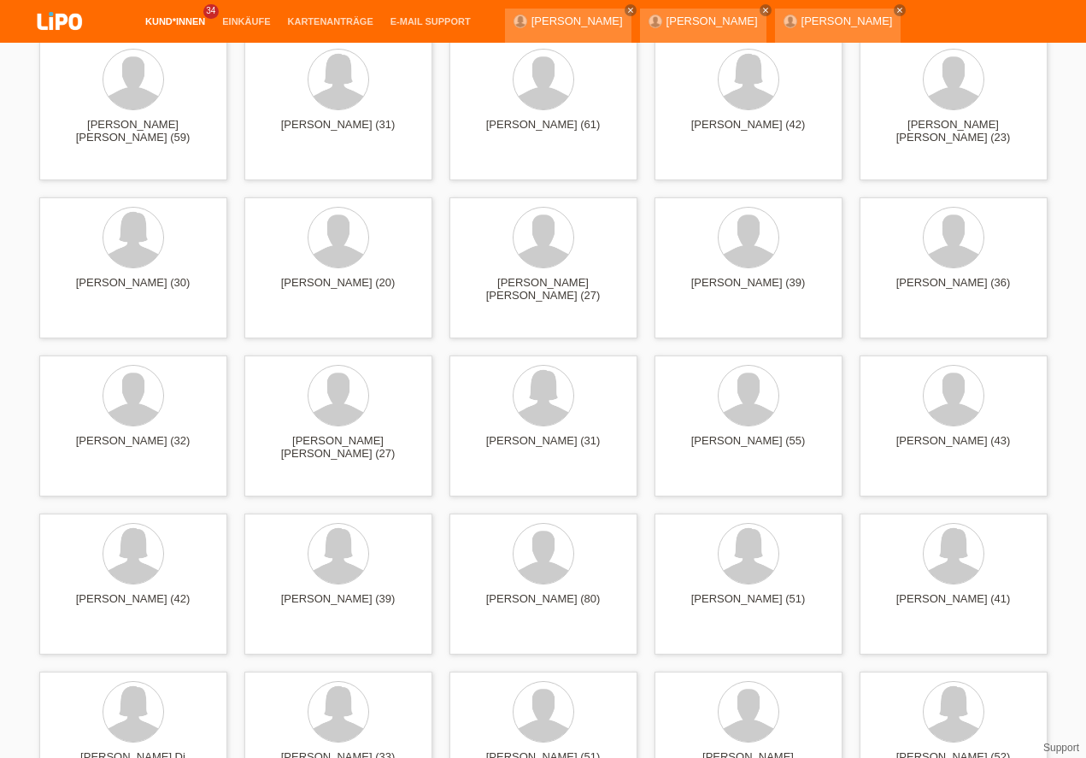
scroll to position [438, 0]
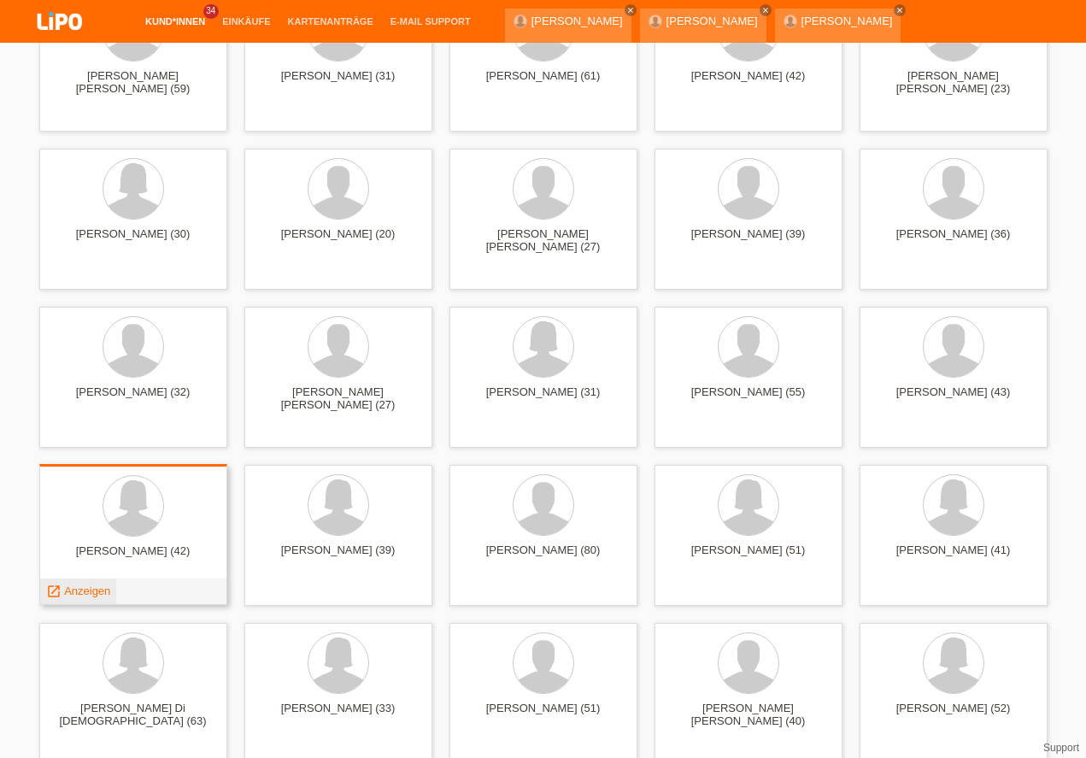
click at [95, 587] on span "Anzeigen" at bounding box center [87, 590] width 46 height 13
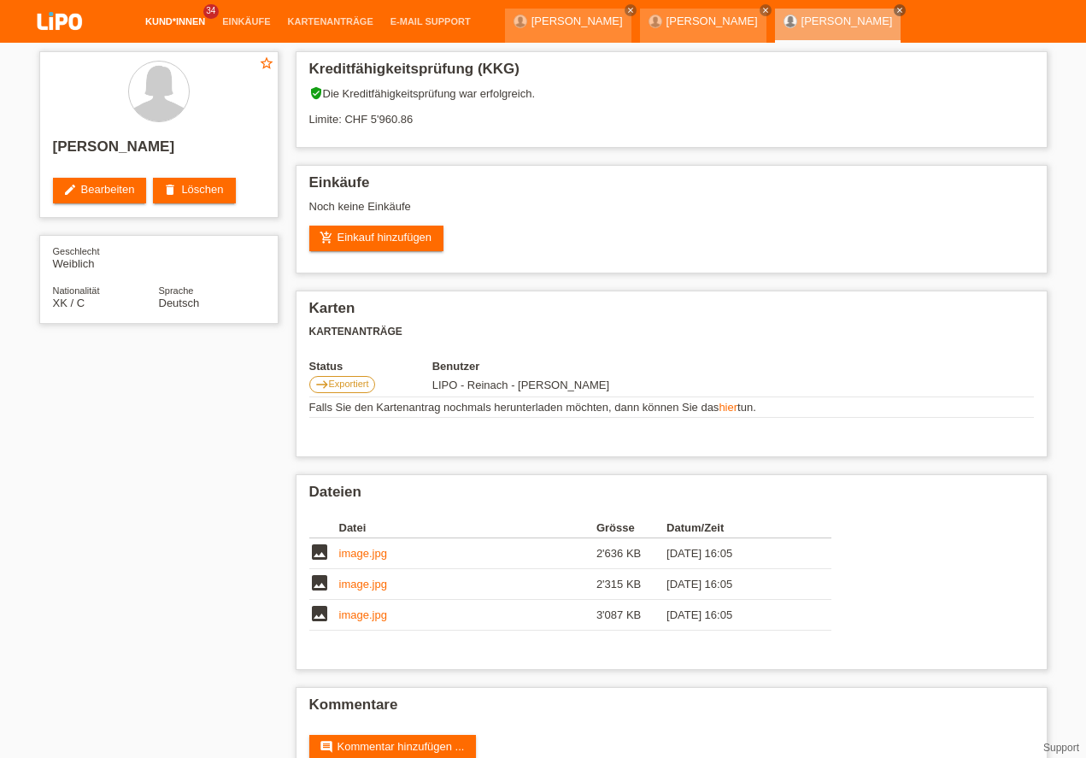
click at [170, 22] on link "Kund*innen" at bounding box center [175, 21] width 77 height 10
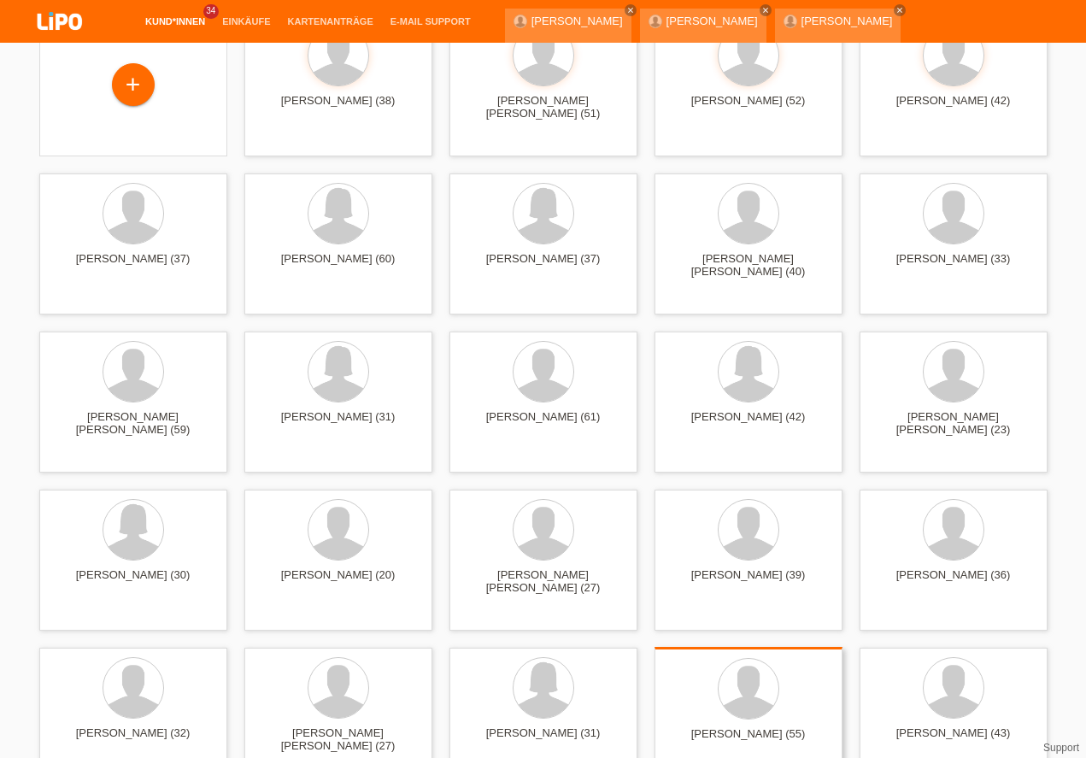
scroll to position [390, 0]
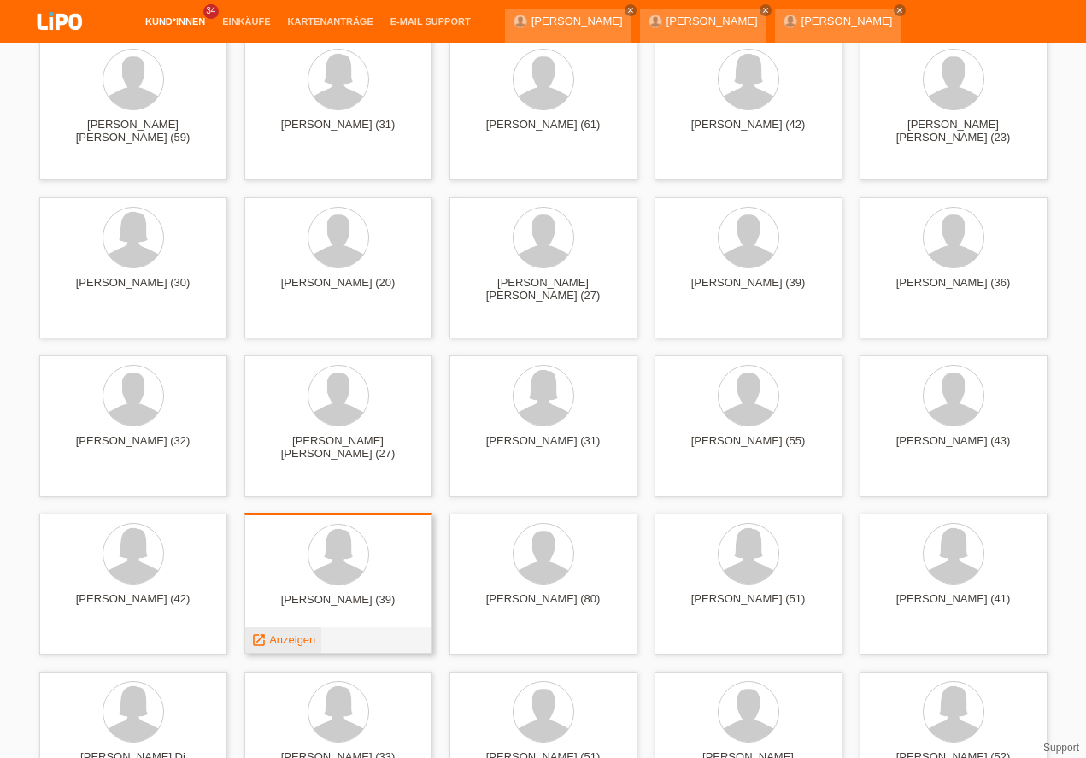
click at [288, 638] on span "Anzeigen" at bounding box center [292, 639] width 46 height 13
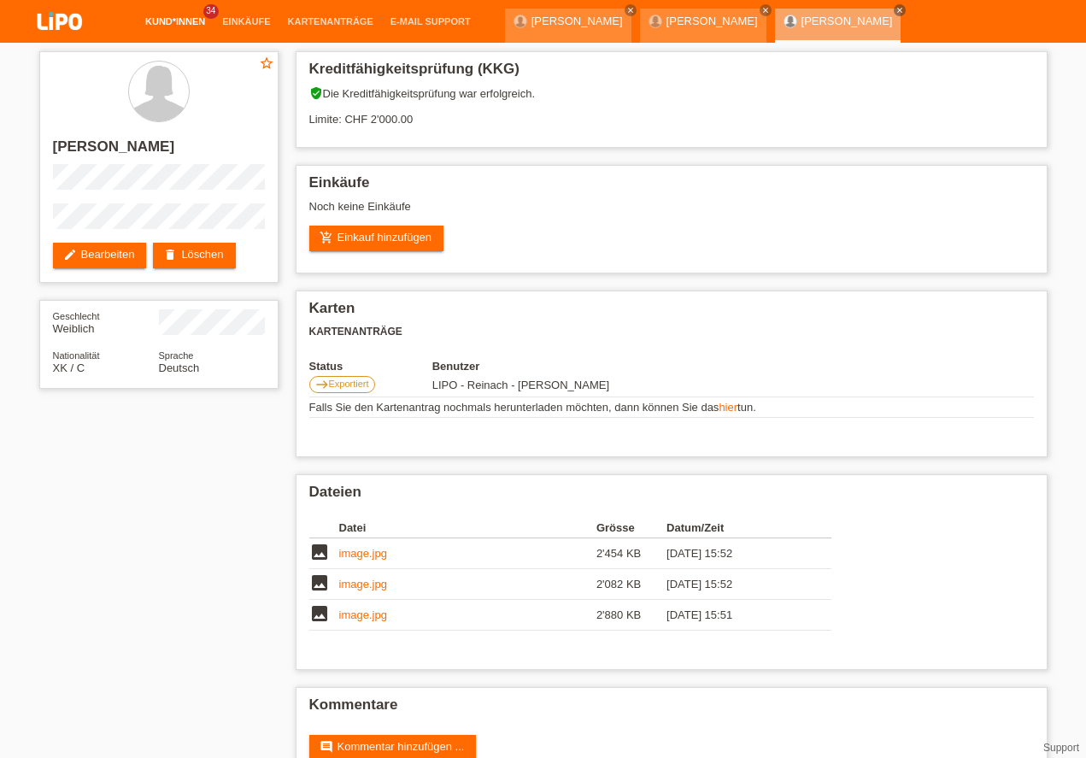
click at [189, 26] on link "Kund*innen" at bounding box center [175, 21] width 77 height 10
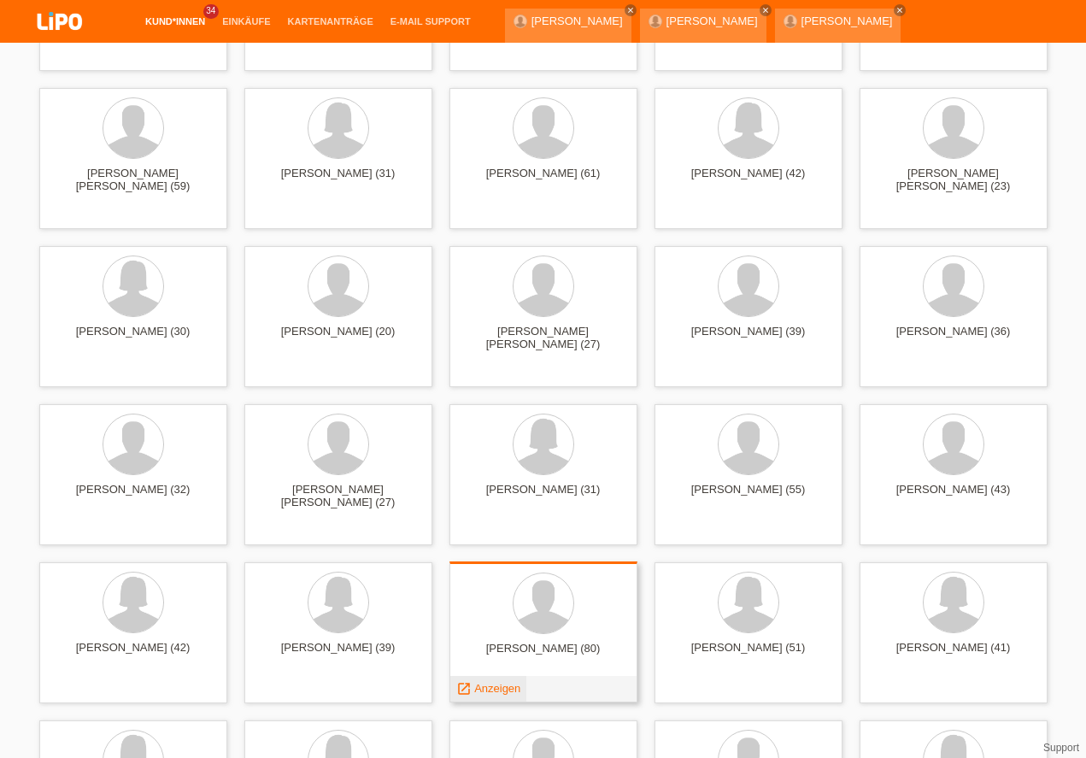
scroll to position [390, 0]
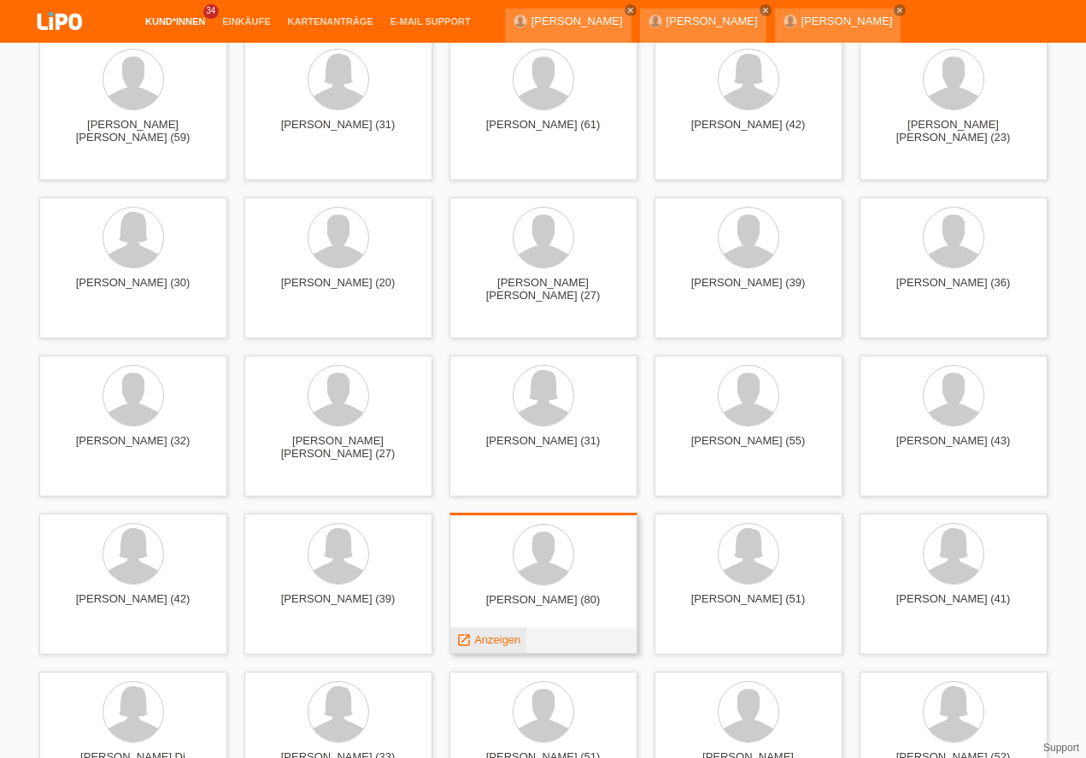
click at [506, 634] on span "Anzeigen" at bounding box center [497, 639] width 46 height 13
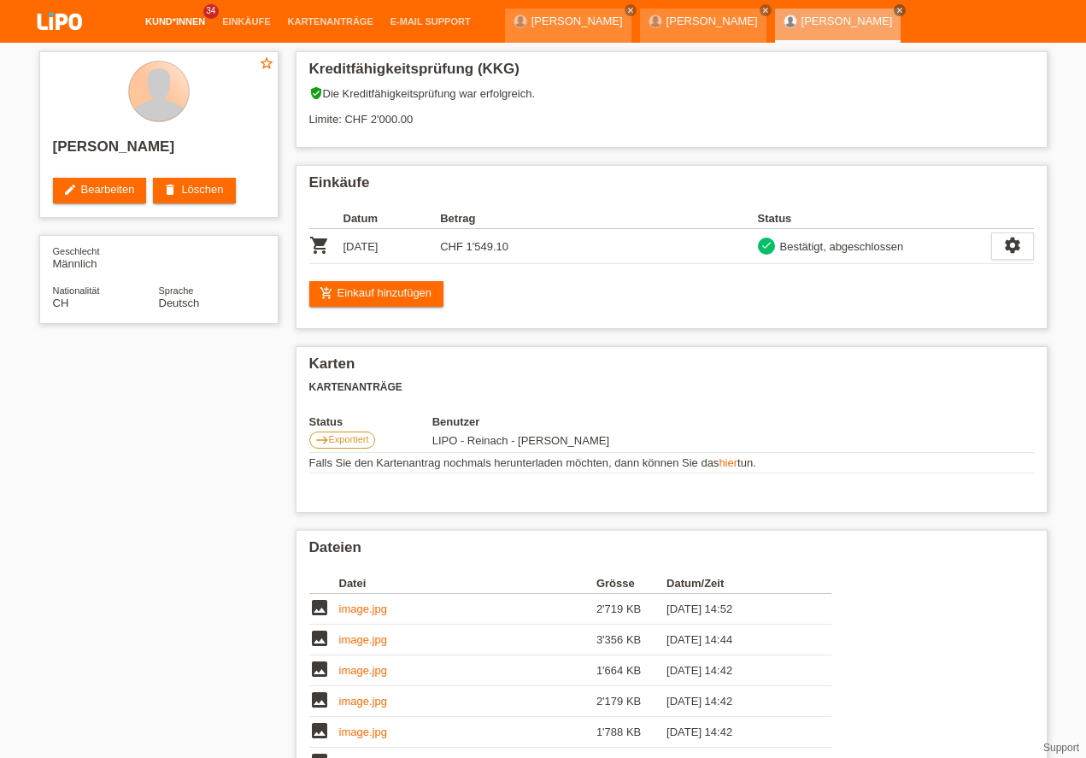
click at [170, 26] on link "Kund*innen" at bounding box center [175, 21] width 77 height 10
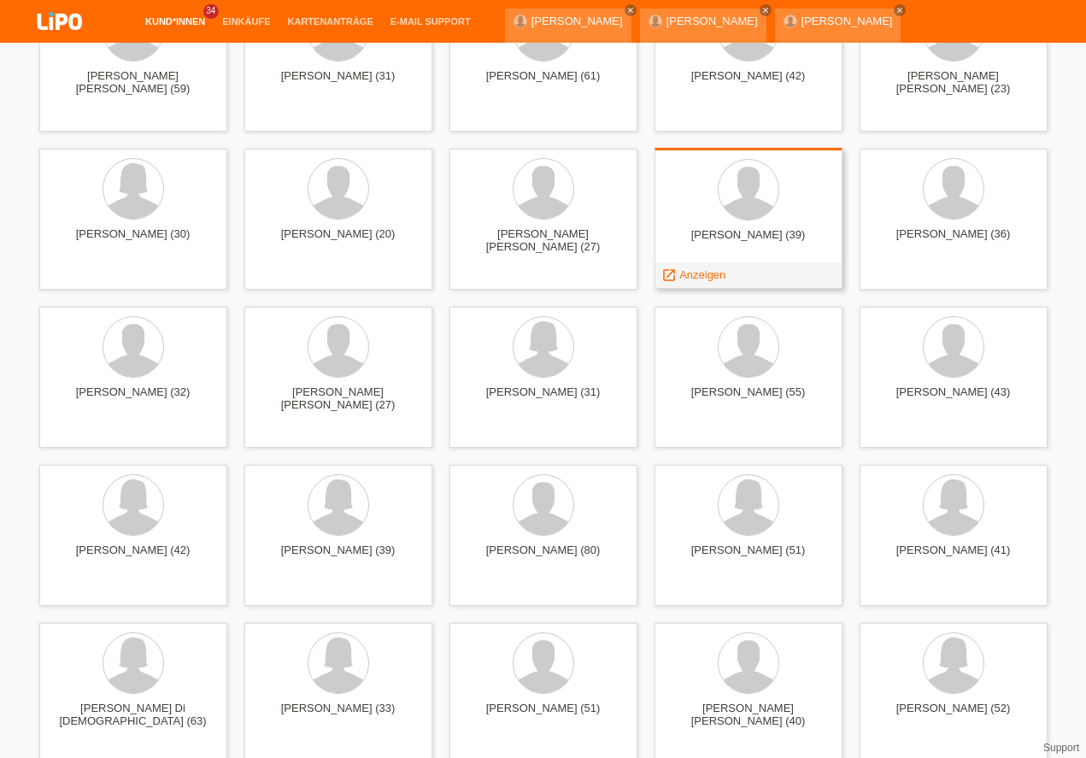
scroll to position [536, 0]
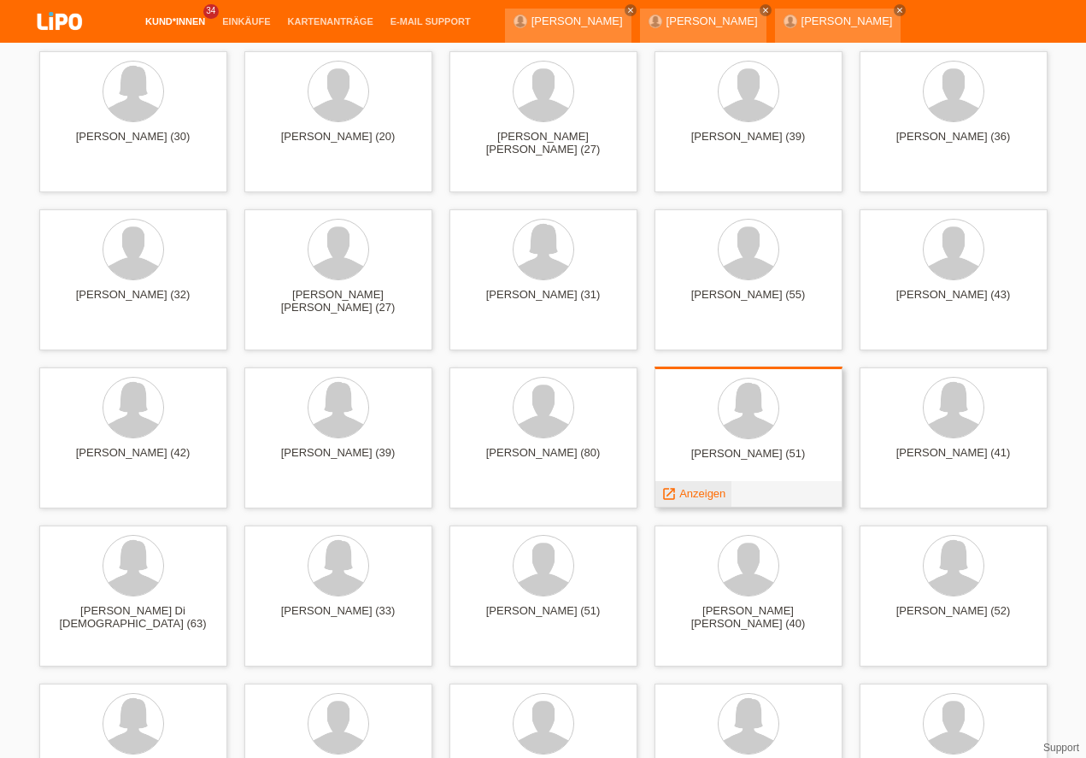
click at [703, 494] on span "Anzeigen" at bounding box center [702, 493] width 46 height 13
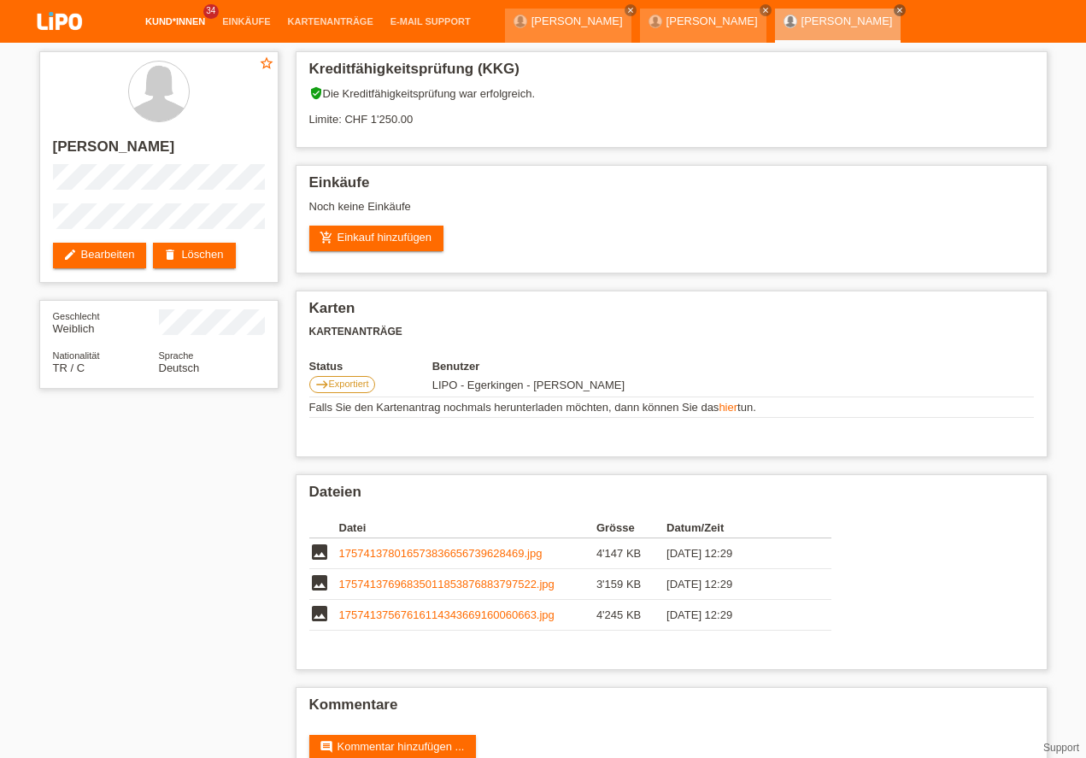
click at [165, 21] on link "Kund*innen" at bounding box center [175, 21] width 77 height 10
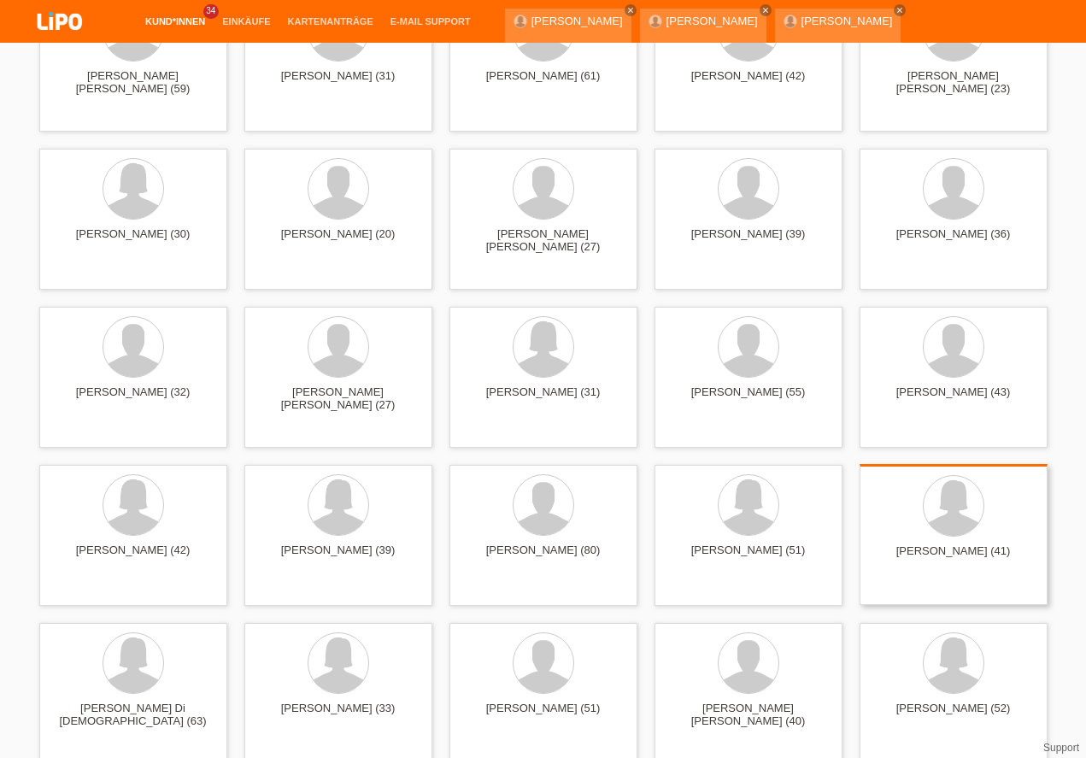
scroll to position [536, 0]
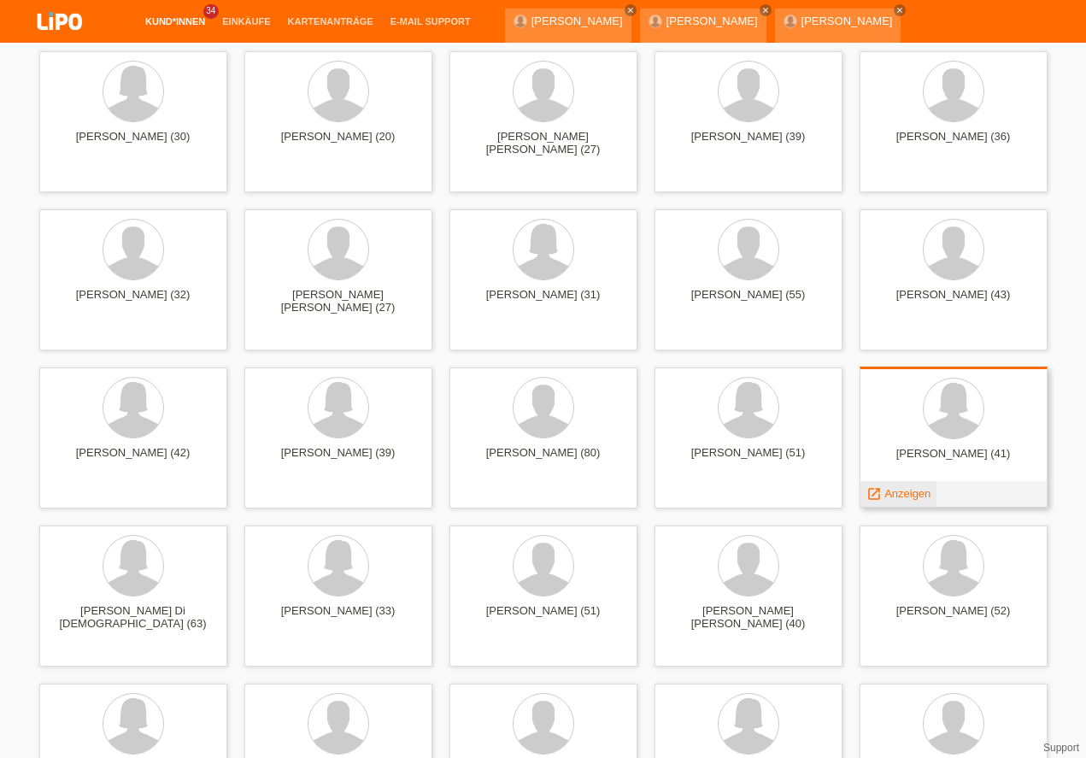
click at [905, 489] on span "Anzeigen" at bounding box center [907, 493] width 46 height 13
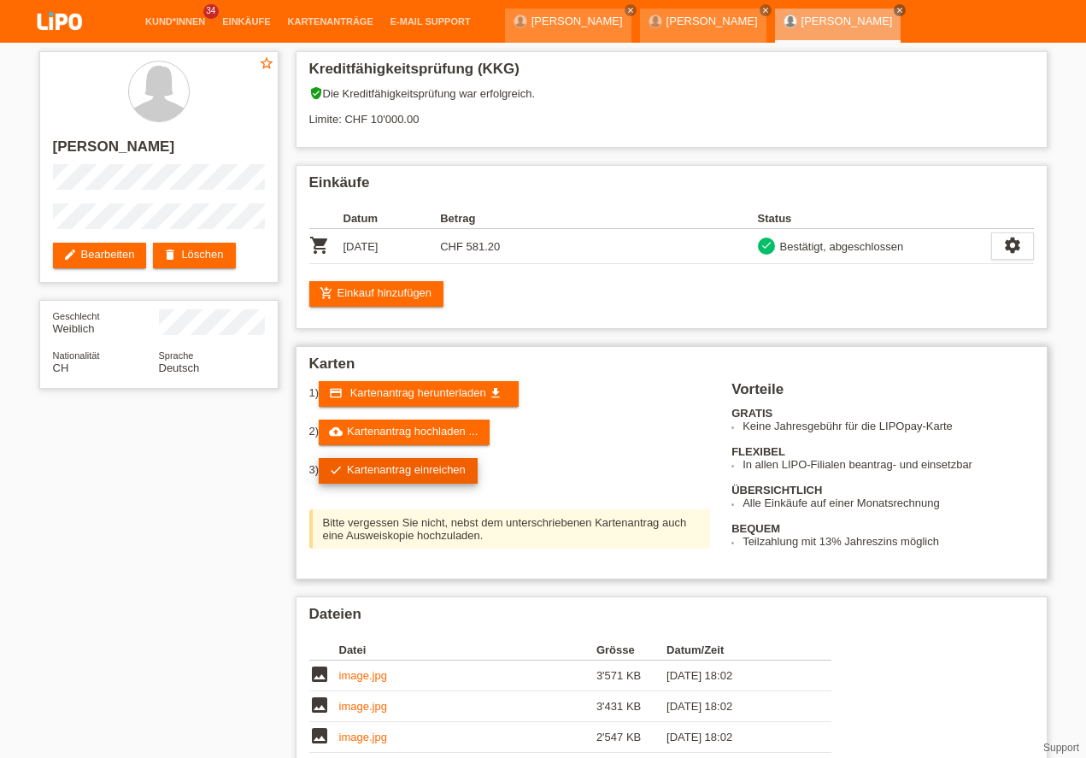
click at [456, 467] on link "check Kartenantrag einreichen" at bounding box center [398, 471] width 159 height 26
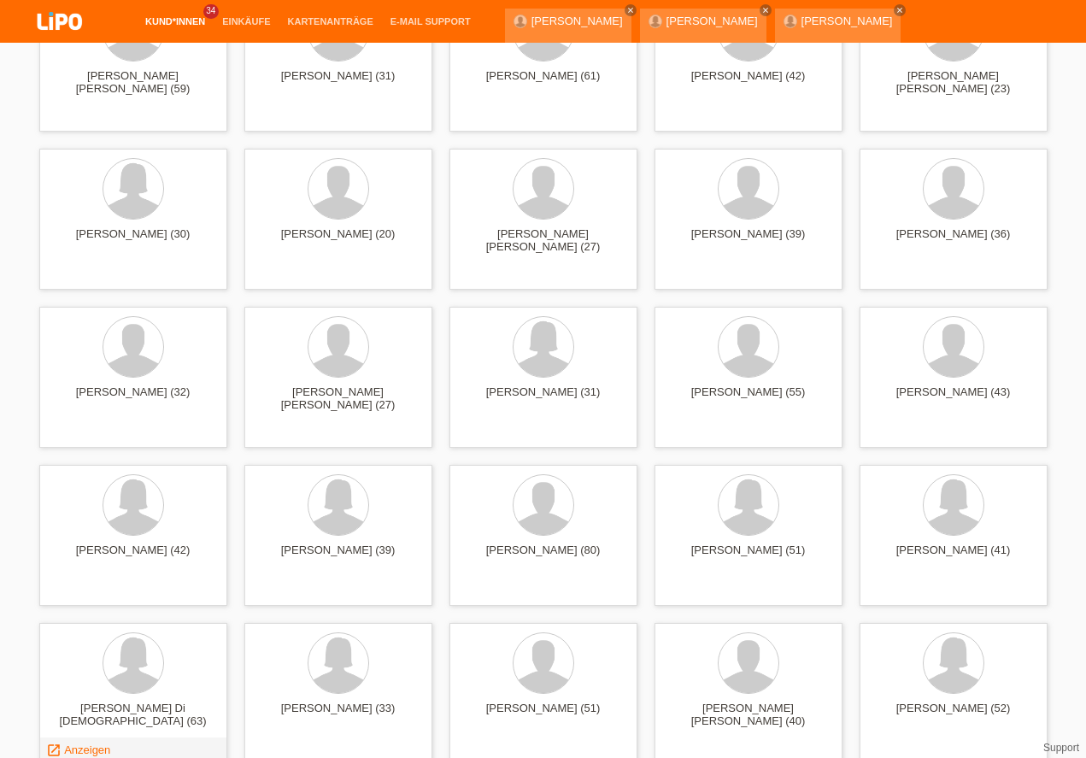
scroll to position [633, 0]
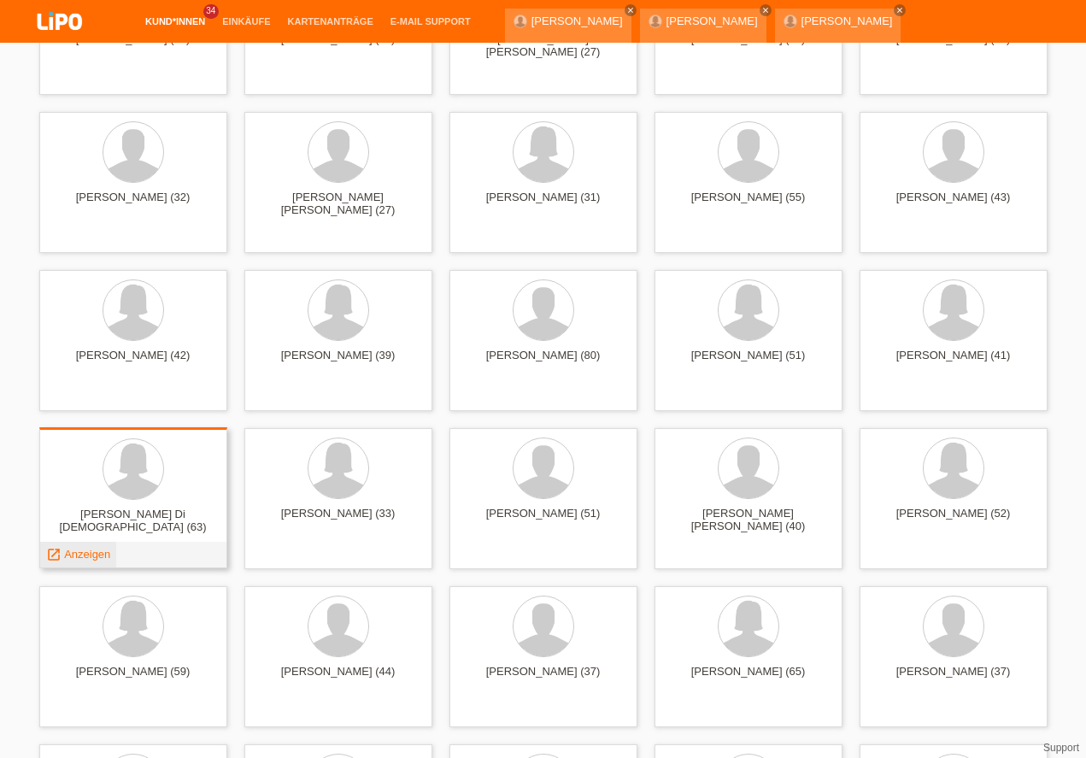
click at [98, 556] on span "Anzeigen" at bounding box center [87, 554] width 46 height 13
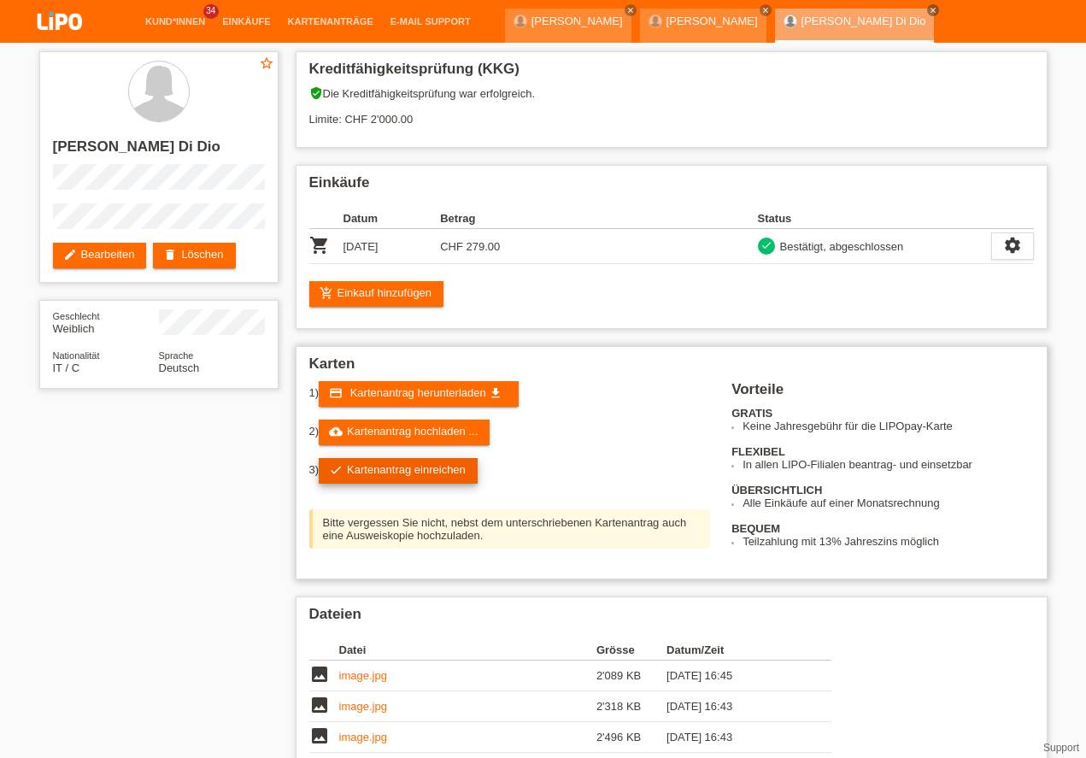
click at [362, 469] on link "check Kartenantrag einreichen" at bounding box center [398, 471] width 159 height 26
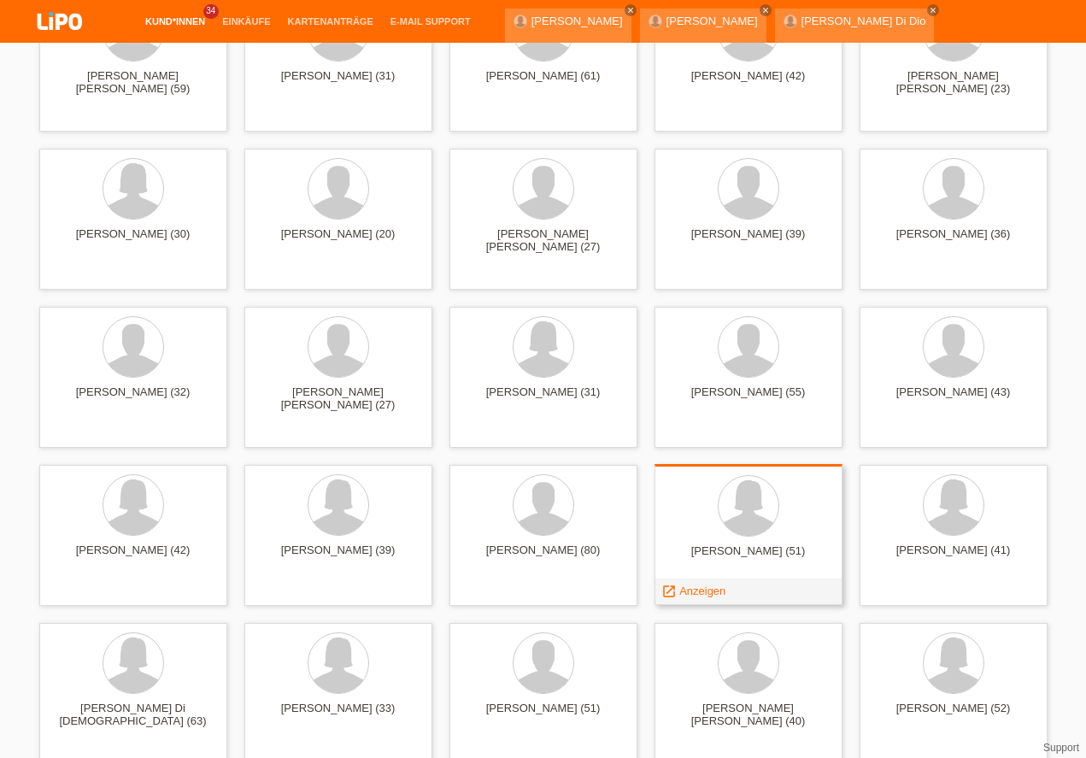
scroll to position [536, 0]
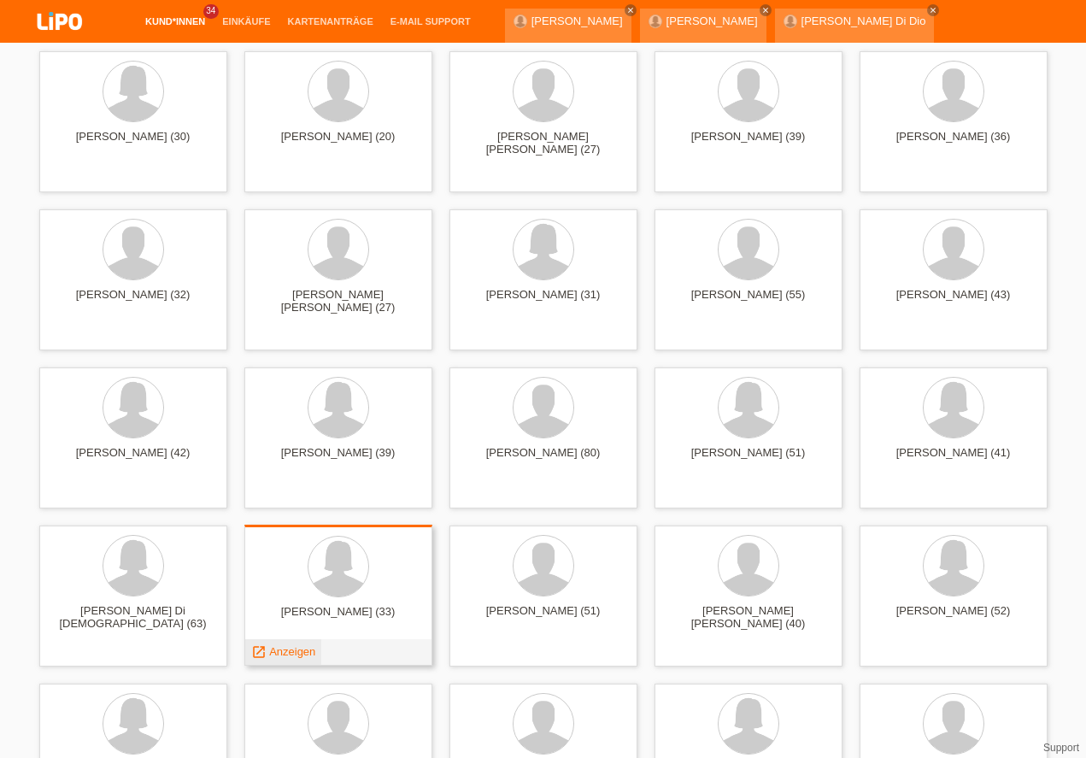
click at [296, 648] on span "Anzeigen" at bounding box center [292, 651] width 46 height 13
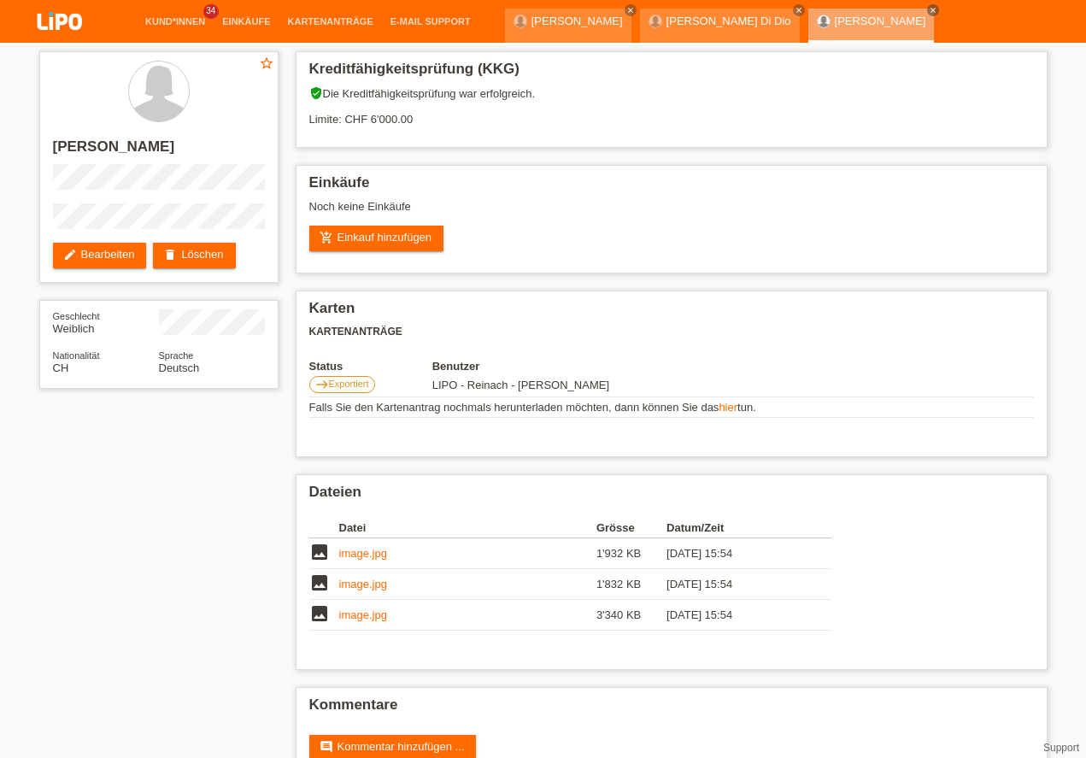
click at [191, 15] on li "Kund*innen 34" at bounding box center [175, 22] width 77 height 44
click at [185, 20] on link "Kund*innen" at bounding box center [175, 21] width 77 height 10
click at [179, 22] on link "Kund*innen" at bounding box center [175, 21] width 77 height 10
click at [177, 22] on link "Kund*innen" at bounding box center [175, 21] width 77 height 10
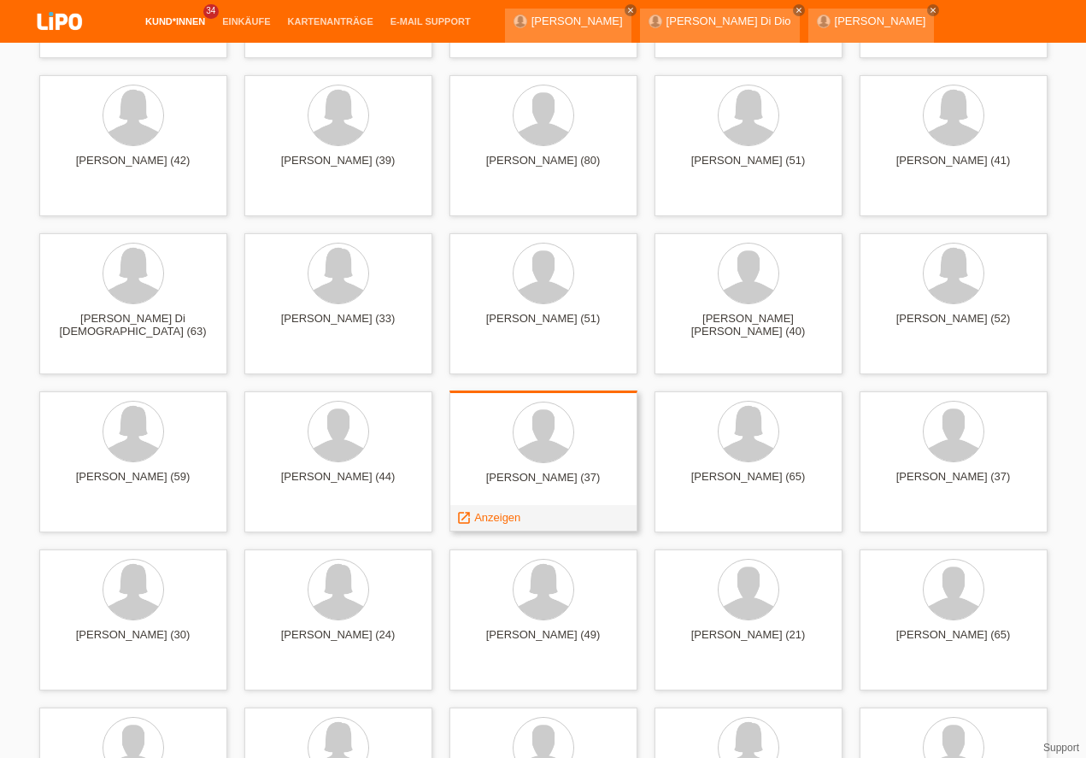
scroll to position [925, 0]
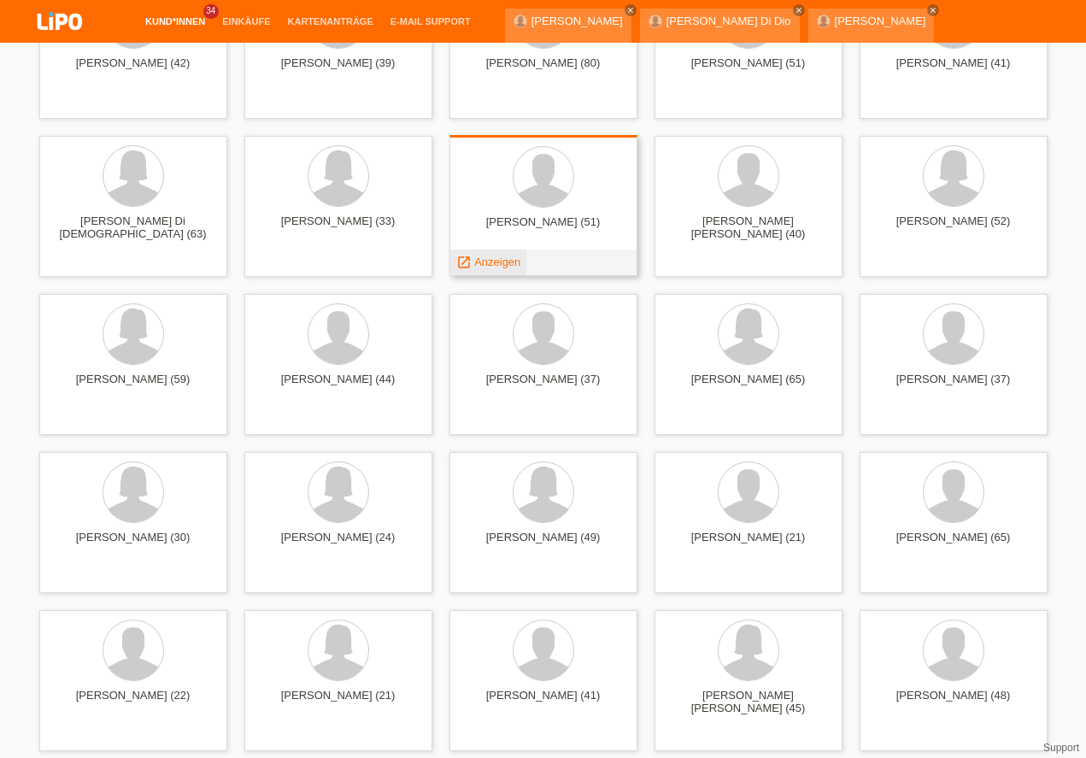
click at [500, 266] on span "Anzeigen" at bounding box center [497, 262] width 46 height 13
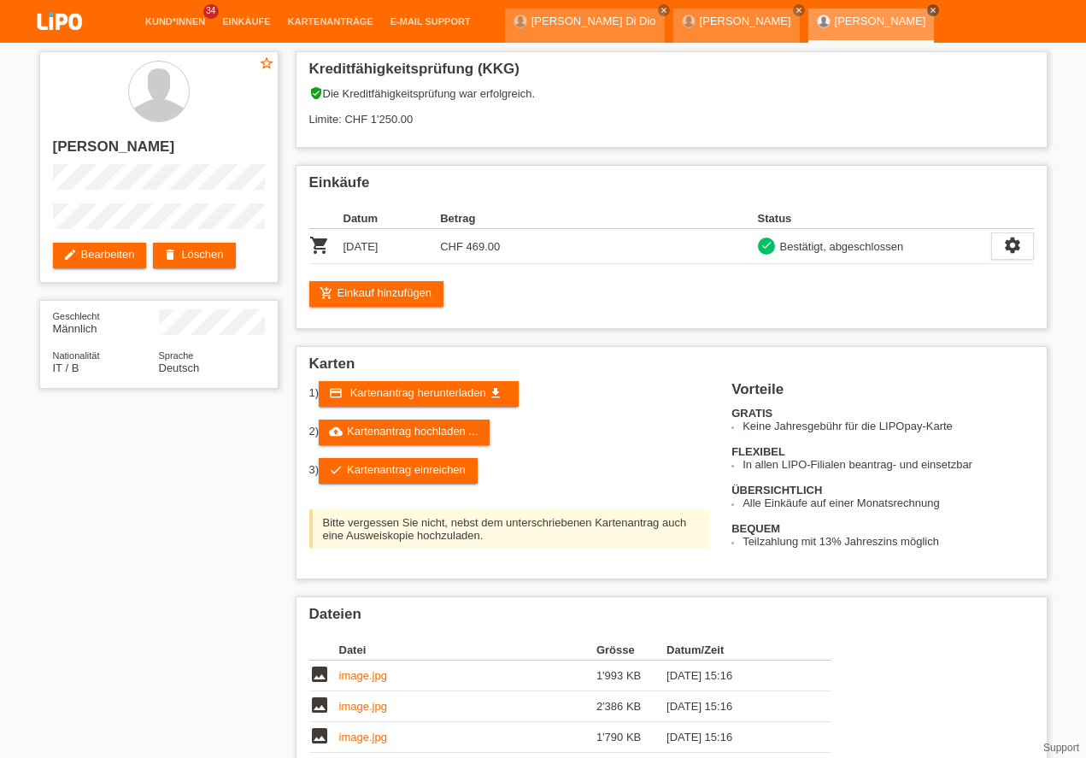
click at [929, 9] on icon "close" at bounding box center [933, 10] width 9 height 9
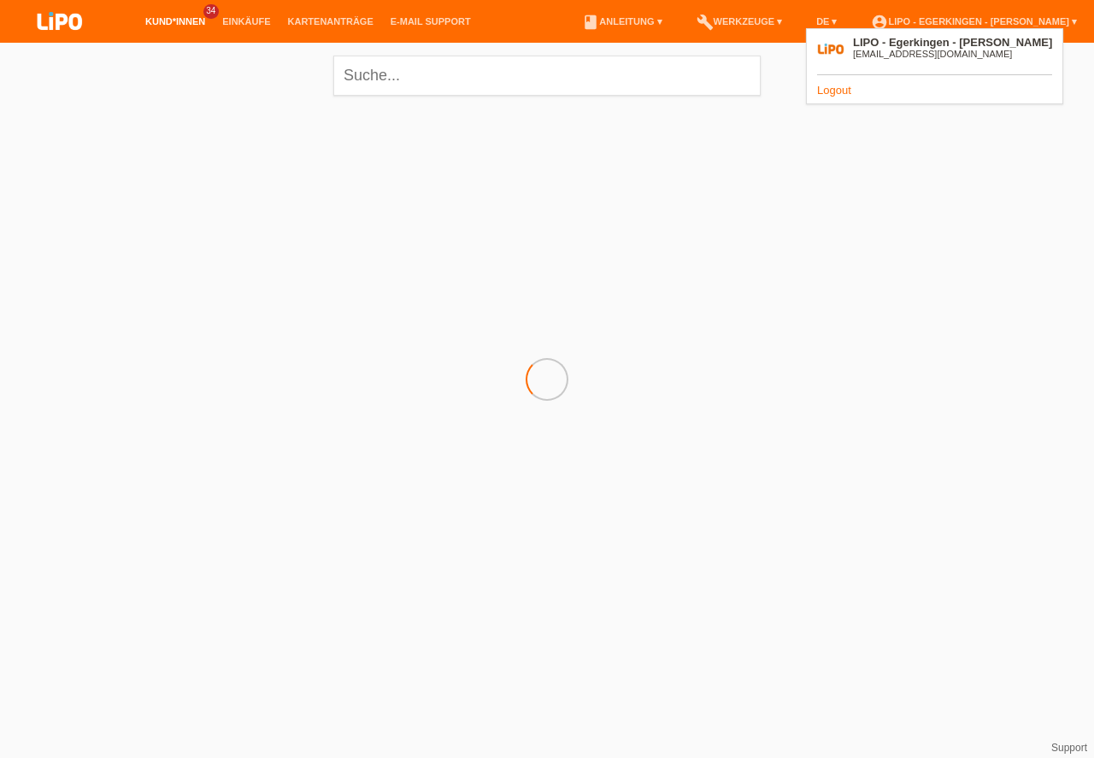
click at [827, 88] on link "Logout" at bounding box center [834, 90] width 34 height 13
